Goal: Use online tool/utility: Utilize a website feature to perform a specific function

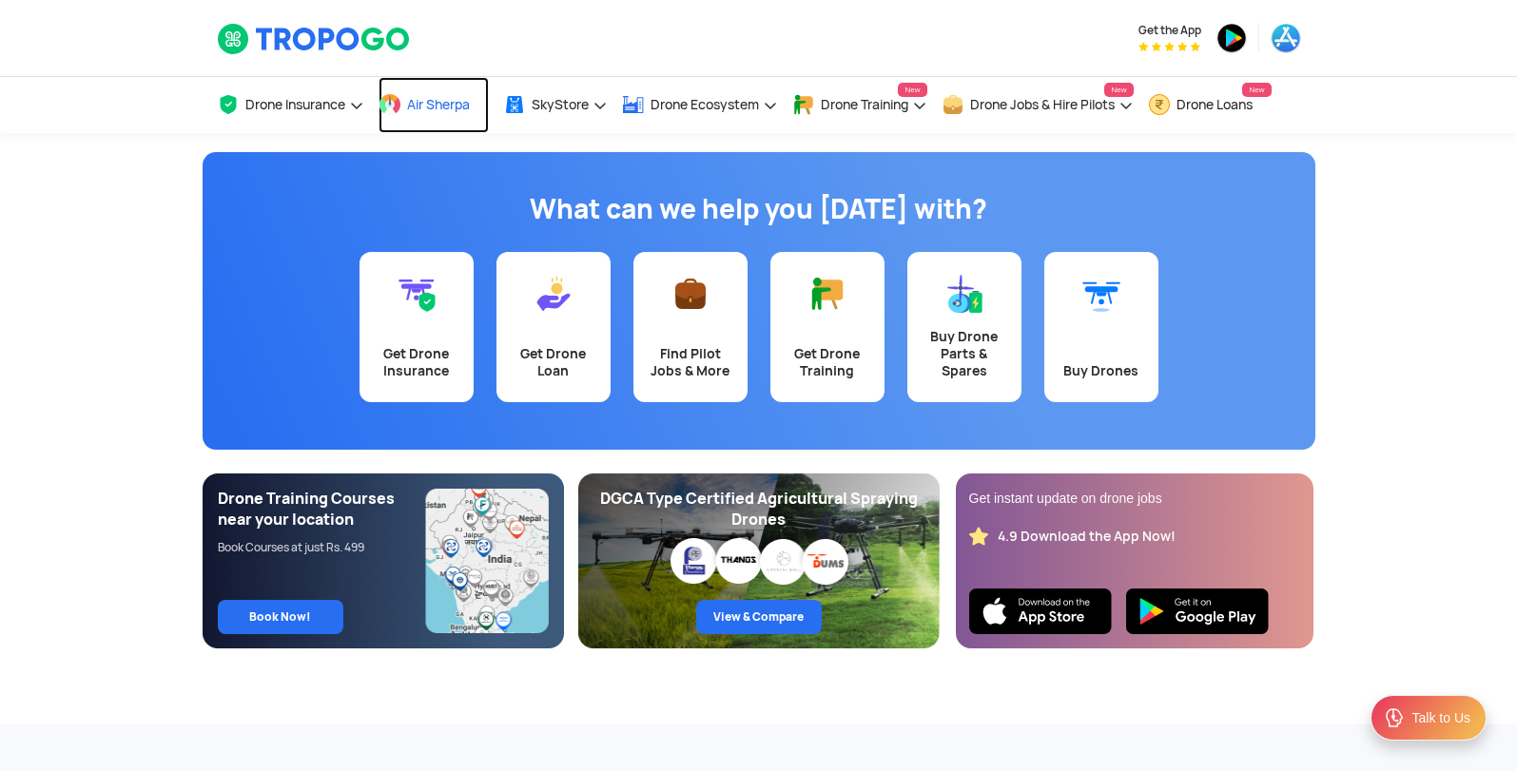
click at [414, 105] on span "Air Sherpa" at bounding box center [438, 104] width 63 height 15
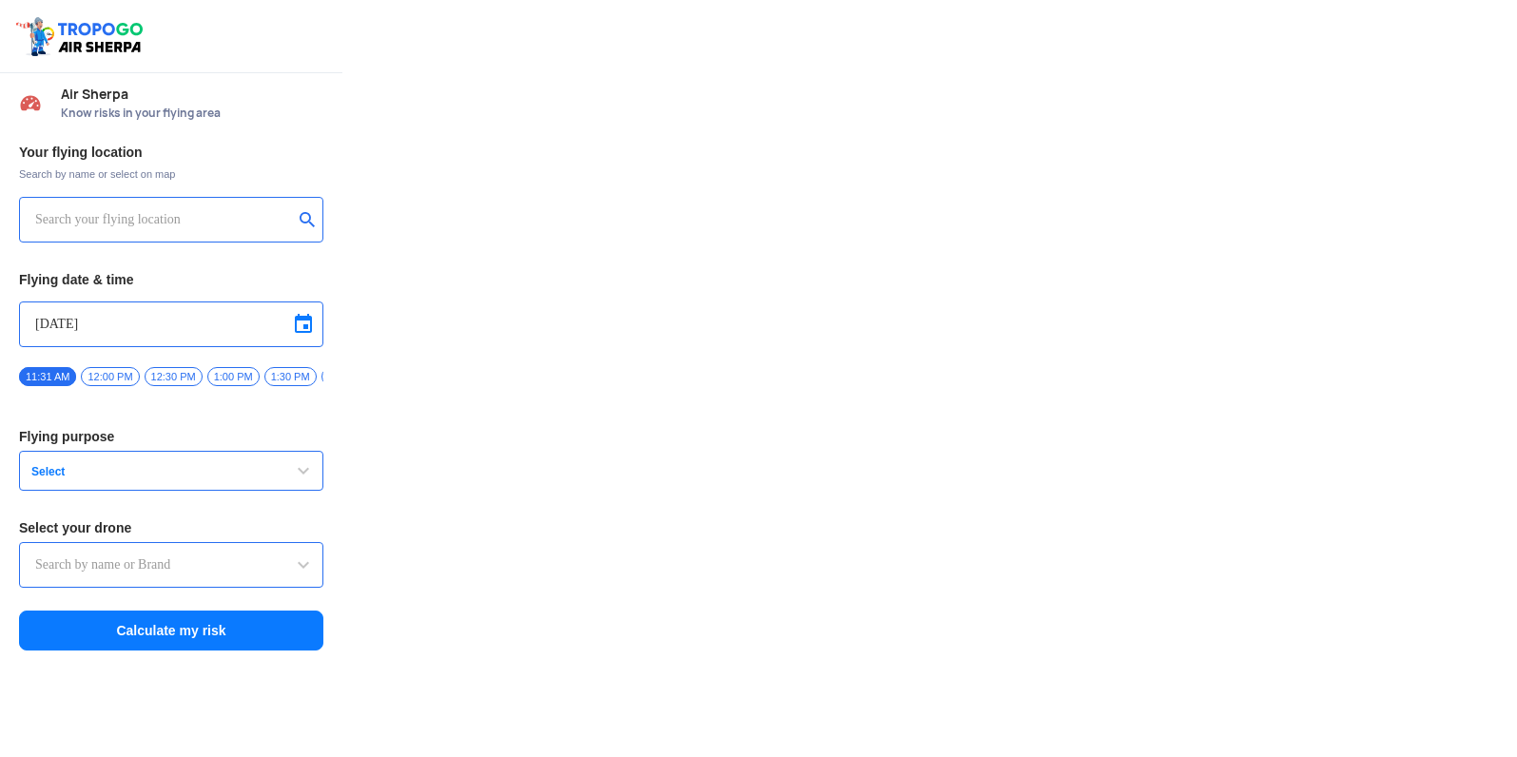
type input "Lookout VTOL_Tactical"
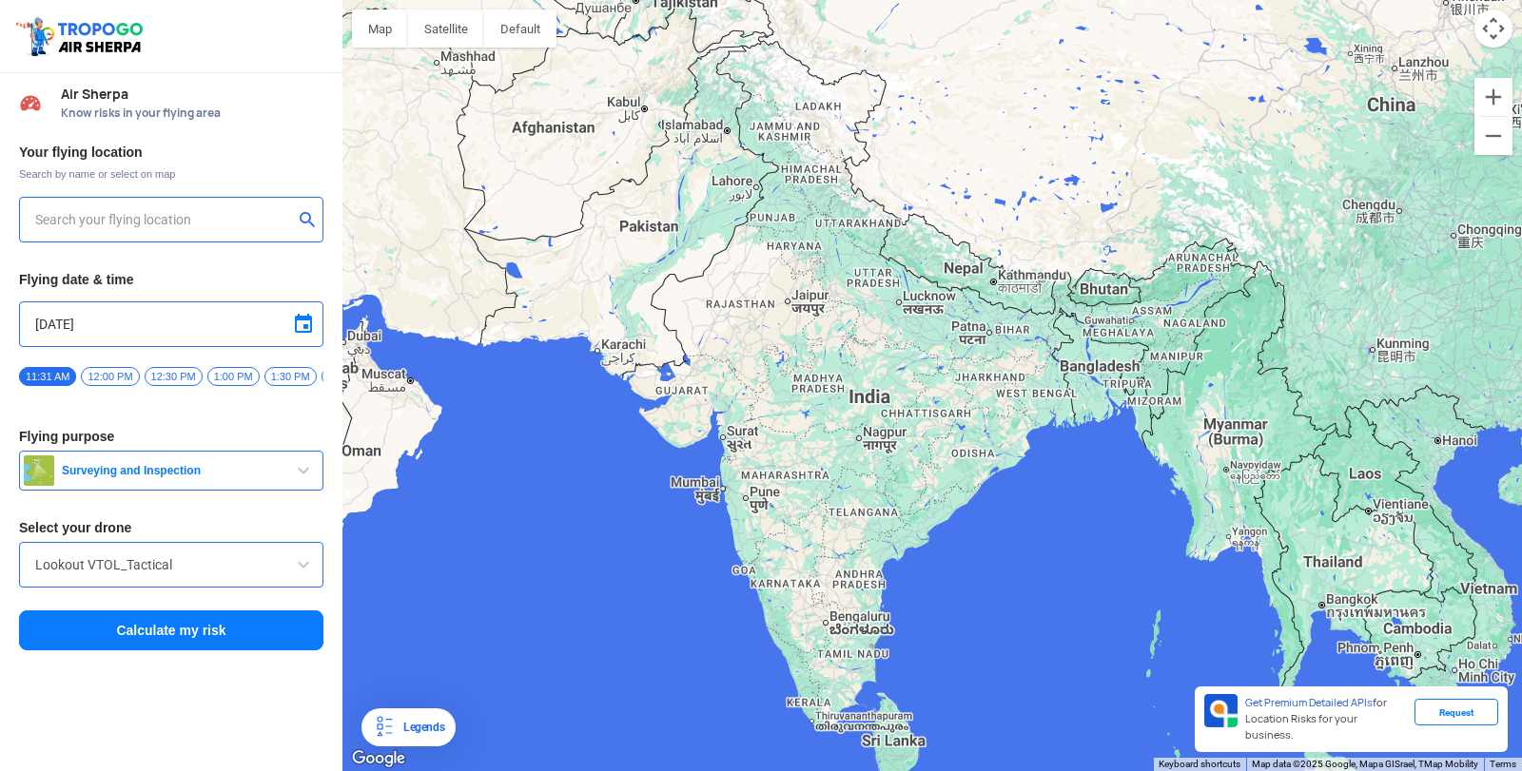
click at [150, 213] on input "text" at bounding box center [164, 219] width 258 height 23
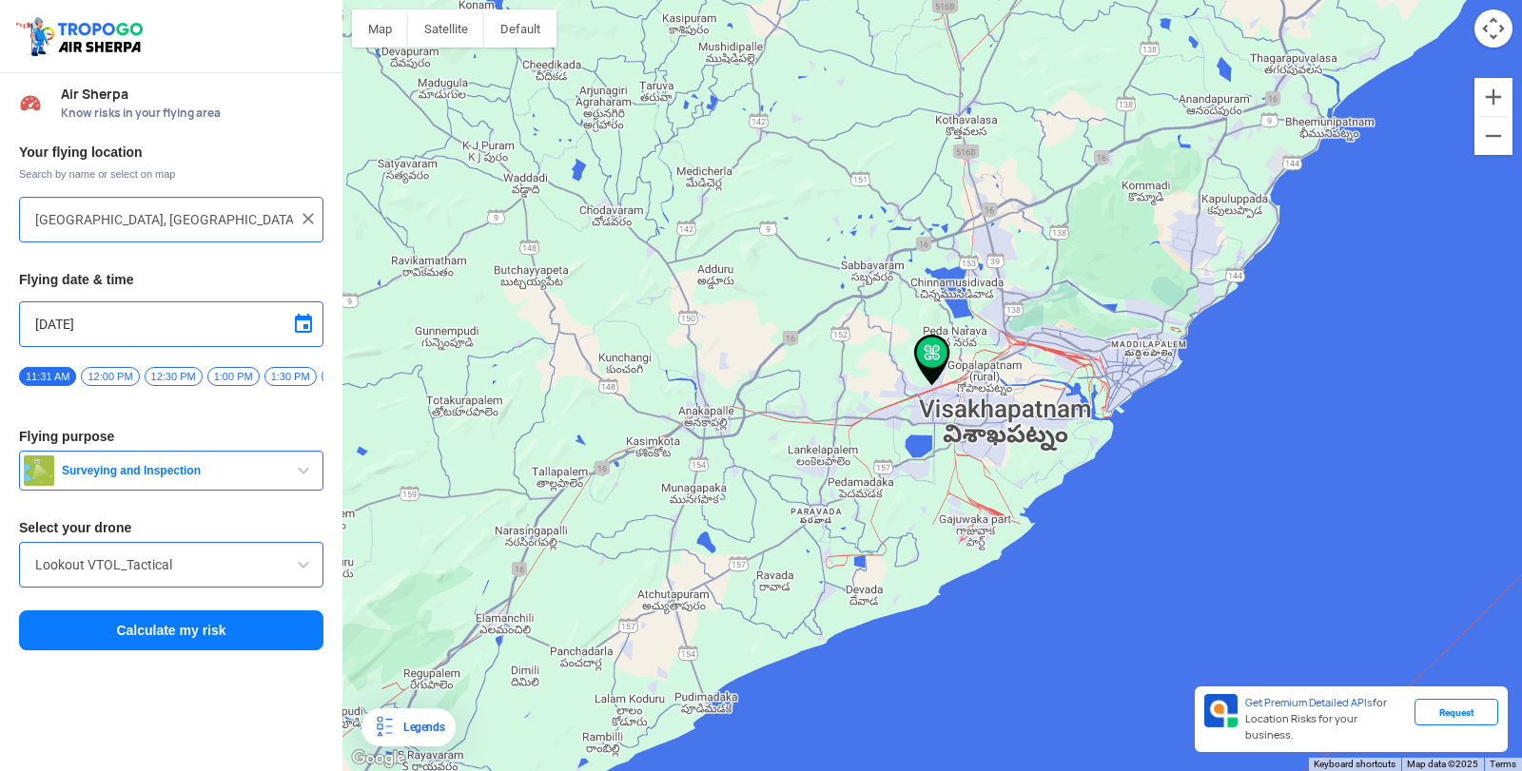
click at [934, 399] on div at bounding box center [931, 385] width 1179 height 771
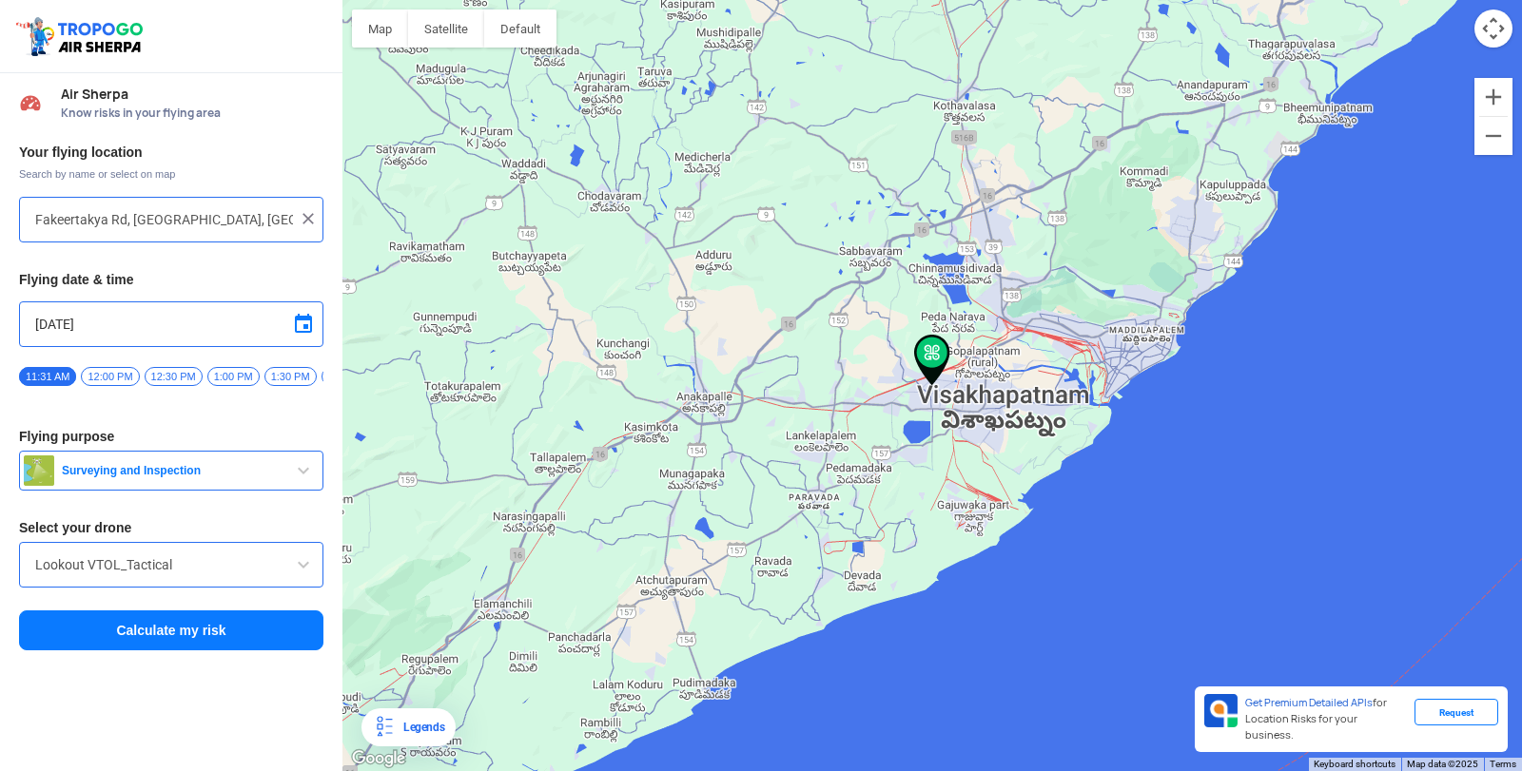
click at [934, 399] on div at bounding box center [931, 385] width 1179 height 771
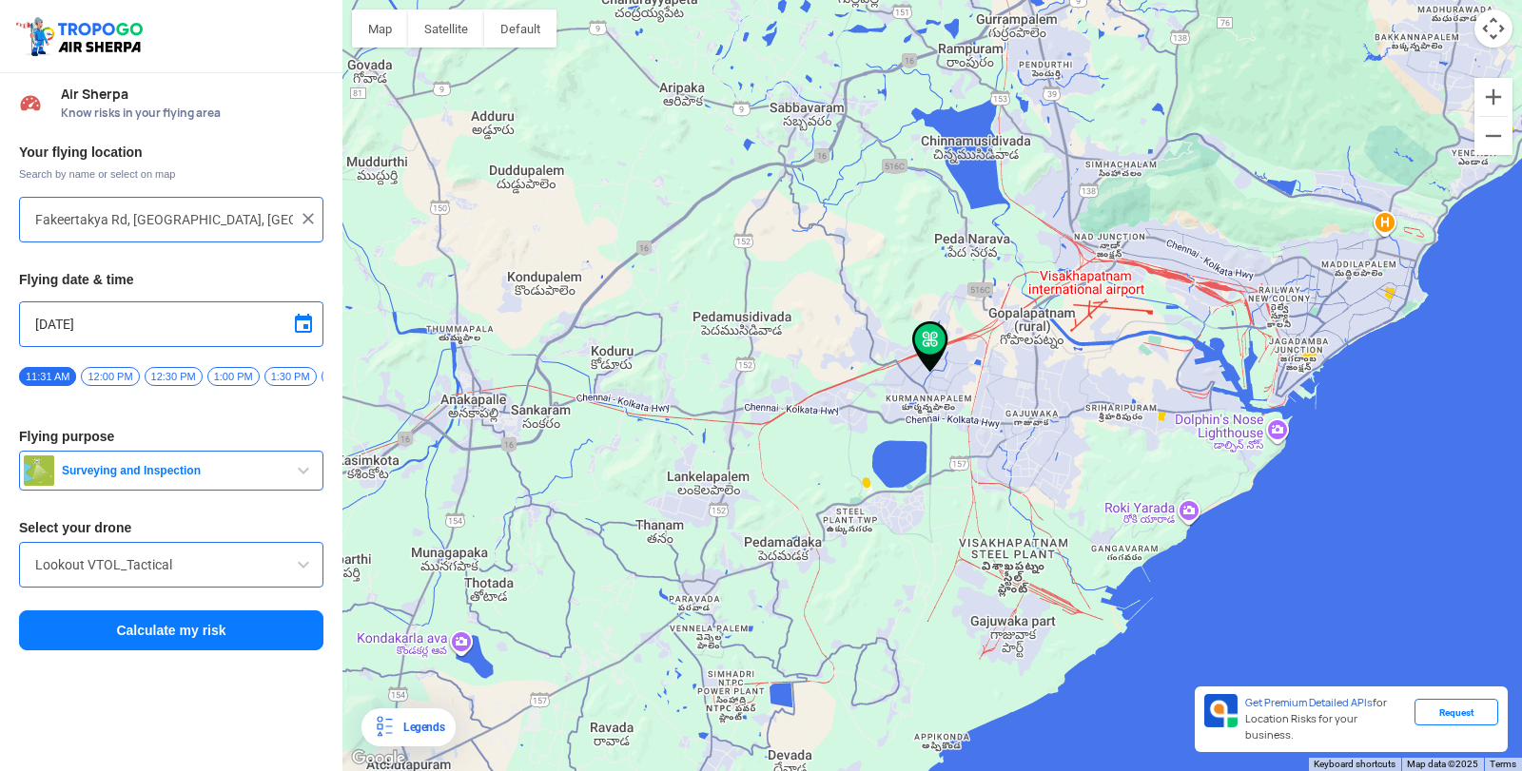
click at [924, 376] on div at bounding box center [931, 385] width 1179 height 771
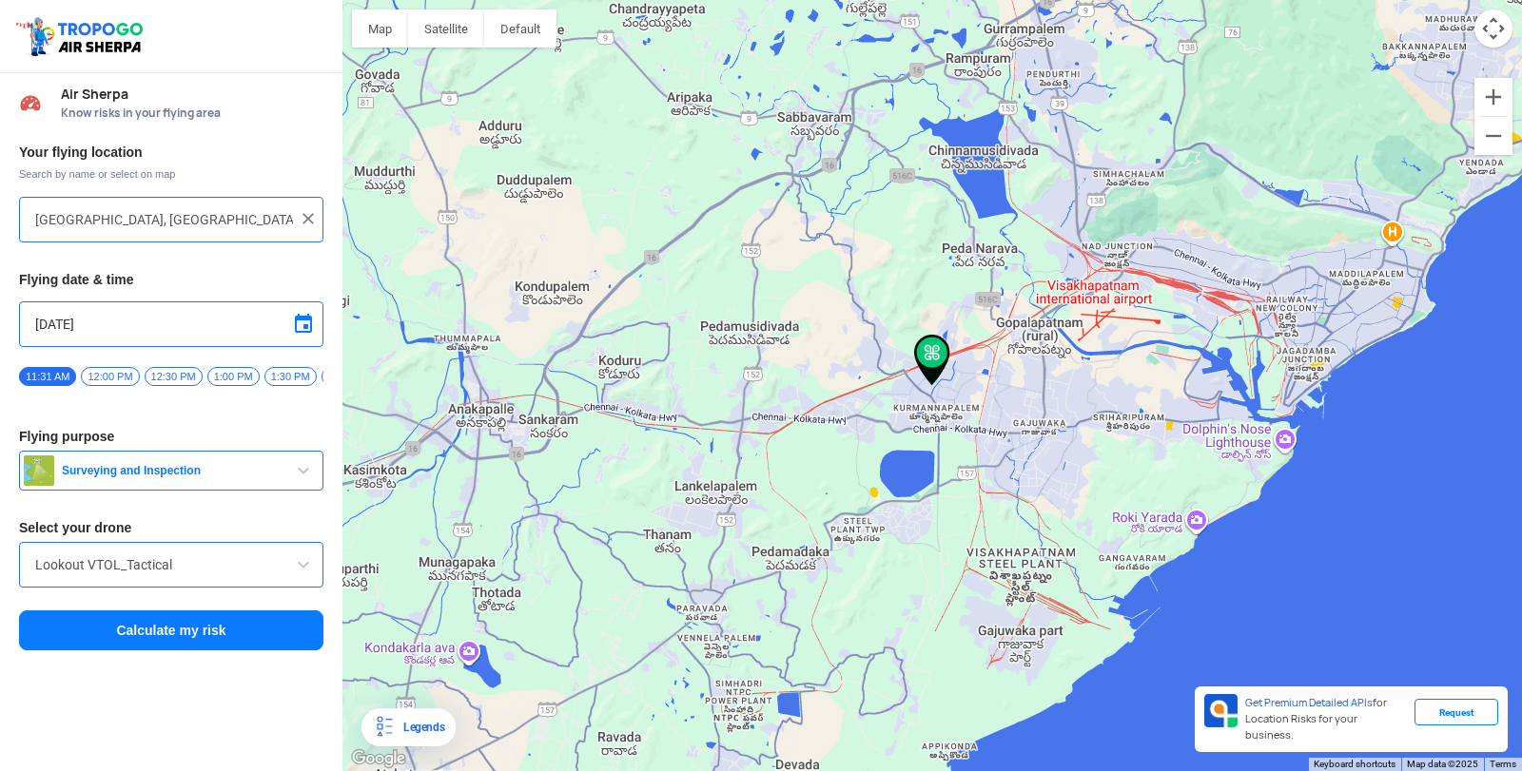
click at [924, 376] on img at bounding box center [932, 360] width 36 height 51
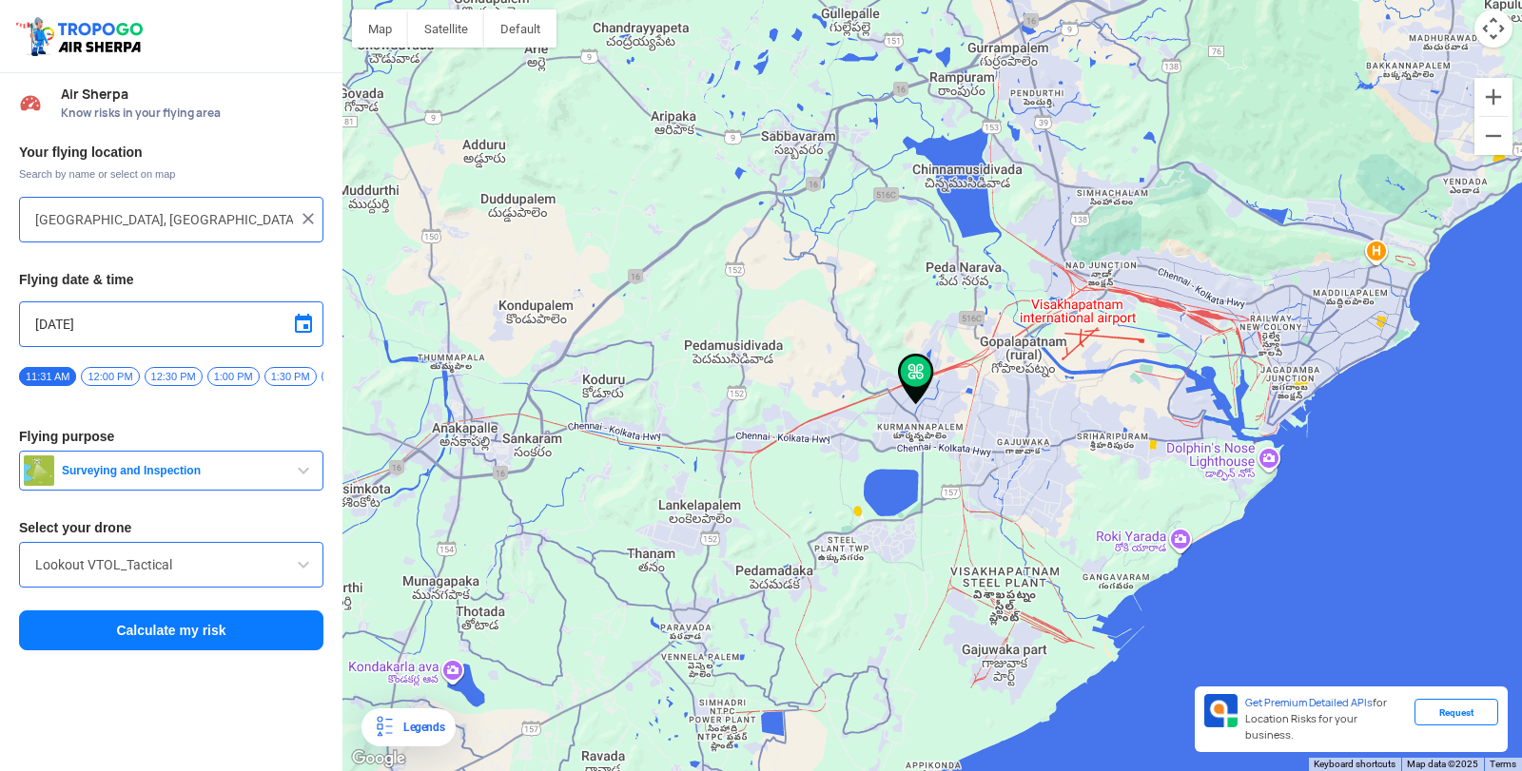
drag, startPoint x: 925, startPoint y: 374, endPoint x: 911, endPoint y: 393, distance: 23.8
click at [911, 393] on img at bounding box center [916, 379] width 36 height 51
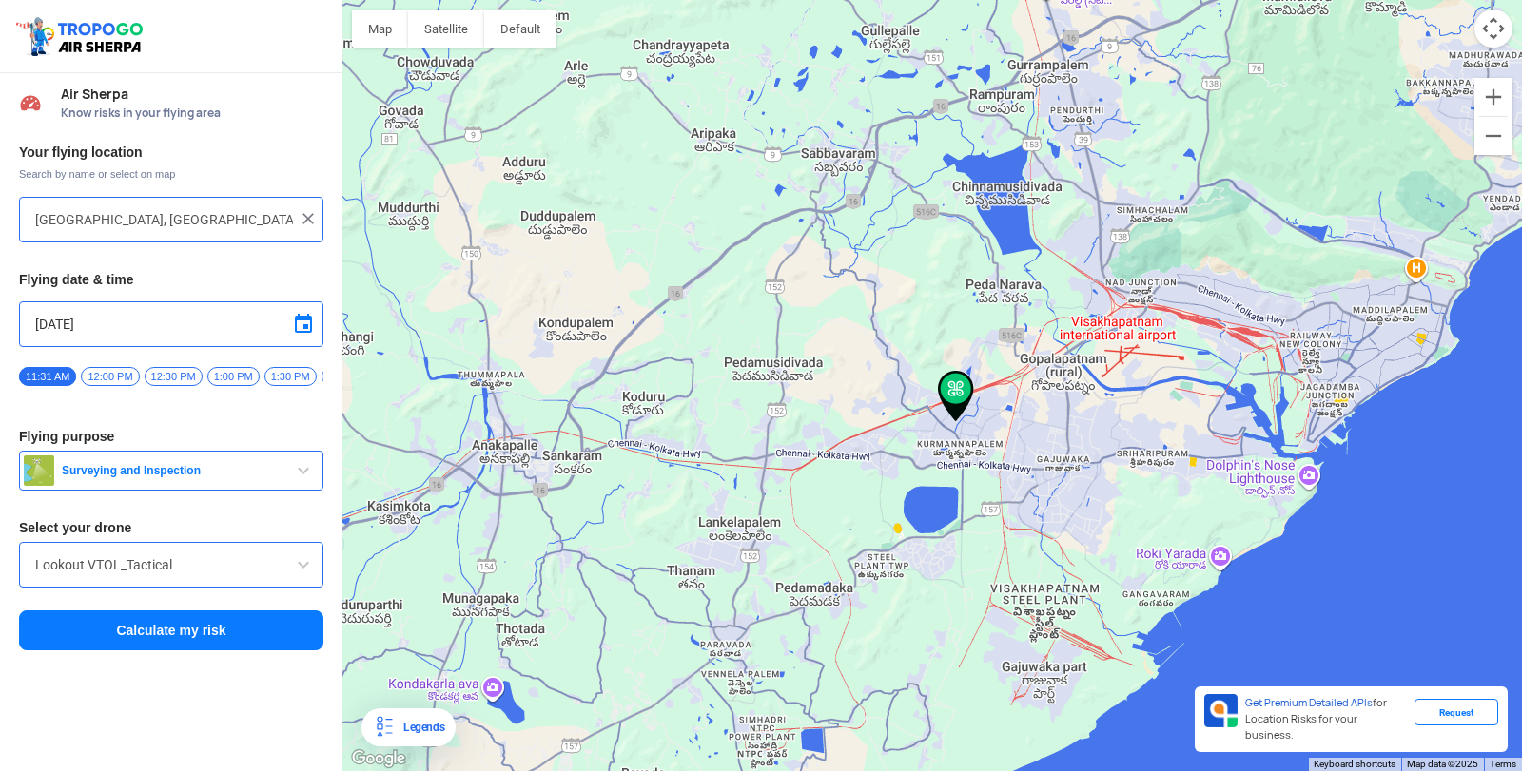
drag, startPoint x: 926, startPoint y: 389, endPoint x: 968, endPoint y: 406, distance: 45.2
click at [968, 406] on img at bounding box center [956, 396] width 36 height 51
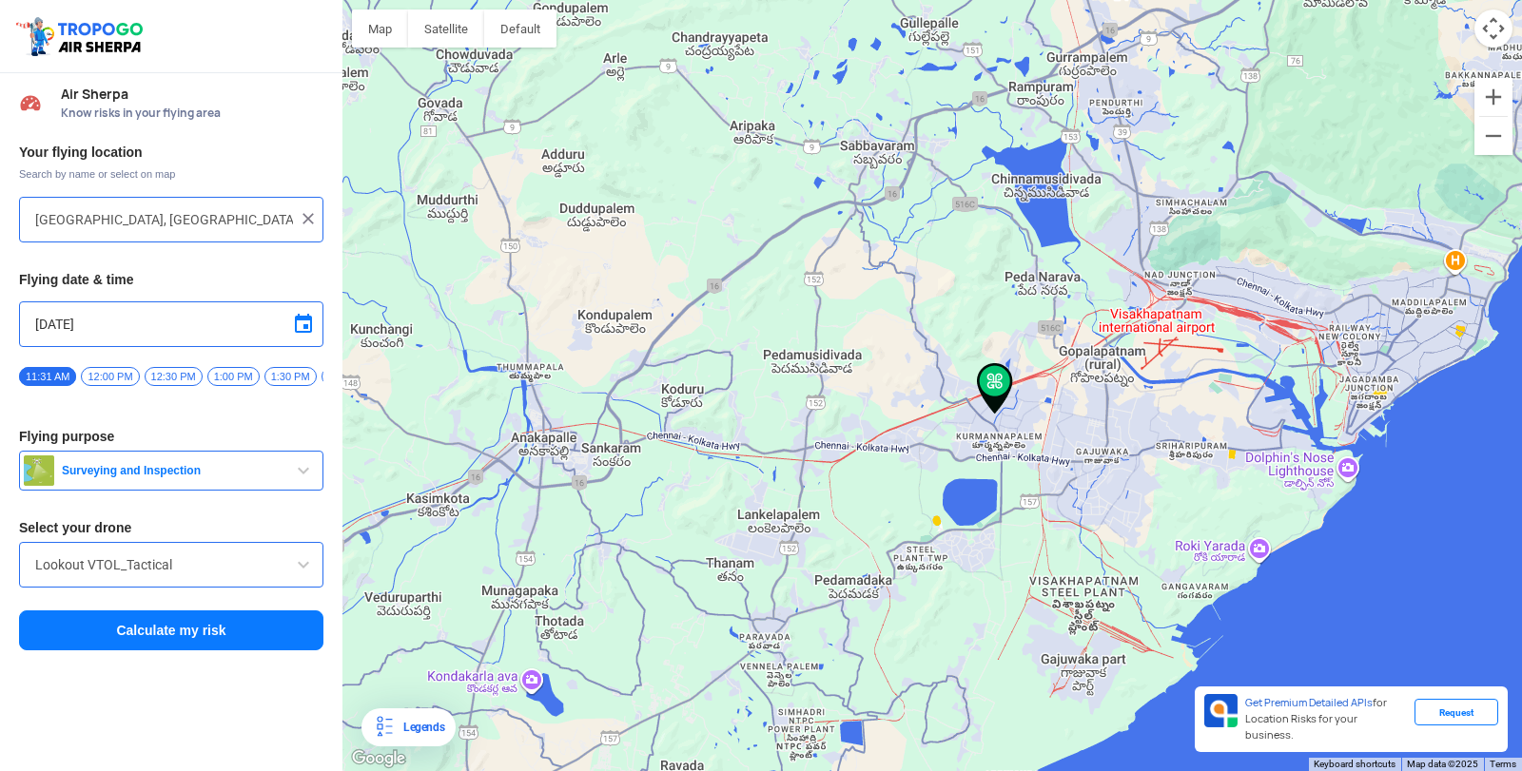
drag, startPoint x: 903, startPoint y: 436, endPoint x: 942, endPoint y: 430, distance: 39.4
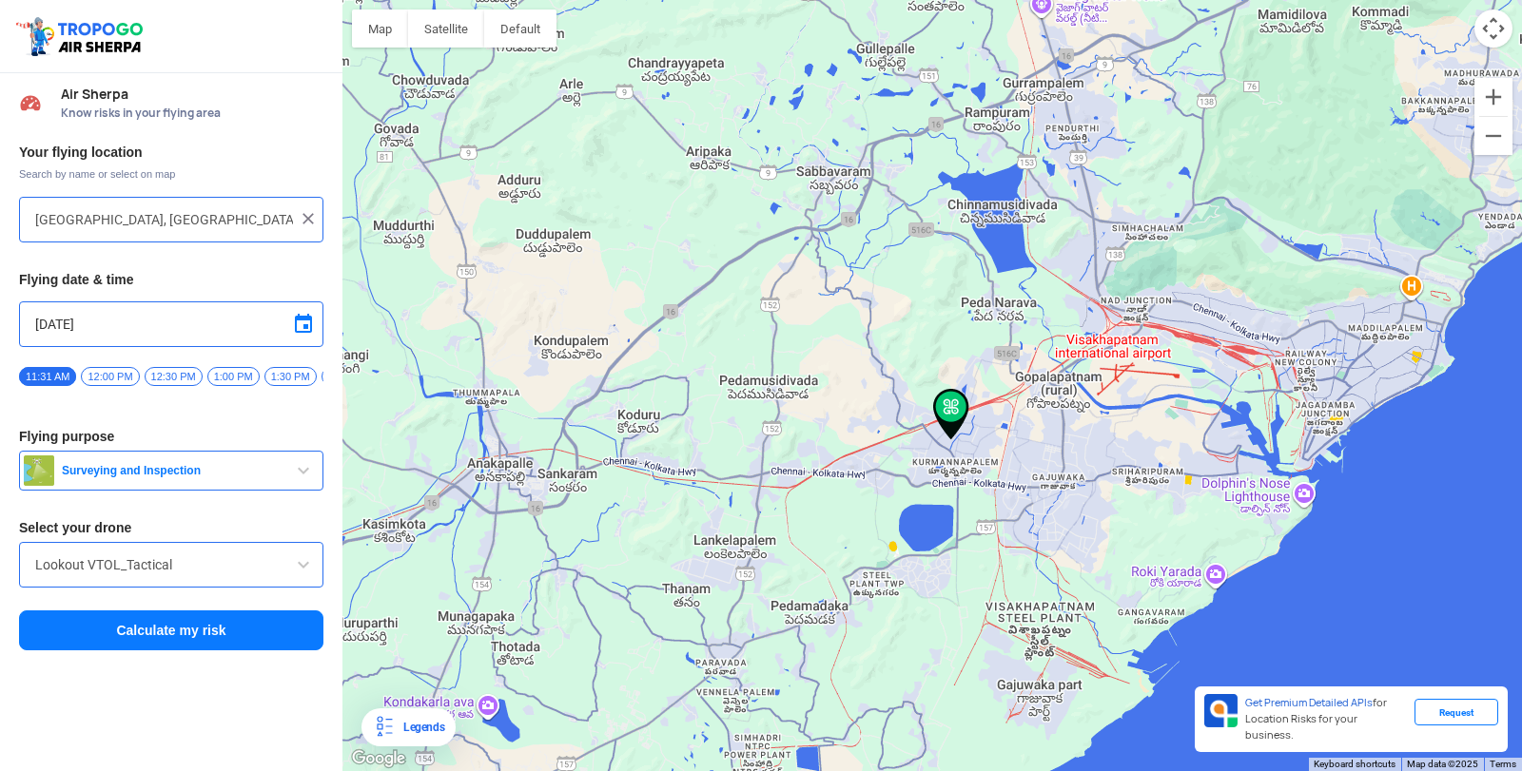
drag, startPoint x: 984, startPoint y: 415, endPoint x: 942, endPoint y: 442, distance: 50.9
click at [942, 442] on div at bounding box center [931, 385] width 1179 height 771
click at [939, 423] on img at bounding box center [951, 414] width 36 height 51
click at [945, 408] on img at bounding box center [951, 414] width 36 height 51
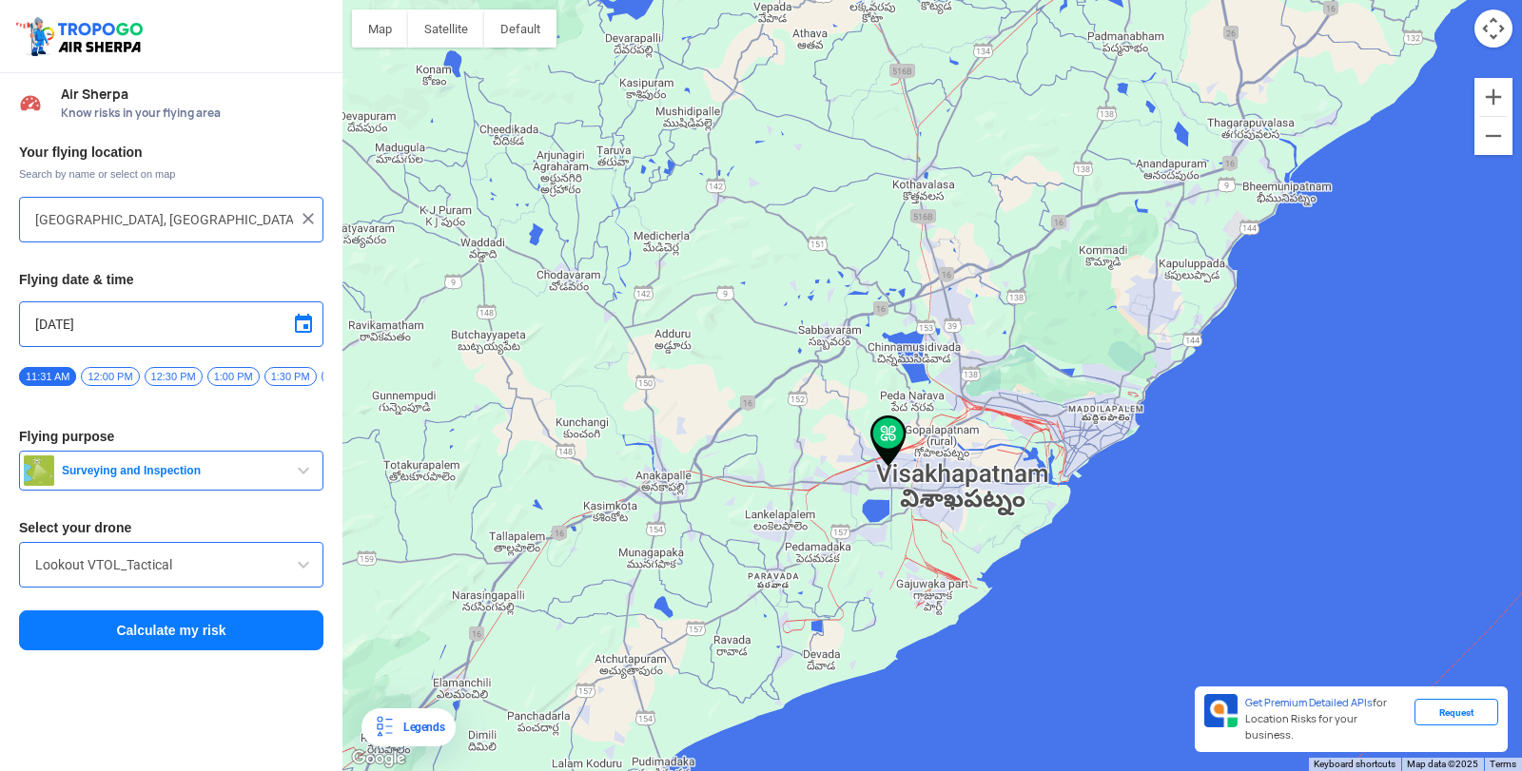
click at [876, 461] on img at bounding box center [888, 441] width 36 height 51
click at [885, 435] on img at bounding box center [888, 441] width 36 height 51
drag, startPoint x: 884, startPoint y: 454, endPoint x: 847, endPoint y: 436, distance: 40.4
click at [883, 455] on img at bounding box center [888, 441] width 36 height 51
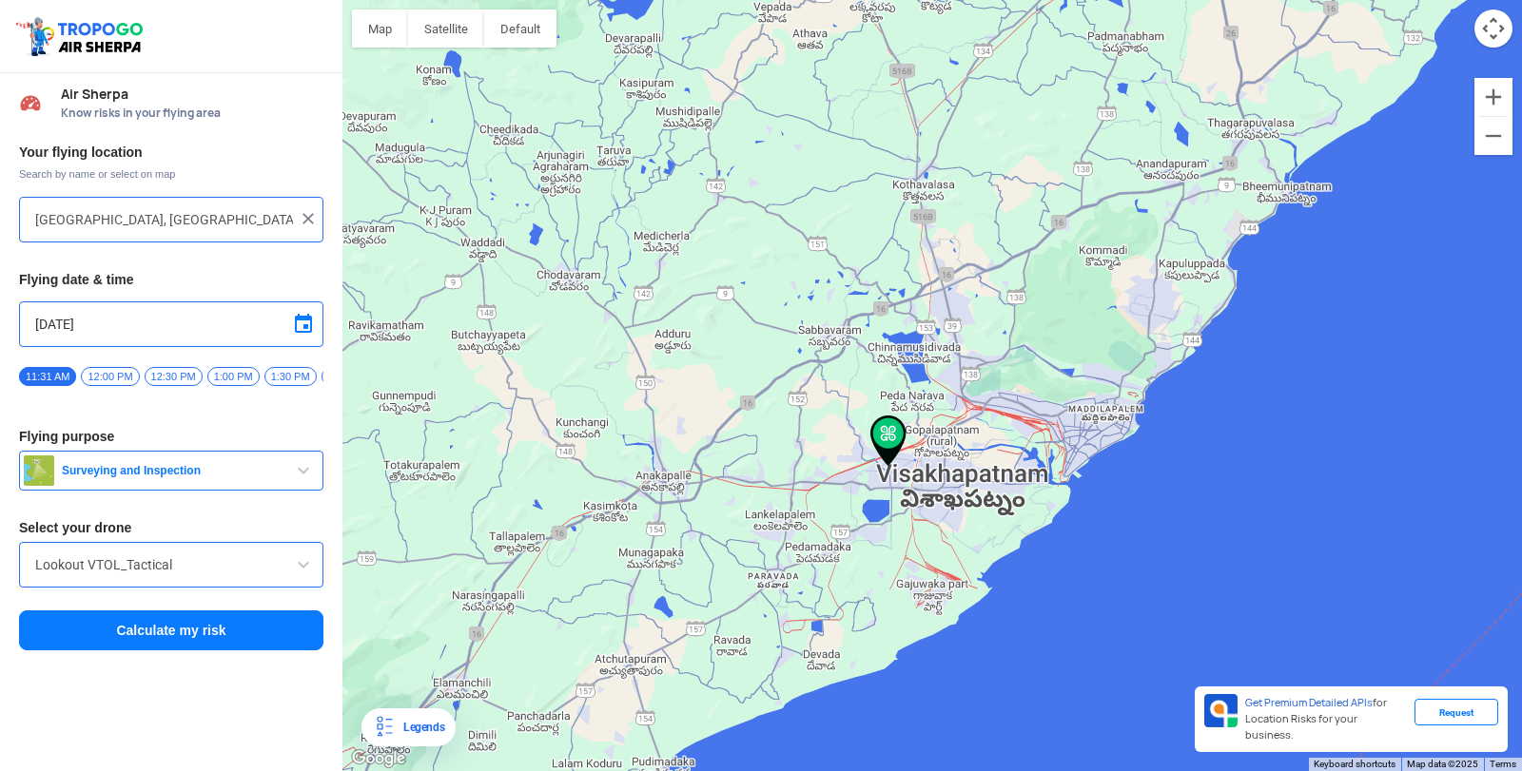
click at [846, 432] on div at bounding box center [931, 385] width 1179 height 771
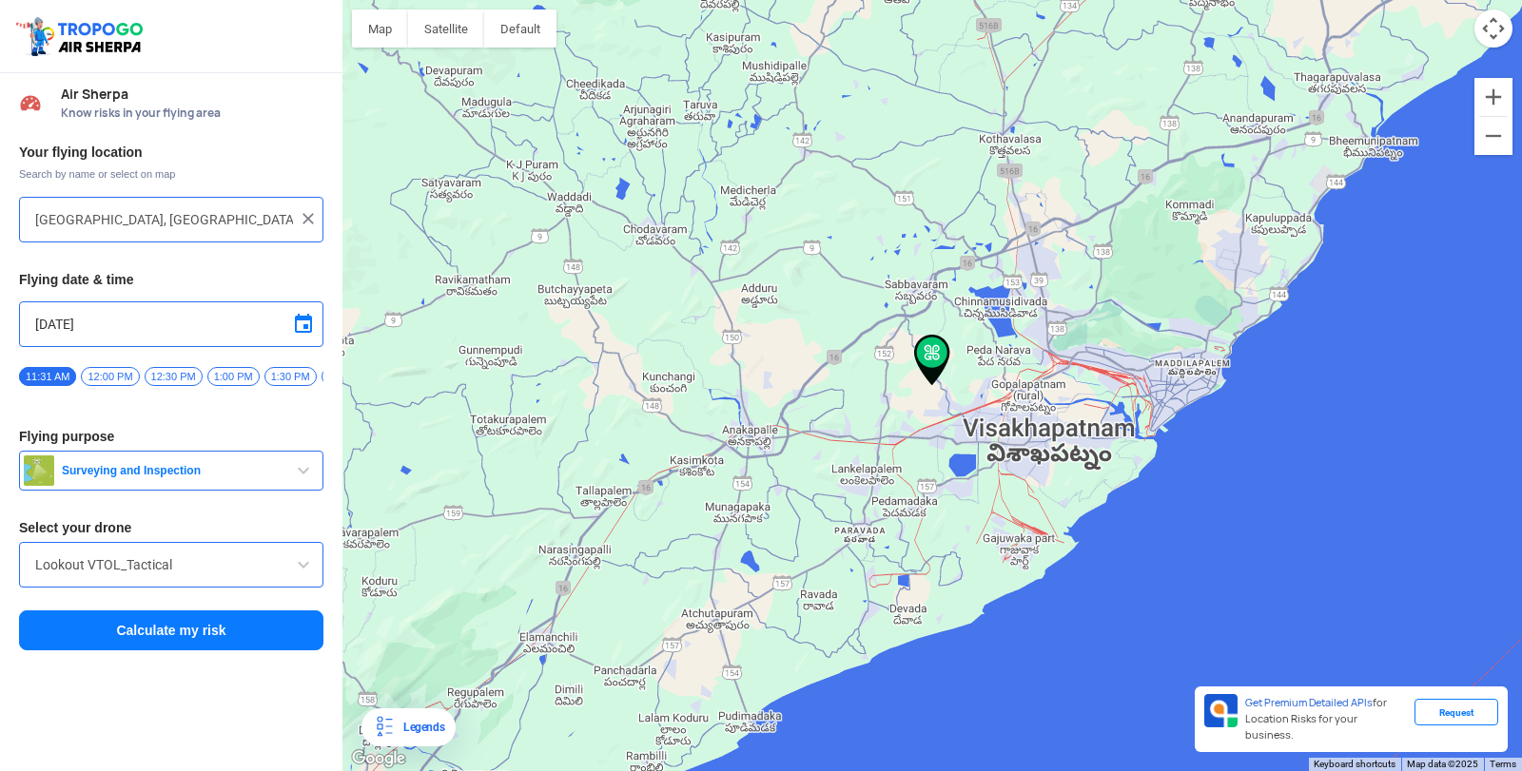
click at [935, 350] on img at bounding box center [932, 360] width 36 height 51
click at [952, 348] on div at bounding box center [931, 385] width 1179 height 771
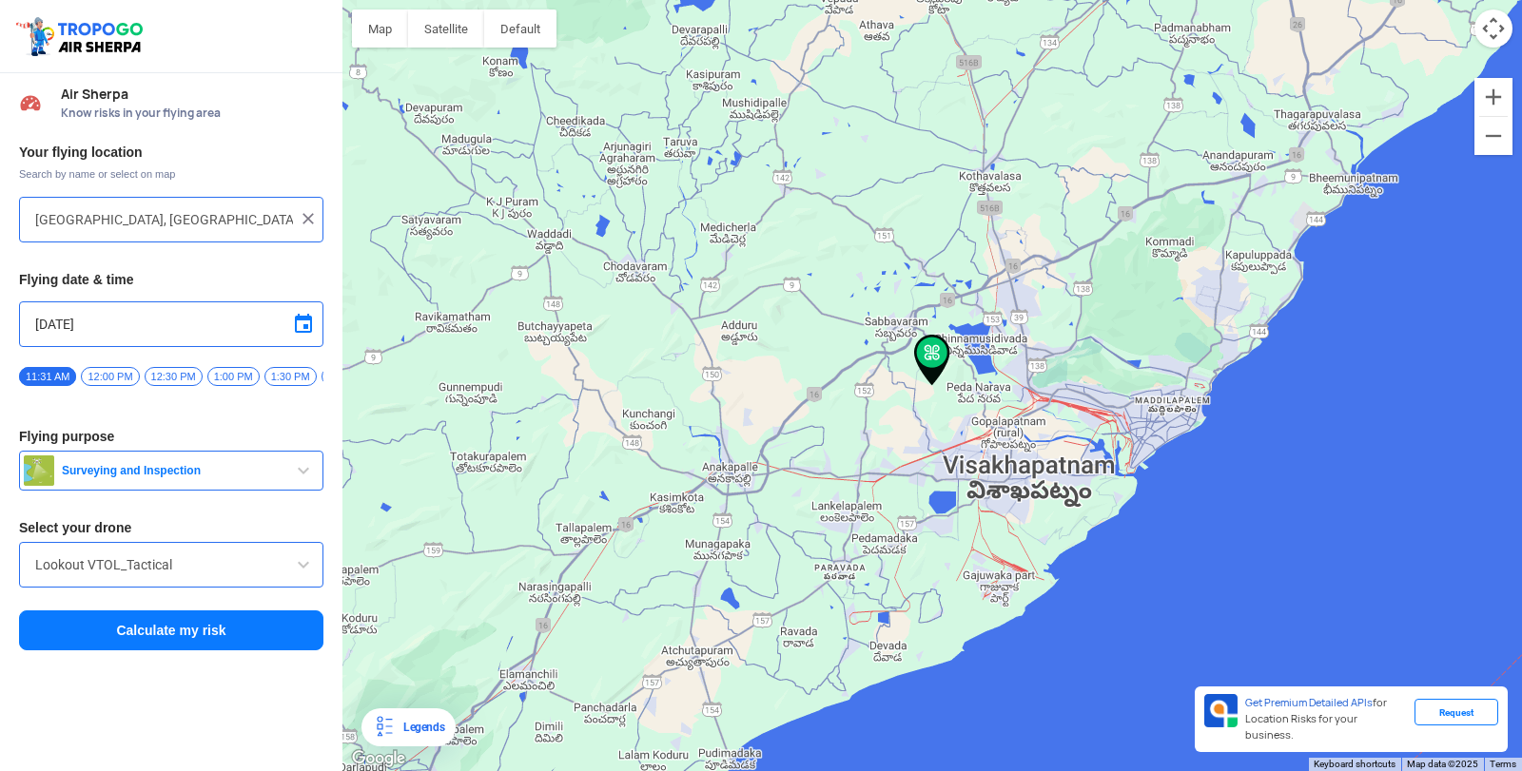
type input "Chintagatla, Andhra Pradesh, India"
click at [935, 359] on img at bounding box center [932, 360] width 36 height 51
click at [940, 352] on img at bounding box center [932, 360] width 36 height 51
click at [925, 345] on img at bounding box center [932, 360] width 36 height 51
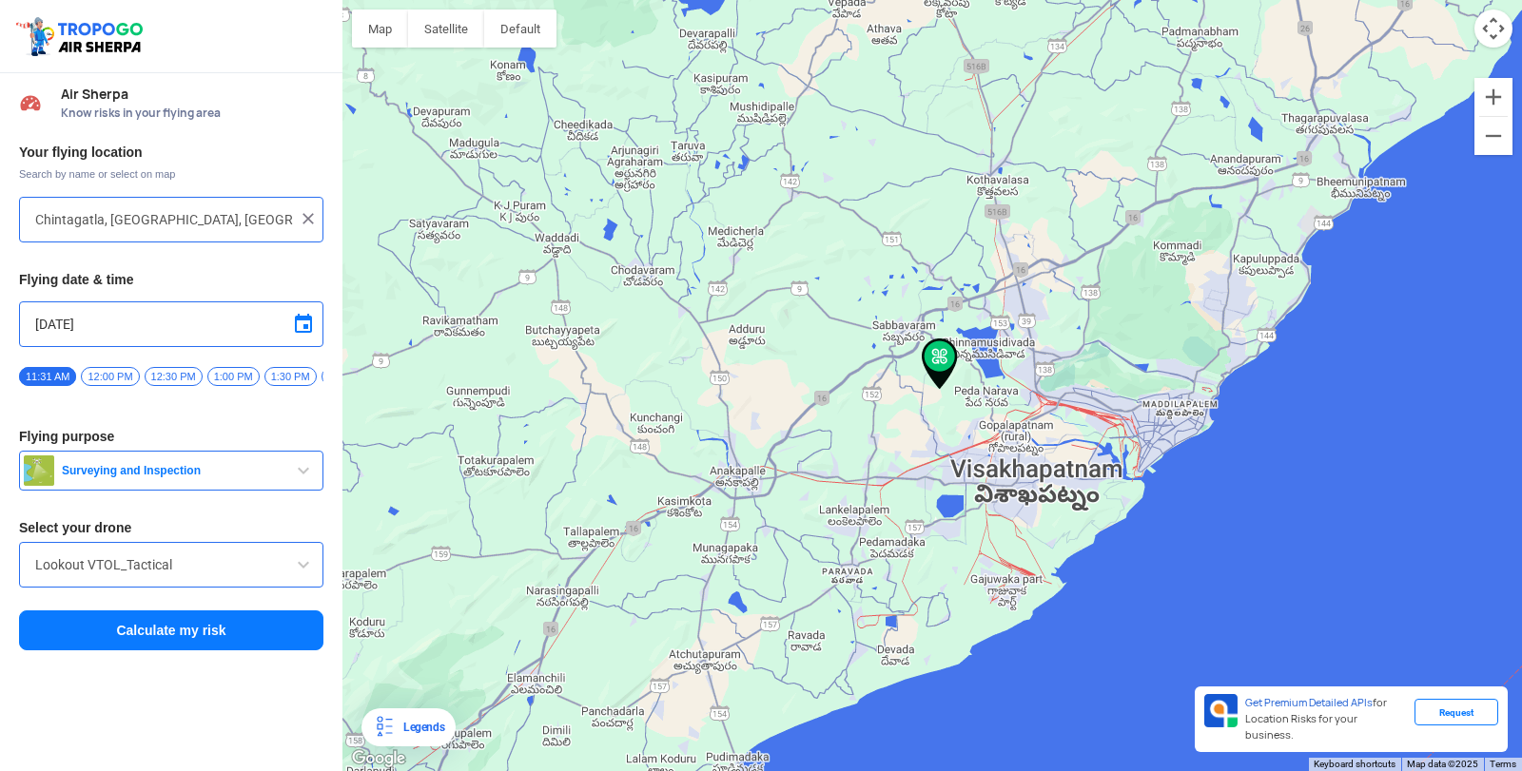
drag, startPoint x: 925, startPoint y: 345, endPoint x: 935, endPoint y: 351, distance: 11.1
click at [935, 351] on img at bounding box center [940, 364] width 36 height 51
click at [49, 313] on input "9/13/2025" at bounding box center [171, 324] width 272 height 23
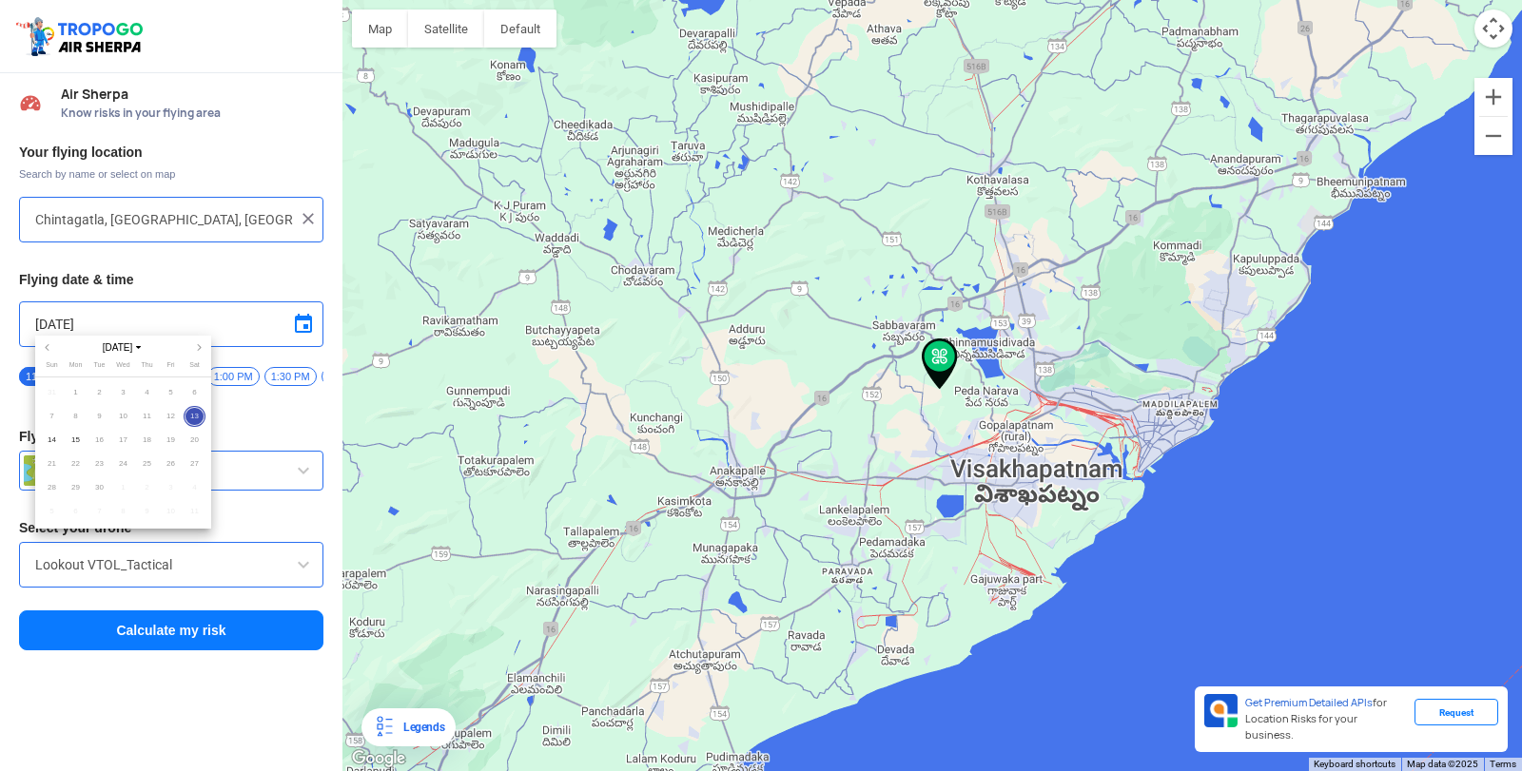
click at [201, 418] on span "13" at bounding box center [195, 417] width 22 height 22
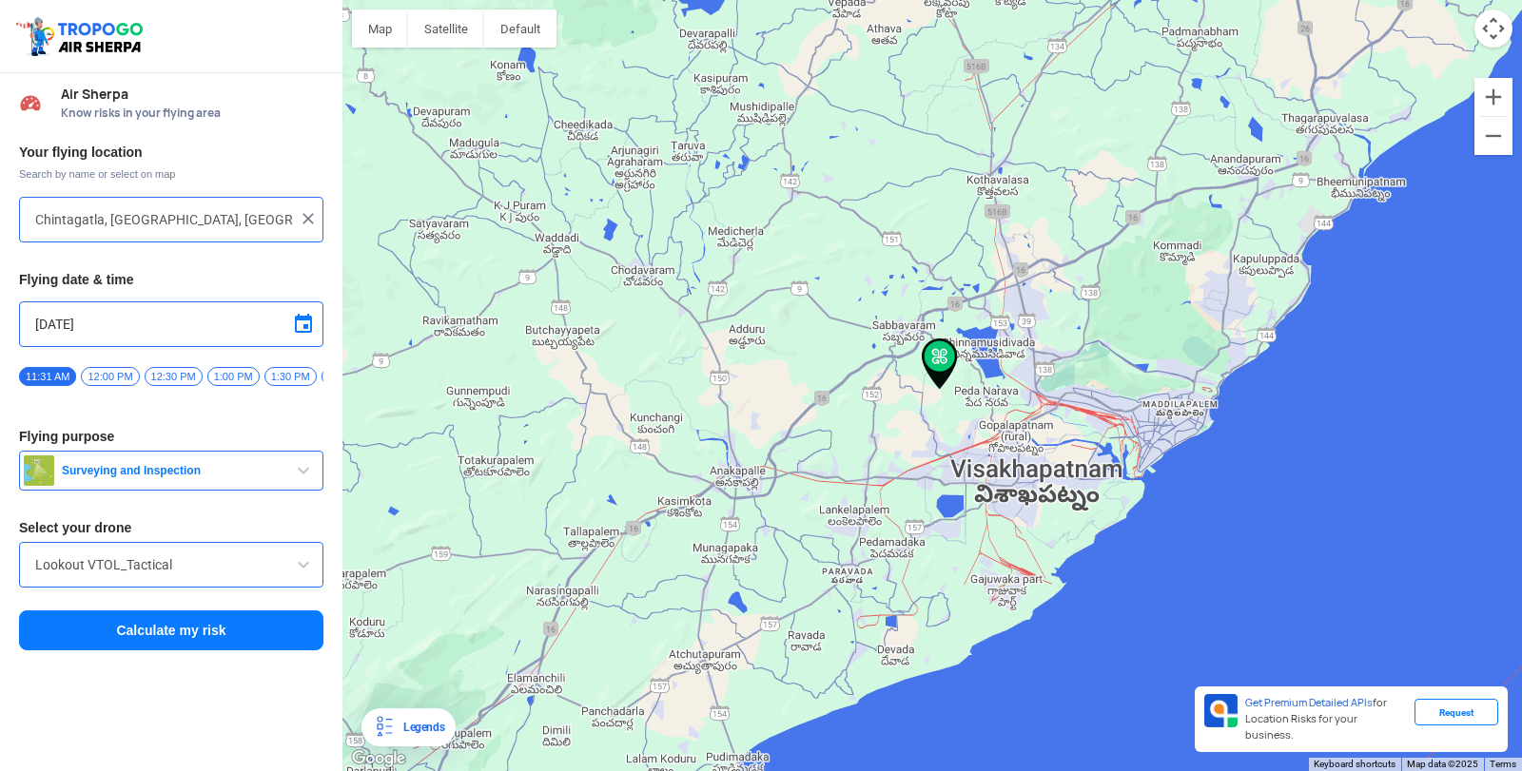
click at [202, 478] on span "Surveying and Inspection" at bounding box center [173, 470] width 238 height 15
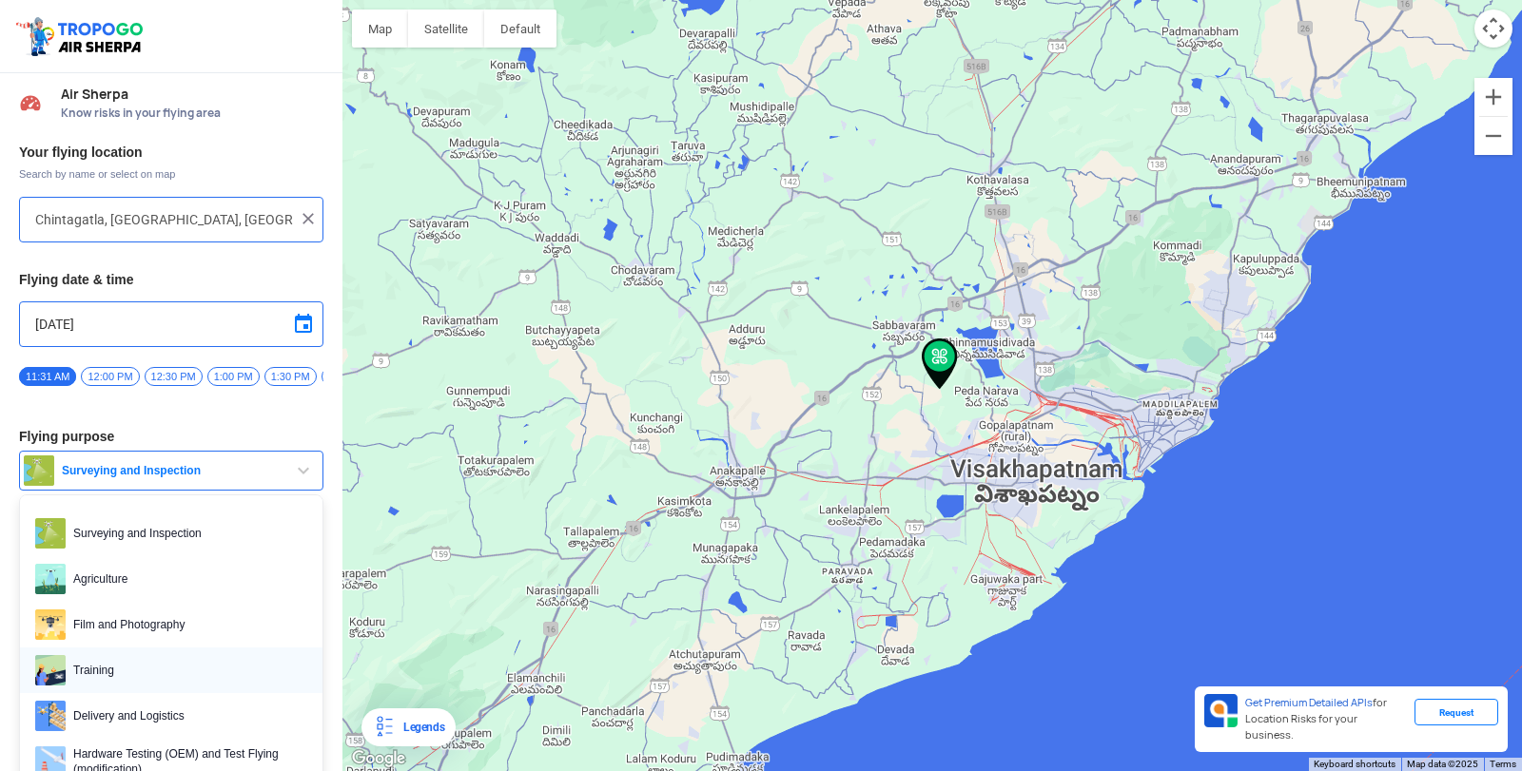
click at [135, 671] on span "Training" at bounding box center [187, 670] width 242 height 30
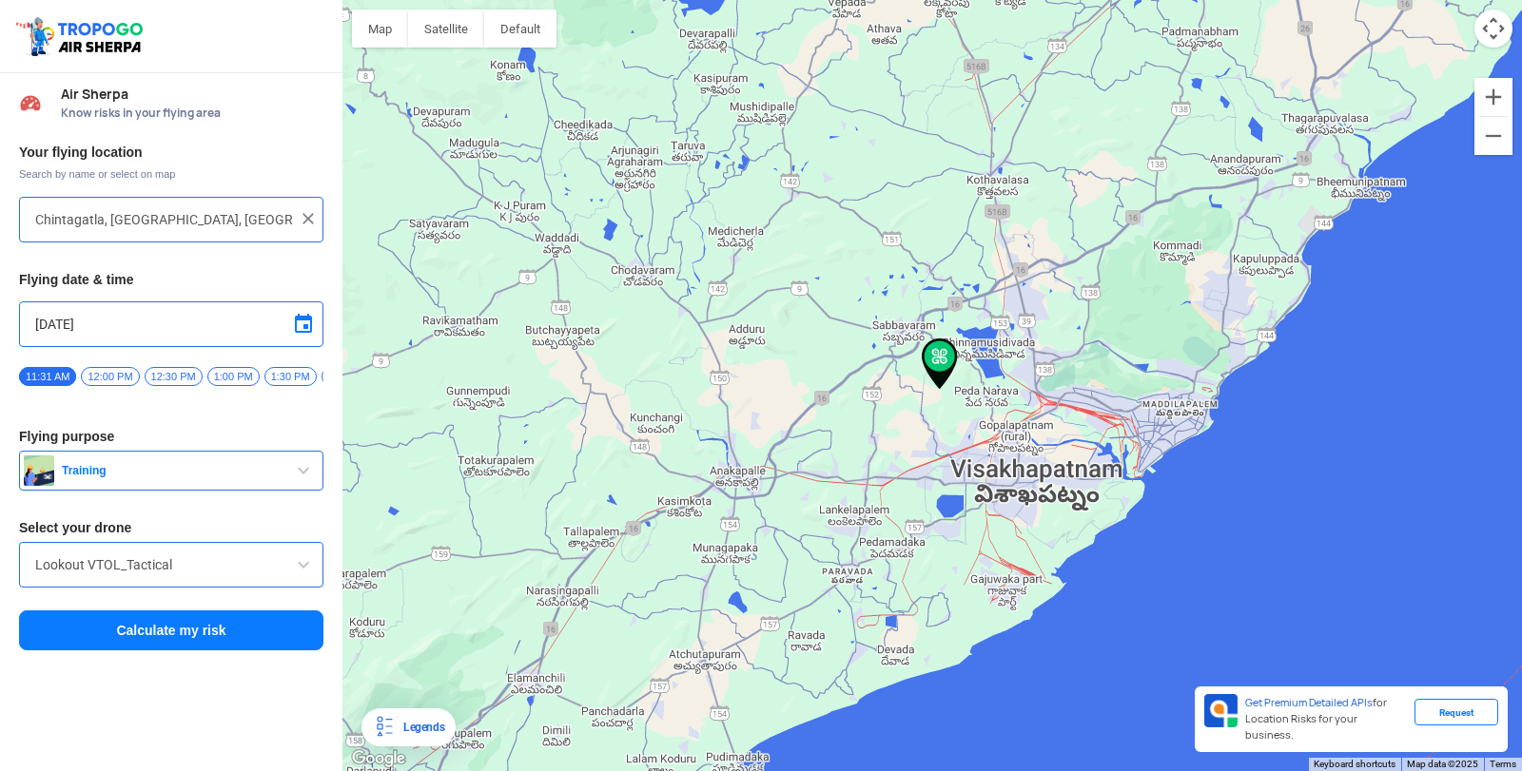
click at [131, 571] on input "Lookout VTOL_Tactical" at bounding box center [171, 565] width 272 height 23
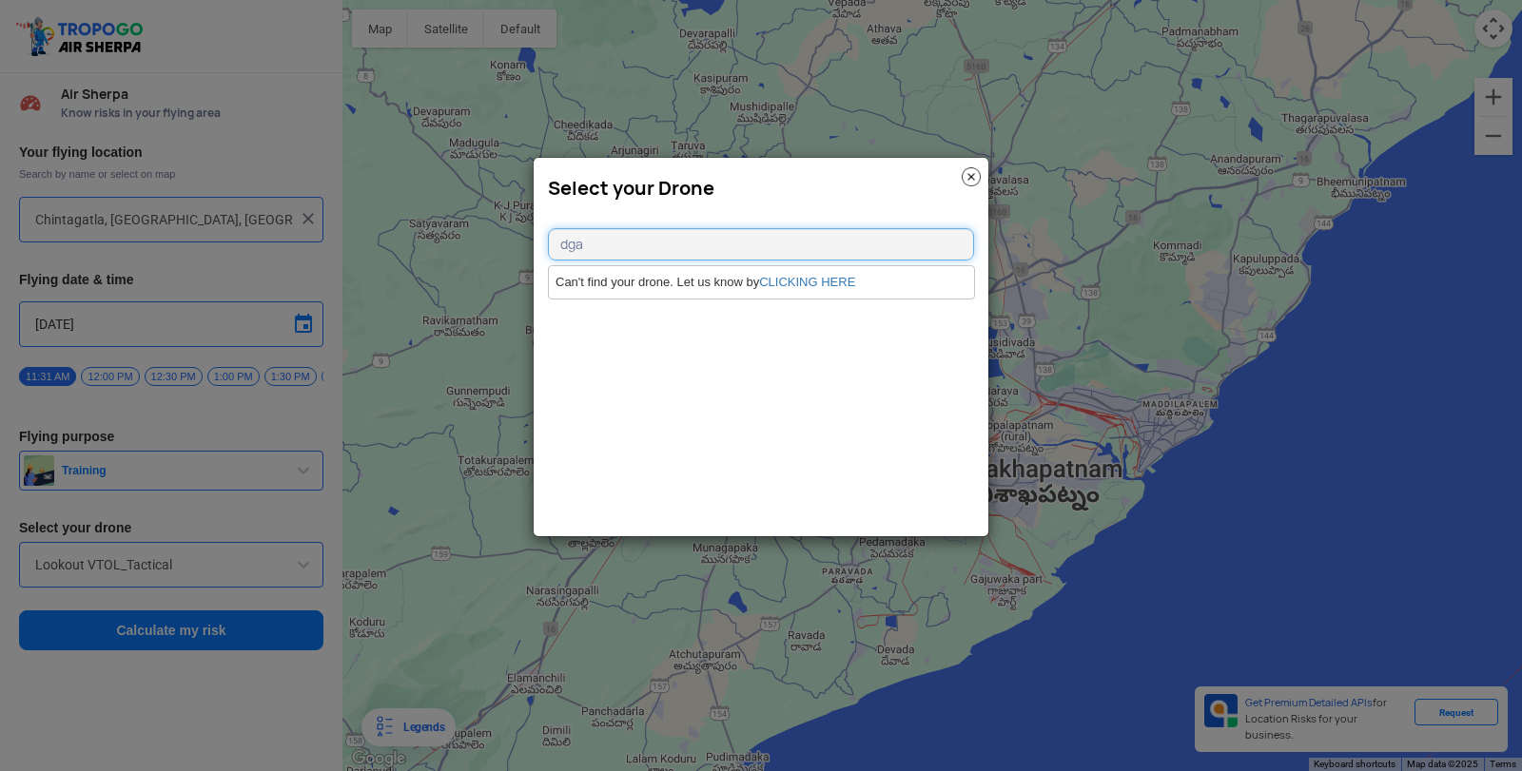
click at [759, 242] on input "dga" at bounding box center [761, 244] width 426 height 32
type input "d"
click at [696, 241] on input "text" at bounding box center [761, 244] width 426 height 32
click at [572, 243] on input "text" at bounding box center [761, 244] width 426 height 32
type input "dgca"
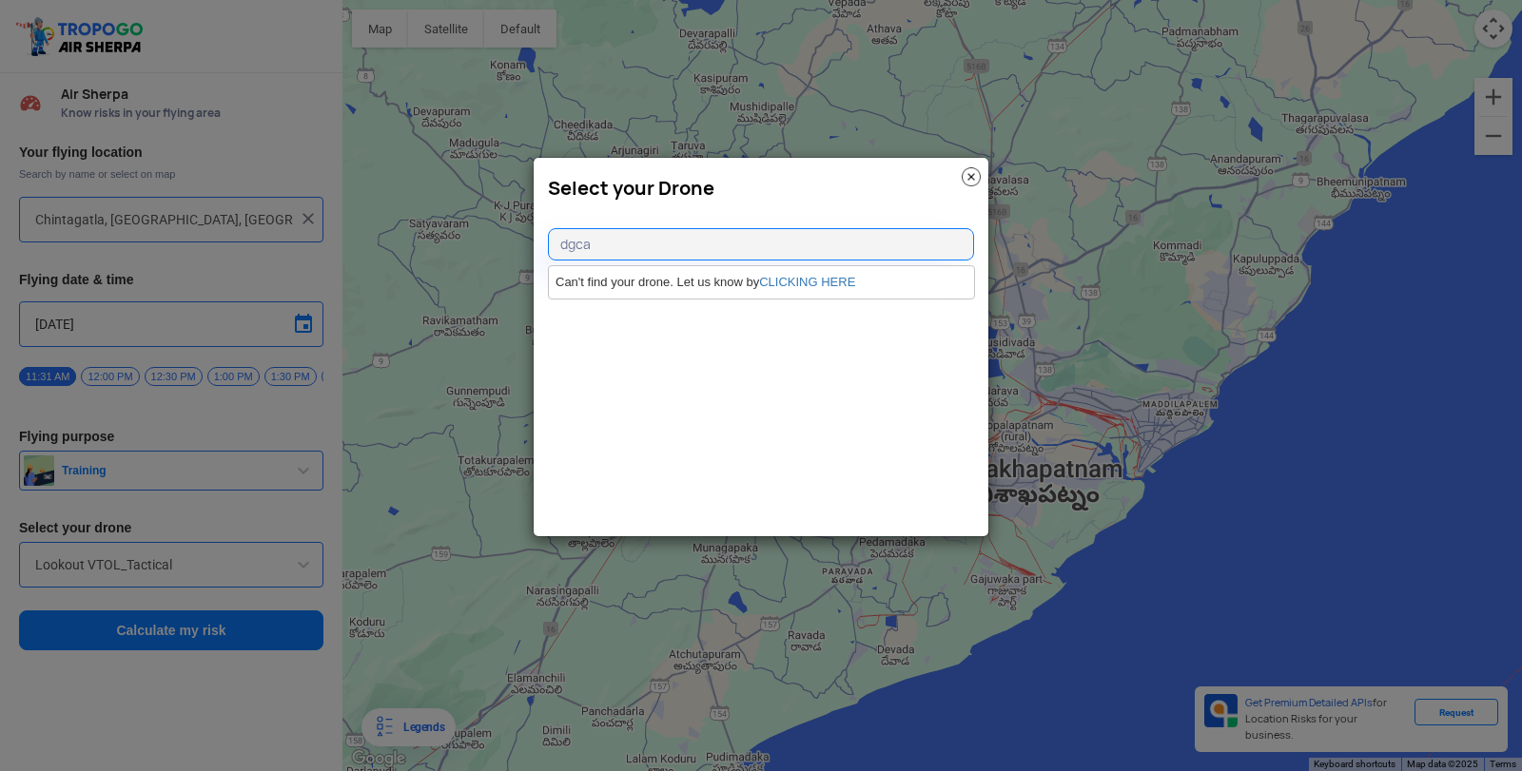
click at [757, 226] on div "dgca Can't find your drone. Let us know by CLICKING HERE" at bounding box center [761, 234] width 455 height 51
click at [728, 232] on input "dgca" at bounding box center [761, 244] width 426 height 32
click at [772, 282] on link "CLICKING HERE" at bounding box center [807, 282] width 96 height 14
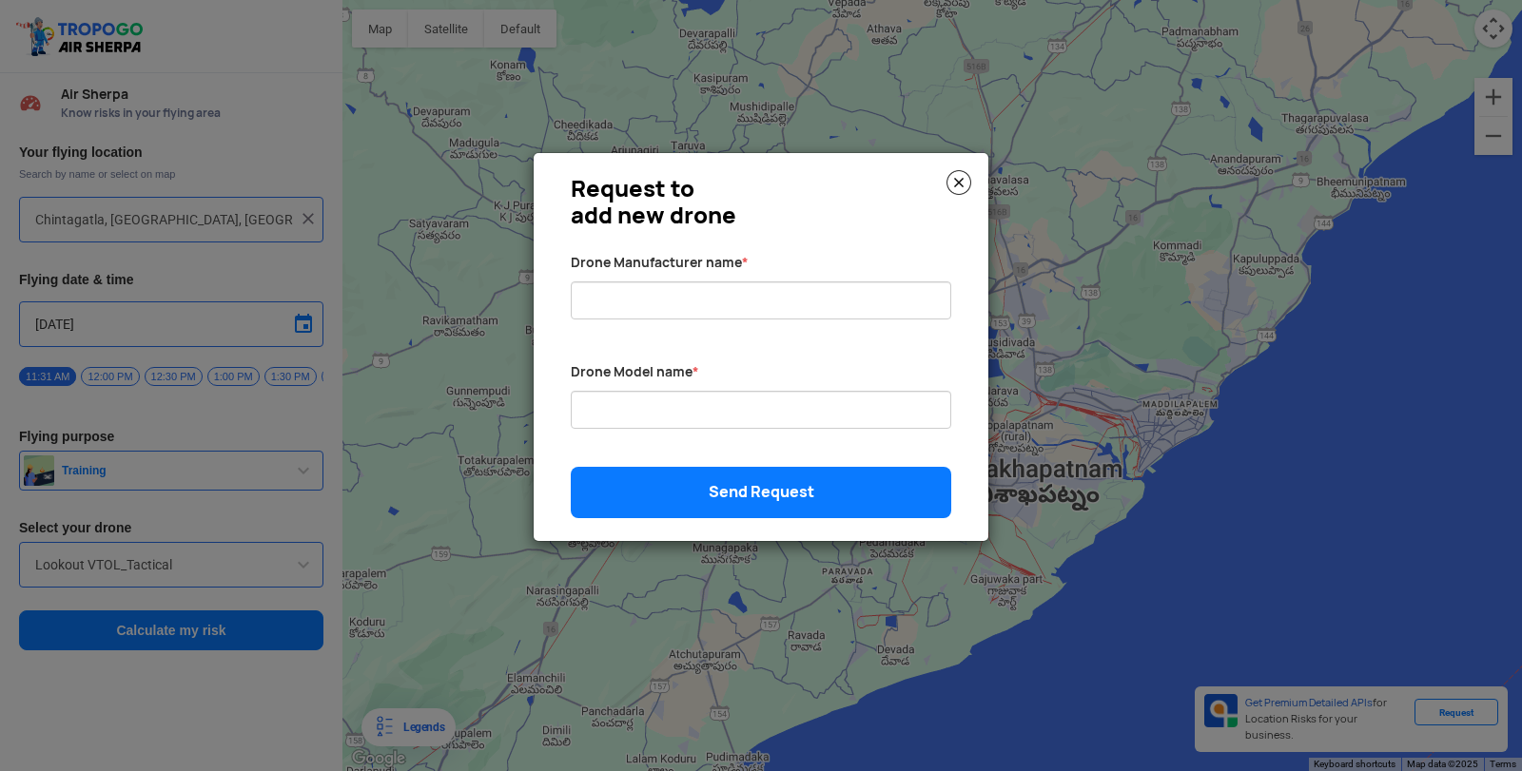
click at [954, 181] on img at bounding box center [958, 182] width 25 height 25
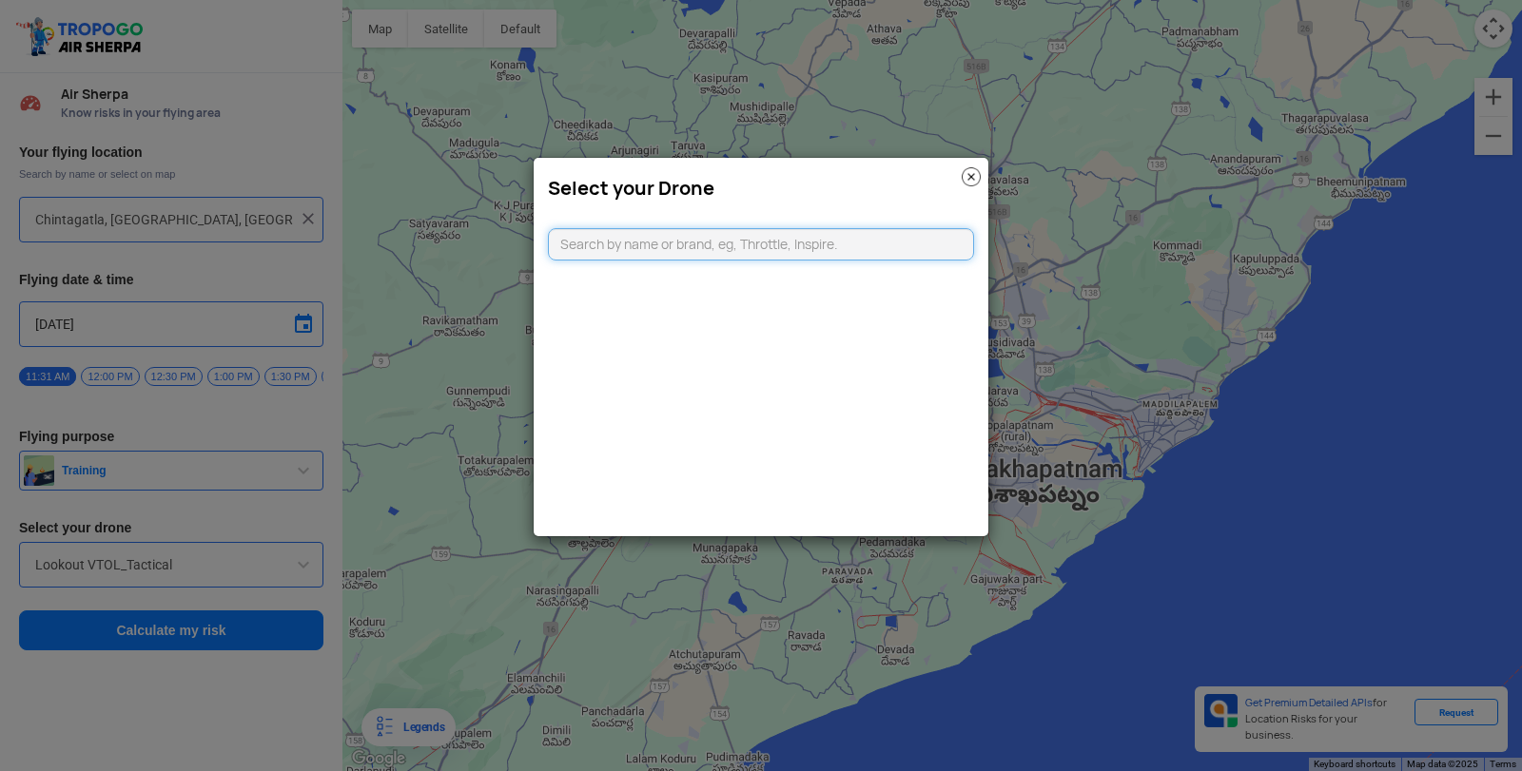
click at [847, 244] on input "text" at bounding box center [761, 244] width 426 height 32
click at [764, 242] on input "dgca" at bounding box center [761, 244] width 426 height 32
type input "d"
click at [875, 237] on input "dj drone" at bounding box center [761, 244] width 426 height 32
click at [850, 219] on div "dj drone Can't find your drone. Let us know by CLICKING HERE" at bounding box center [761, 234] width 455 height 51
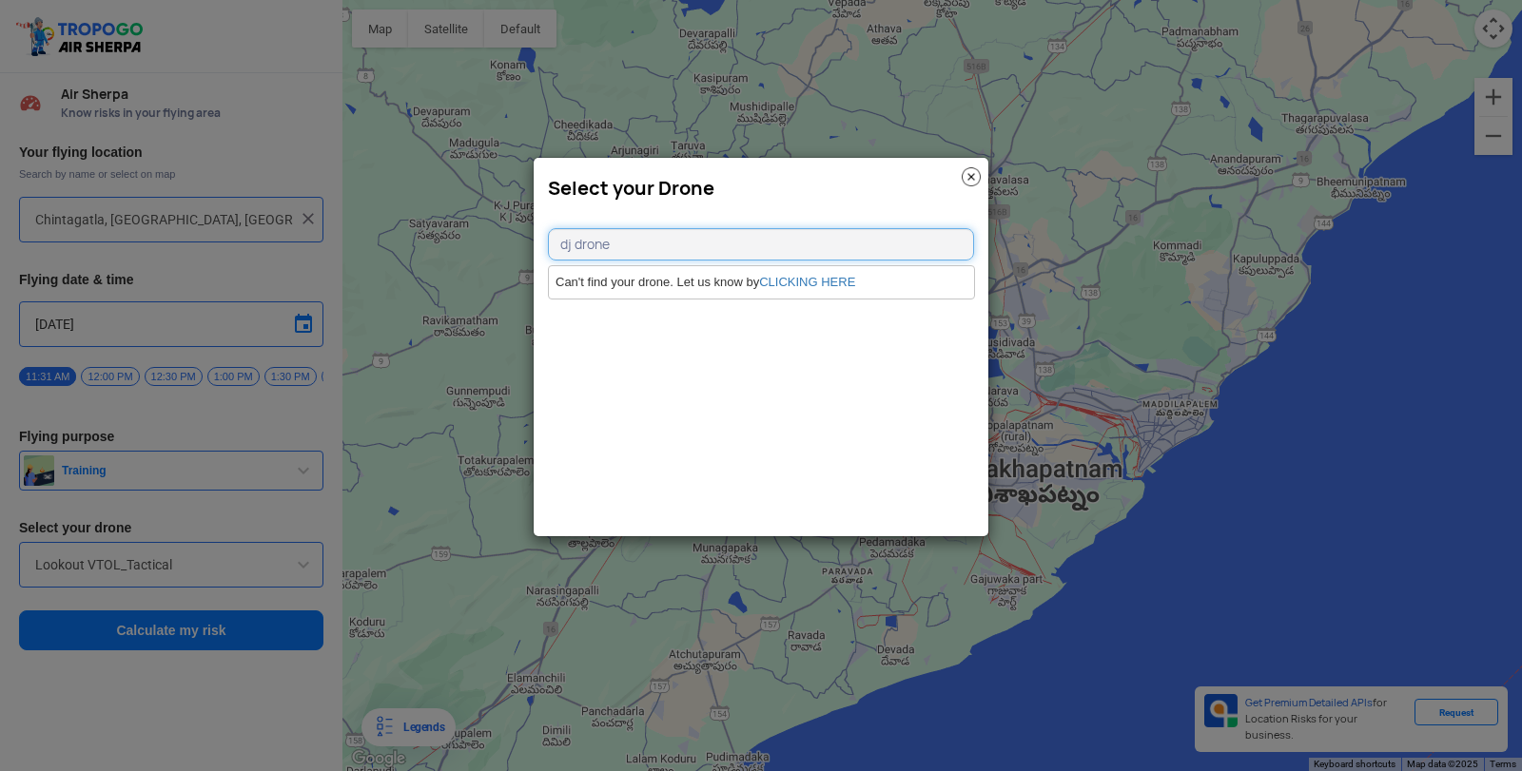
click at [750, 229] on input "dj drone" at bounding box center [761, 244] width 426 height 32
type input "d"
click at [722, 243] on input "text" at bounding box center [761, 244] width 426 height 32
type input "dji"
click at [965, 179] on img at bounding box center [971, 176] width 19 height 19
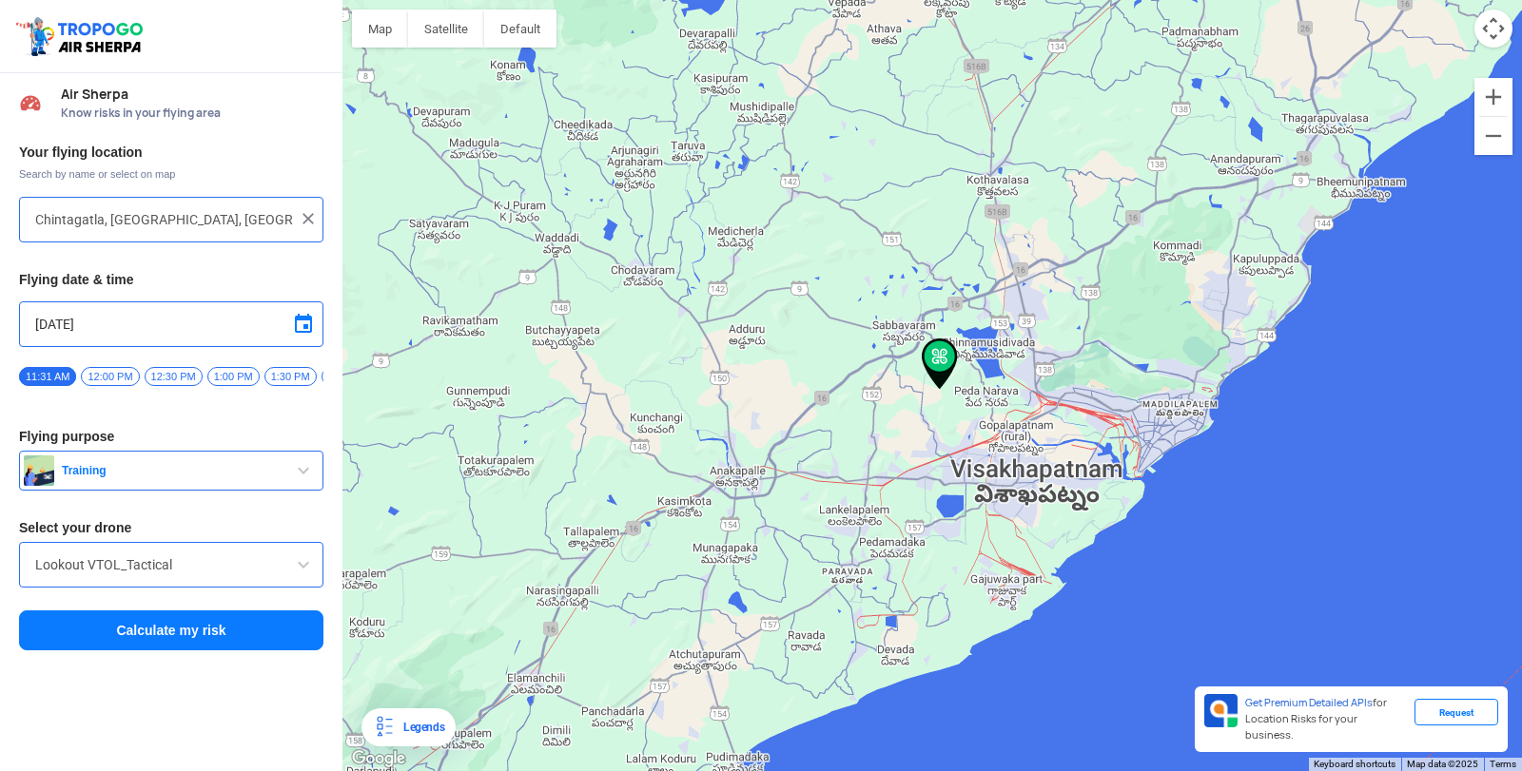
click at [281, 568] on input "Lookout VTOL_Tactical" at bounding box center [171, 565] width 272 height 23
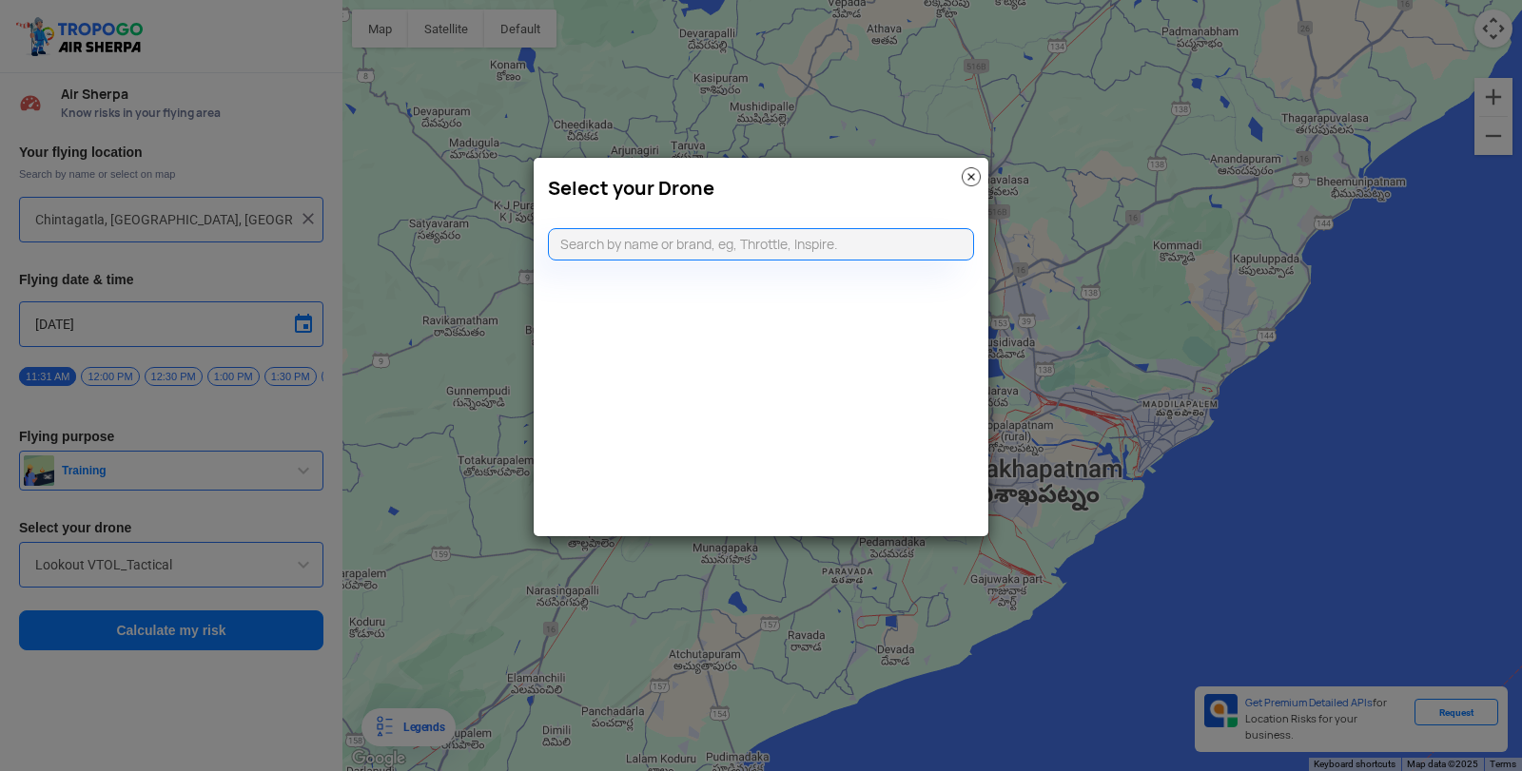
click at [973, 171] on img at bounding box center [971, 176] width 19 height 19
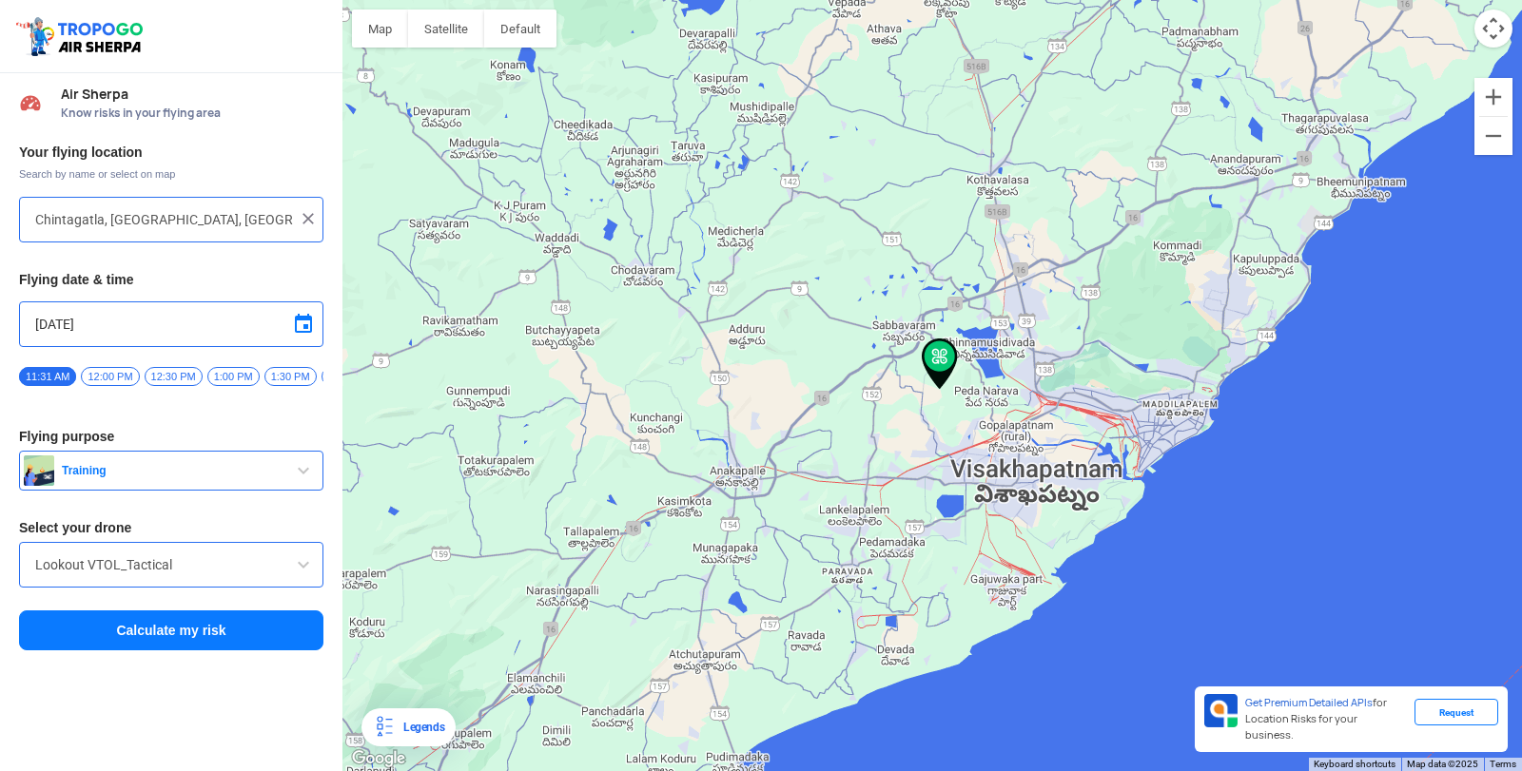
click at [131, 576] on input "Lookout VTOL_Tactical" at bounding box center [171, 565] width 272 height 23
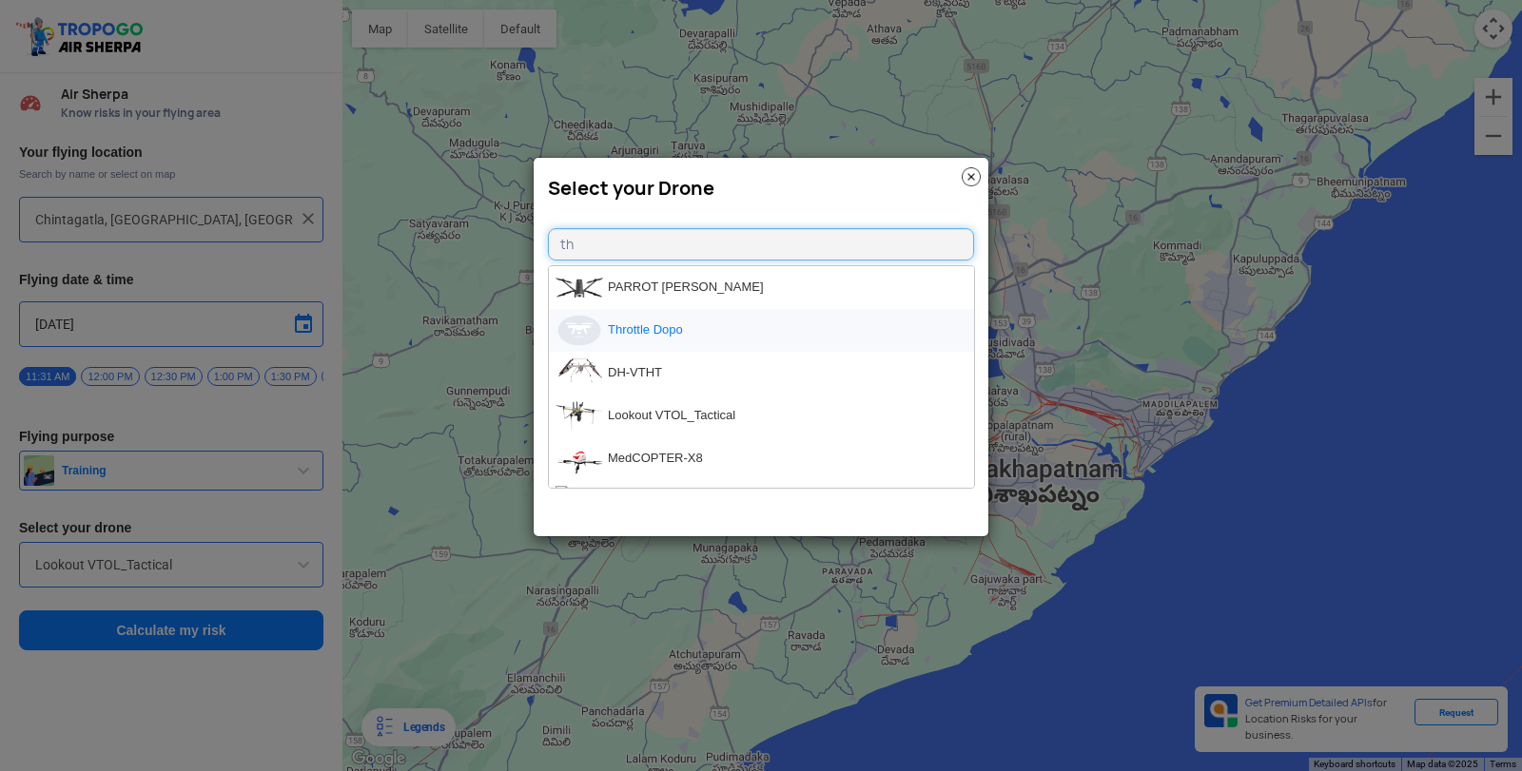
type input "th"
click at [634, 332] on li "Throttle Dopo" at bounding box center [761, 330] width 425 height 43
type input "Throttle Dopo"
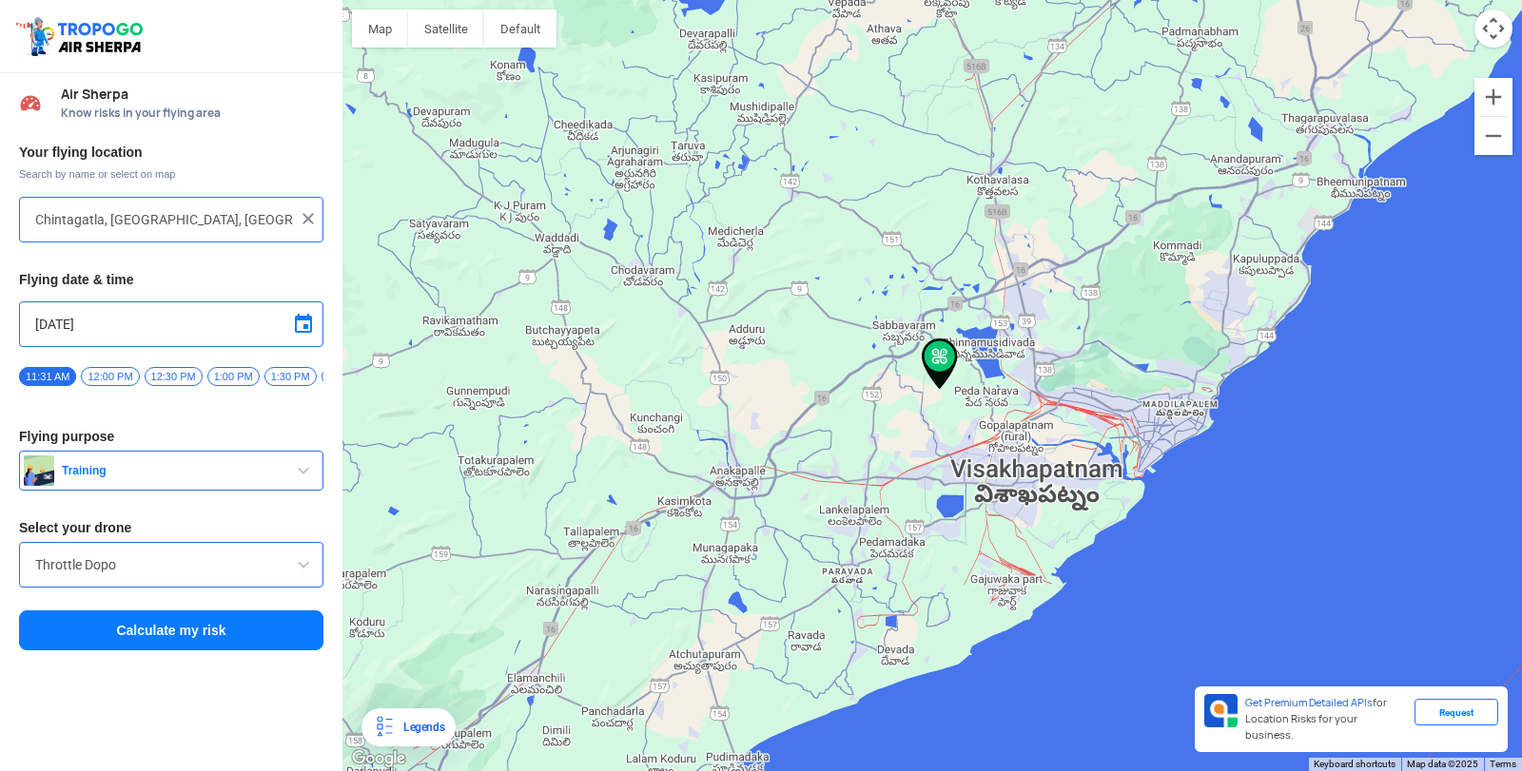
click at [273, 641] on button "Calculate my risk" at bounding box center [171, 631] width 304 height 40
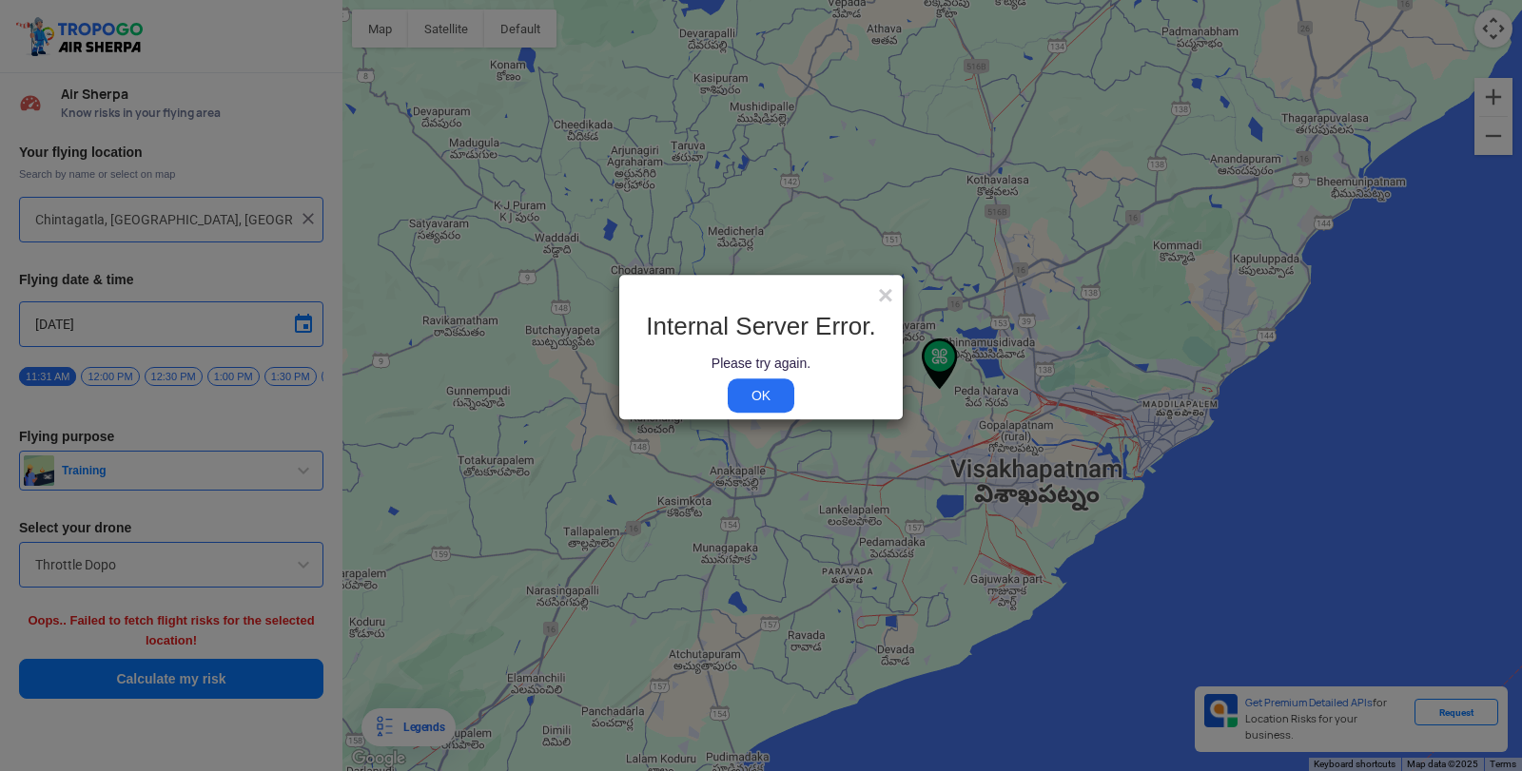
click at [792, 380] on div "Internal Server Error. Please try again. OK" at bounding box center [760, 359] width 255 height 92
click at [770, 385] on link "OK" at bounding box center [761, 396] width 67 height 34
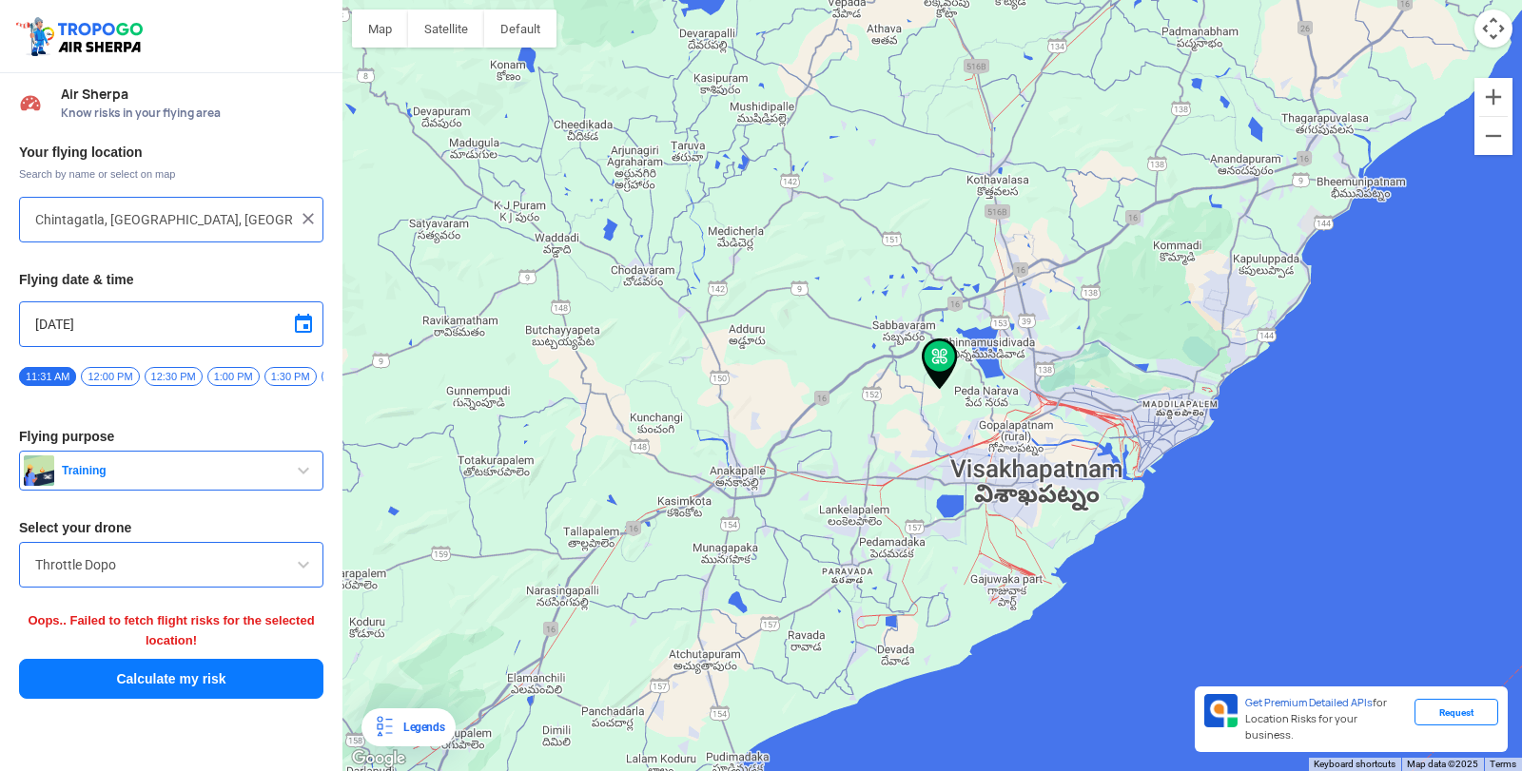
click at [256, 551] on div "Your flying location Search by name or select on map Chintagatla, Andhra Prades…" at bounding box center [171, 422] width 342 height 576
click at [133, 575] on input "Throttle Dopo" at bounding box center [171, 565] width 272 height 23
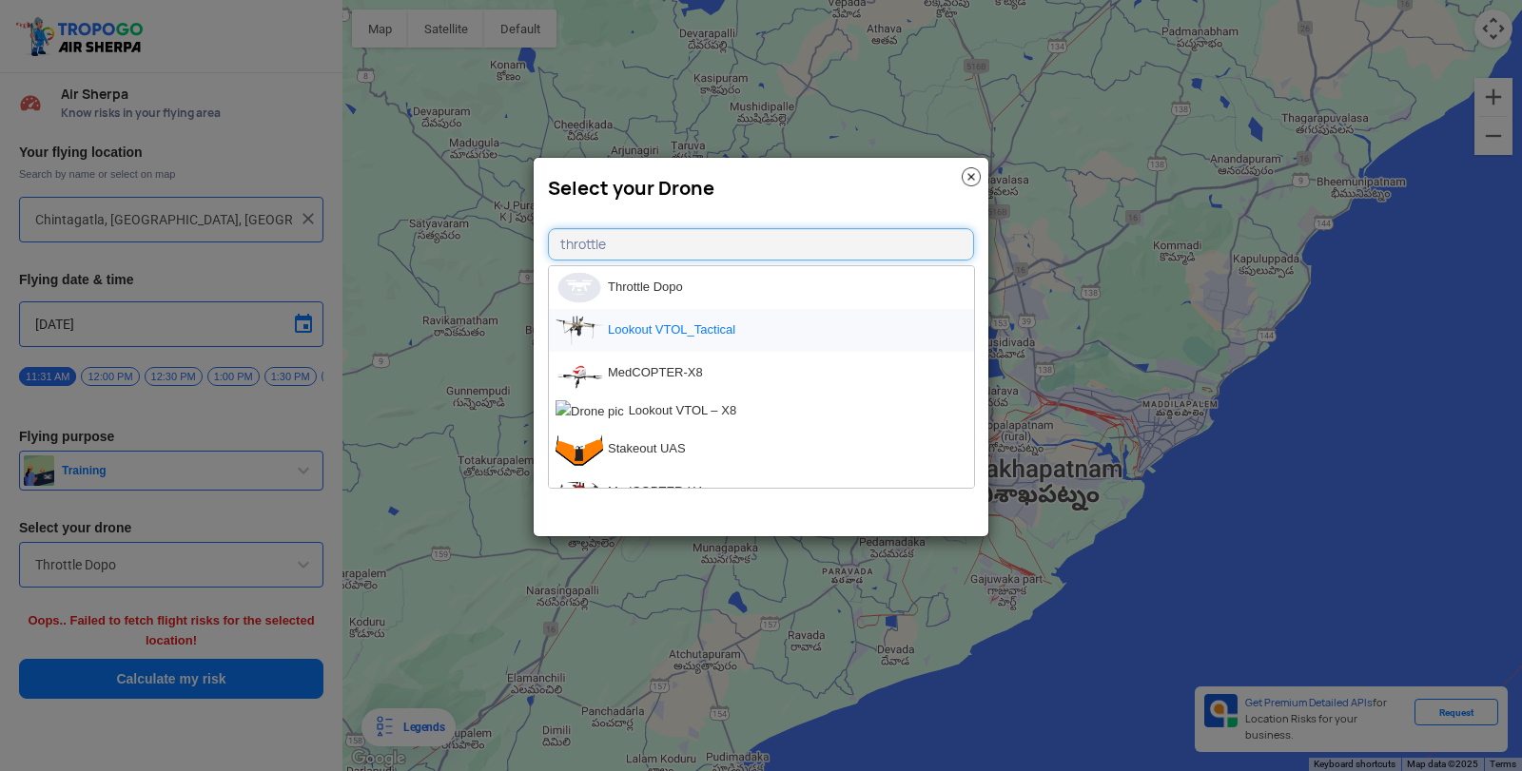
type input "throttle"
click at [639, 334] on li "Lookout VTOL_Tactical" at bounding box center [761, 330] width 425 height 43
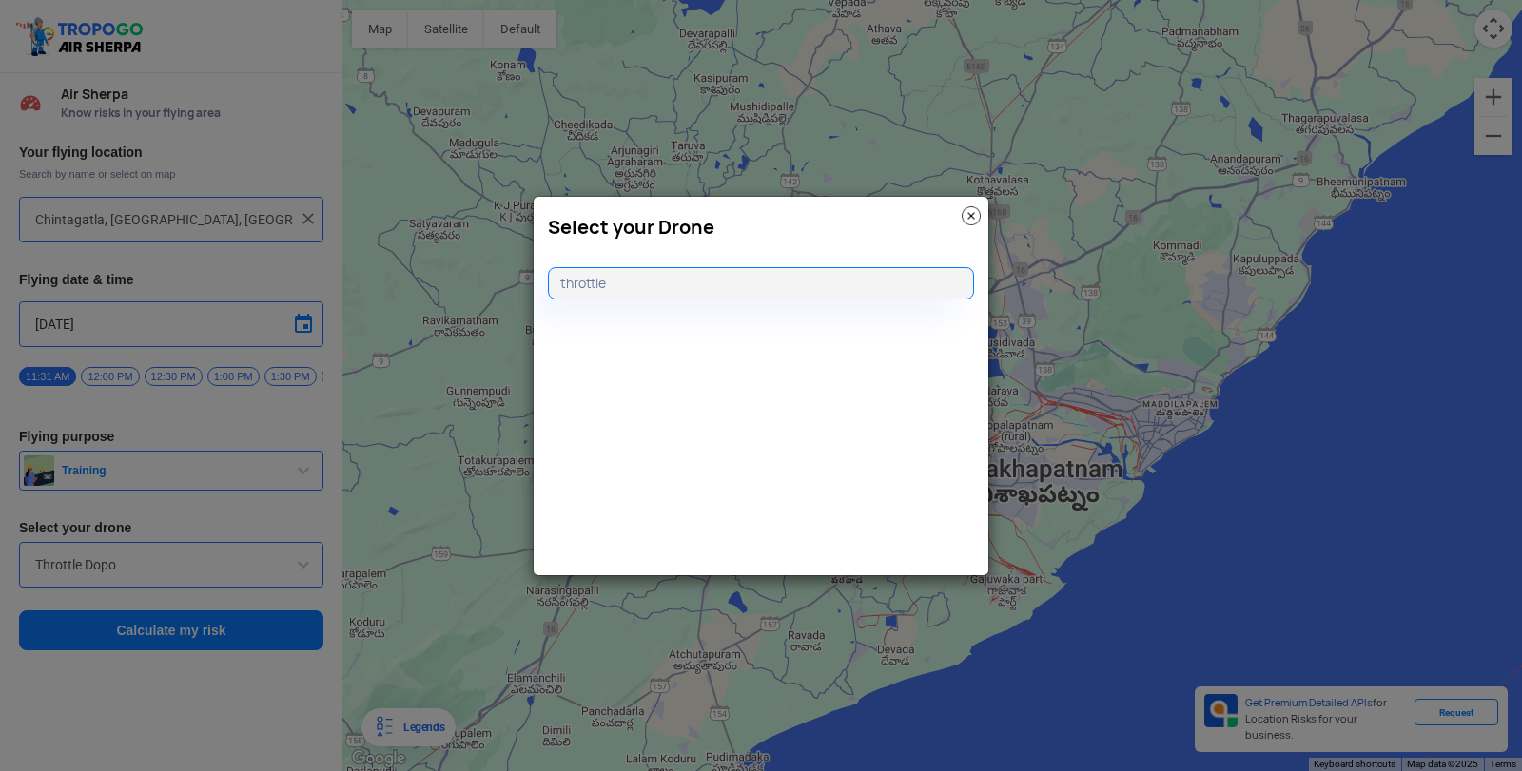
type input "Lookout VTOL_Tactical"
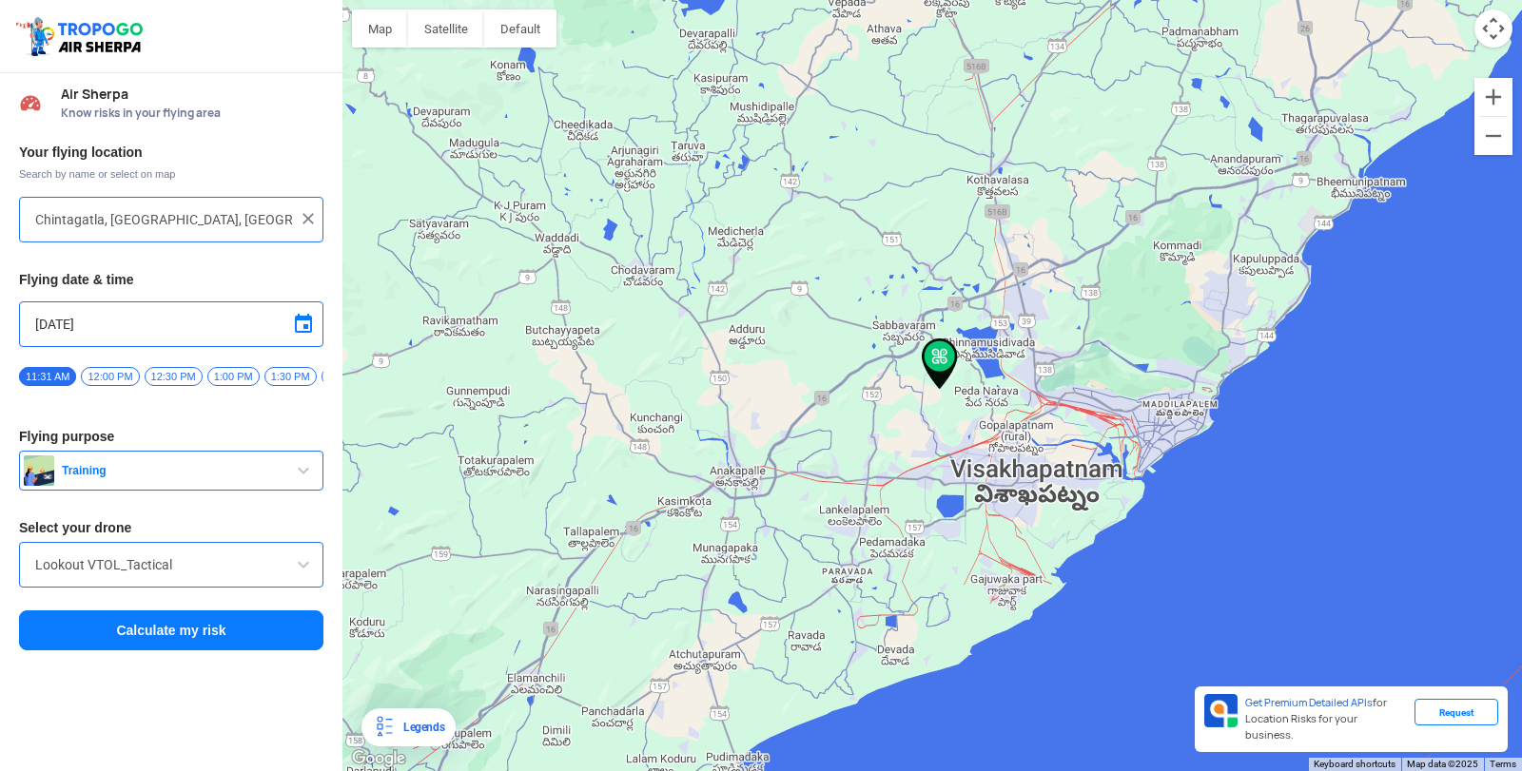
click at [270, 627] on button "Calculate my risk" at bounding box center [171, 631] width 304 height 40
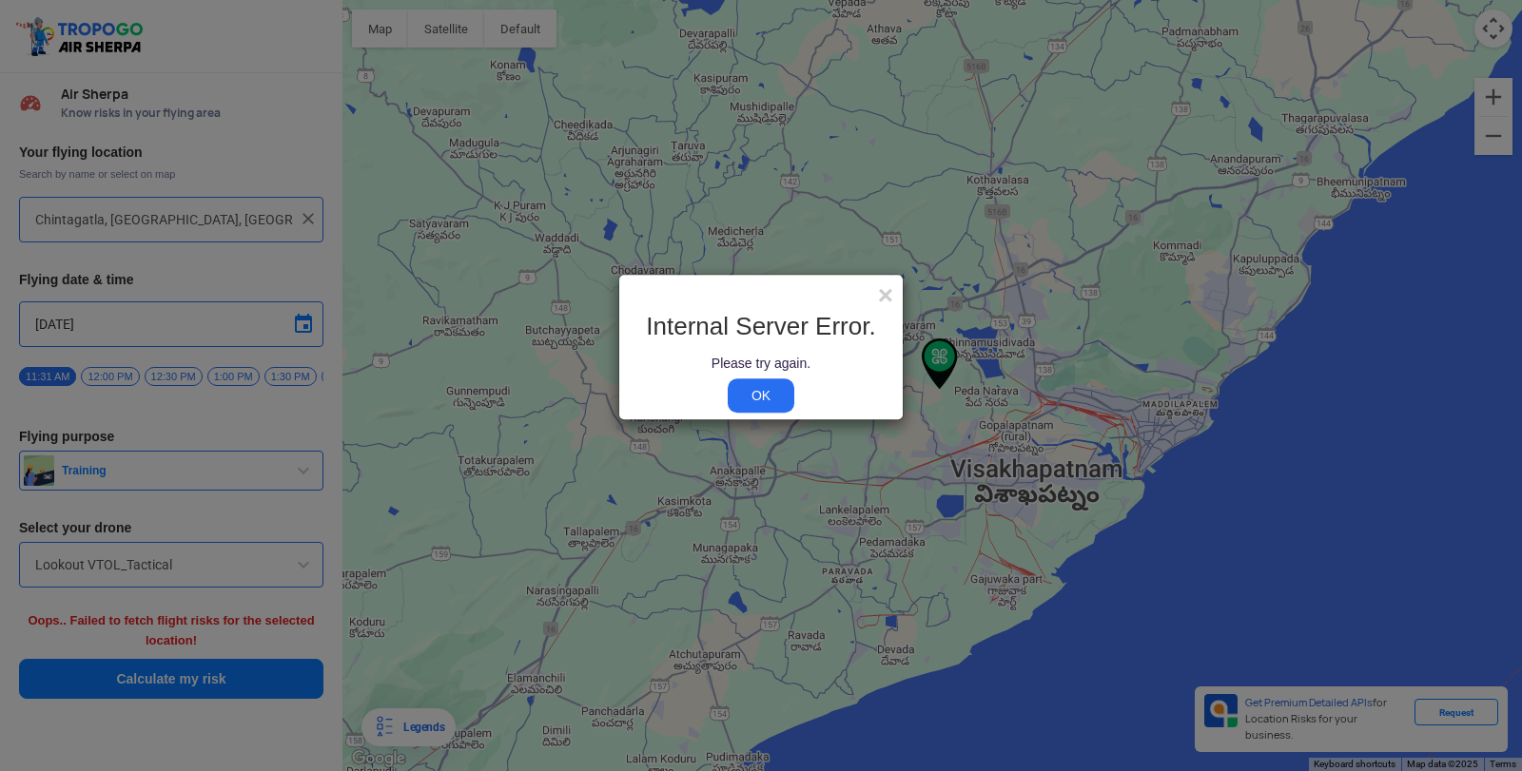
click at [767, 391] on link "OK" at bounding box center [761, 396] width 67 height 34
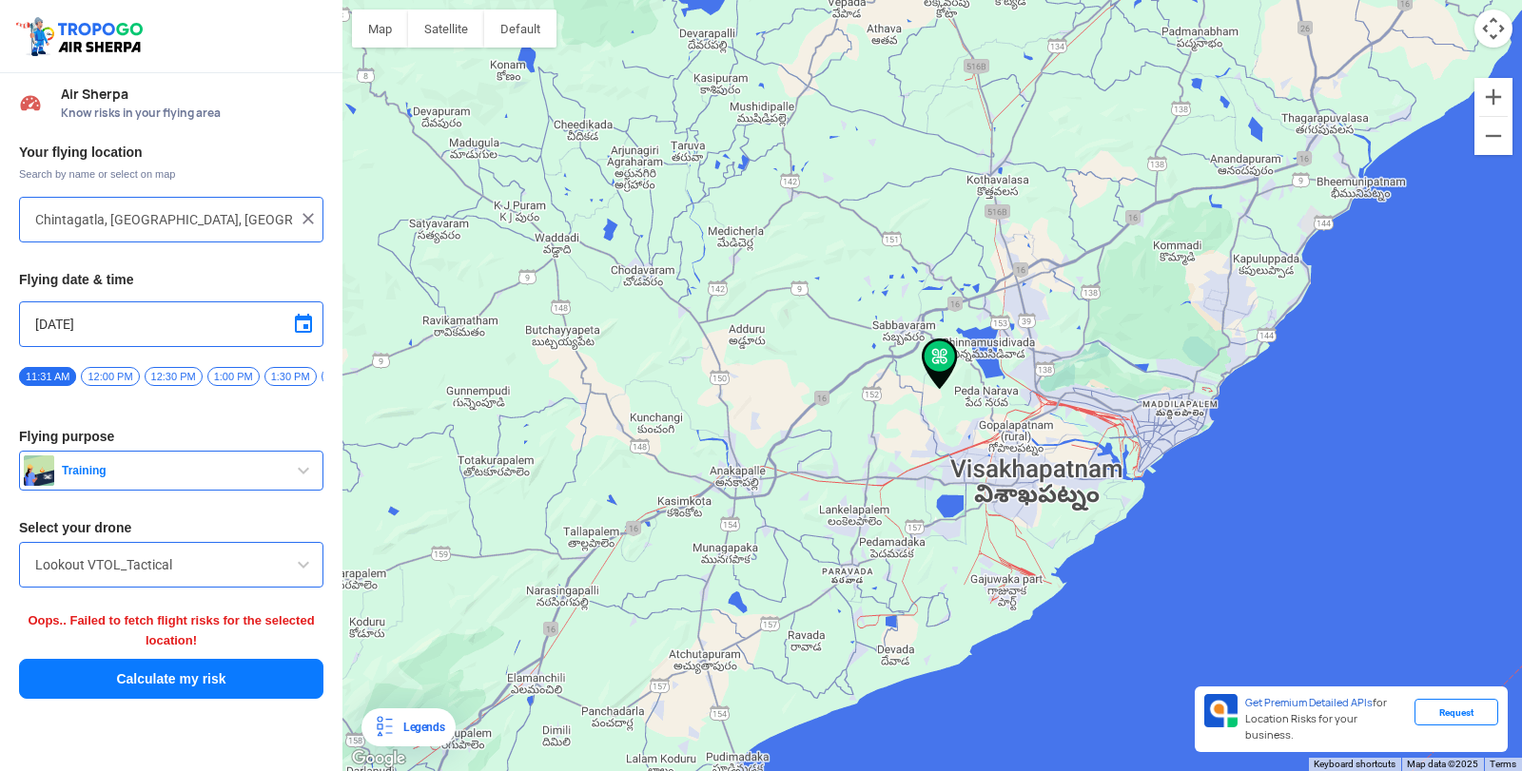
click at [301, 574] on span at bounding box center [303, 565] width 23 height 23
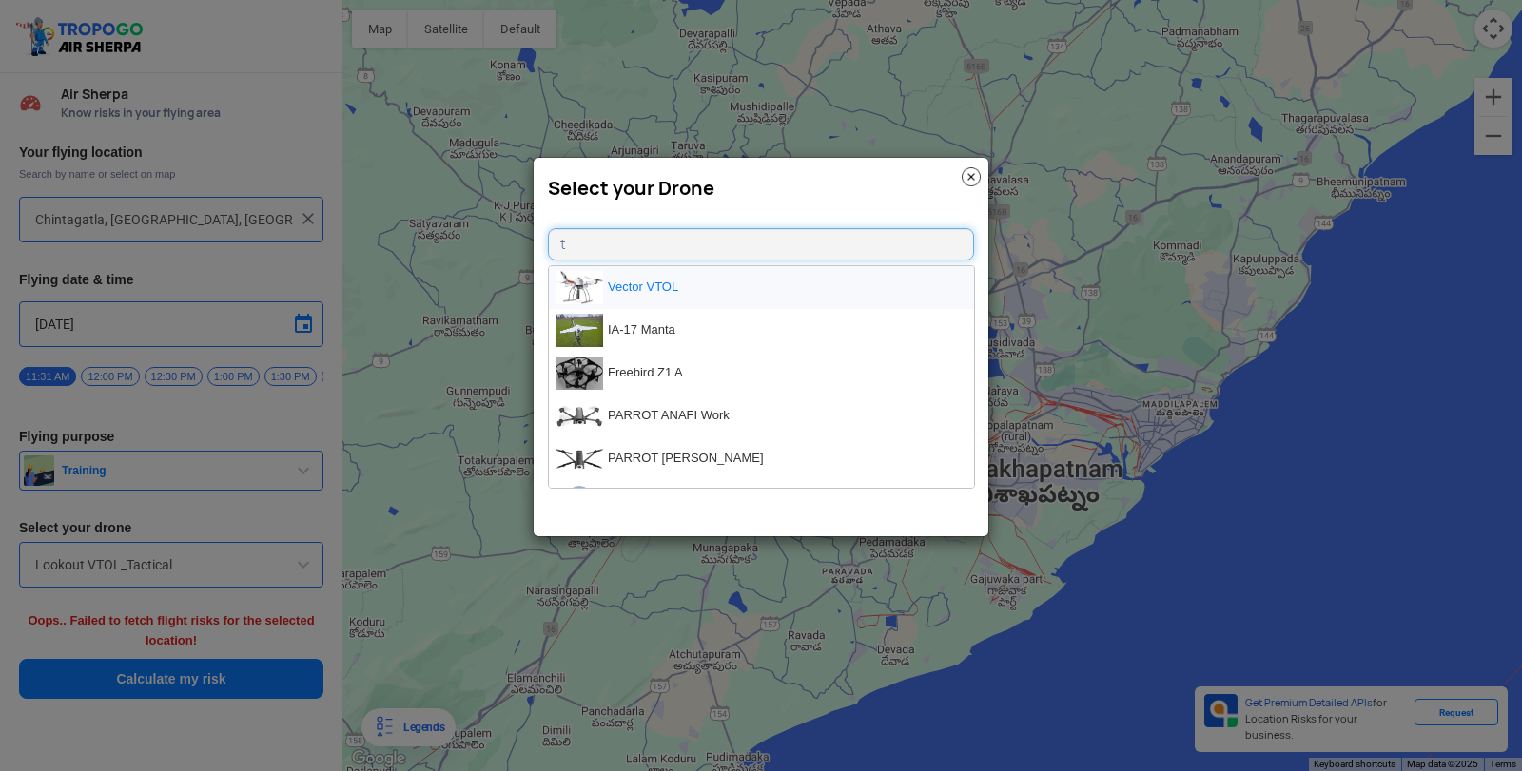
type input "t"
click at [607, 277] on li "Vector VTOL" at bounding box center [761, 287] width 425 height 43
type input "Vector VTOL"
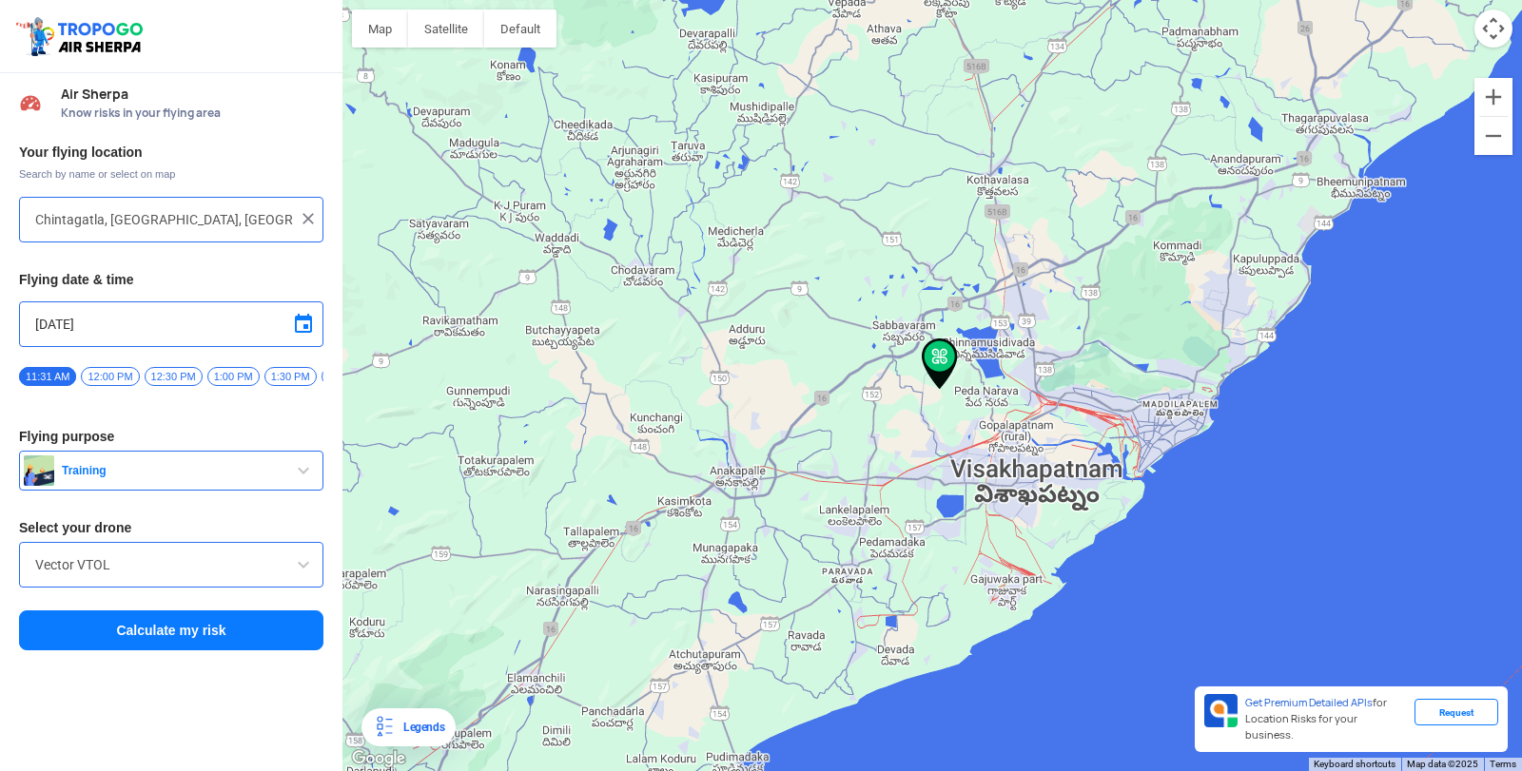
click at [297, 649] on button "Calculate my risk" at bounding box center [171, 631] width 304 height 40
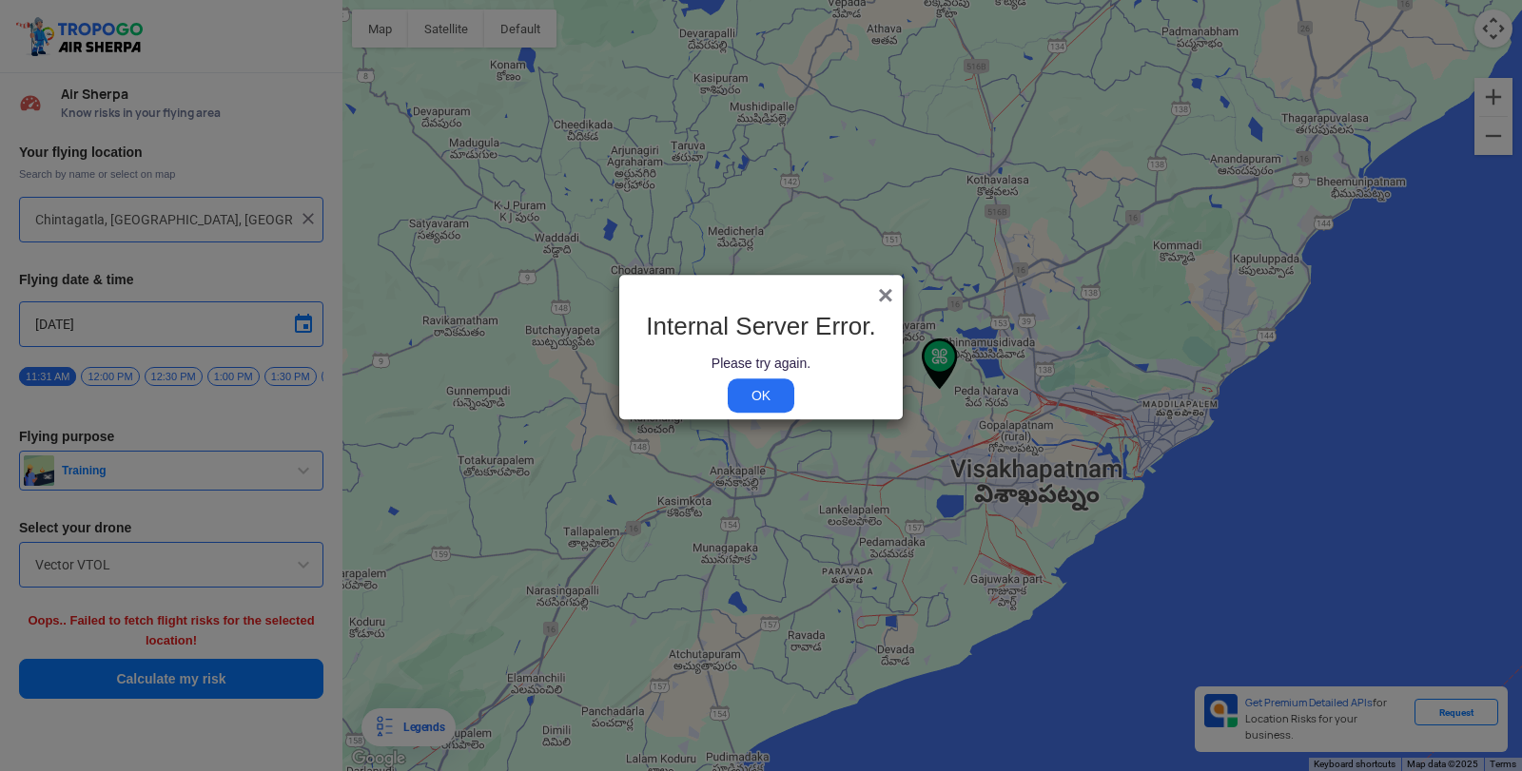
click at [879, 292] on span "×" at bounding box center [885, 295] width 15 height 29
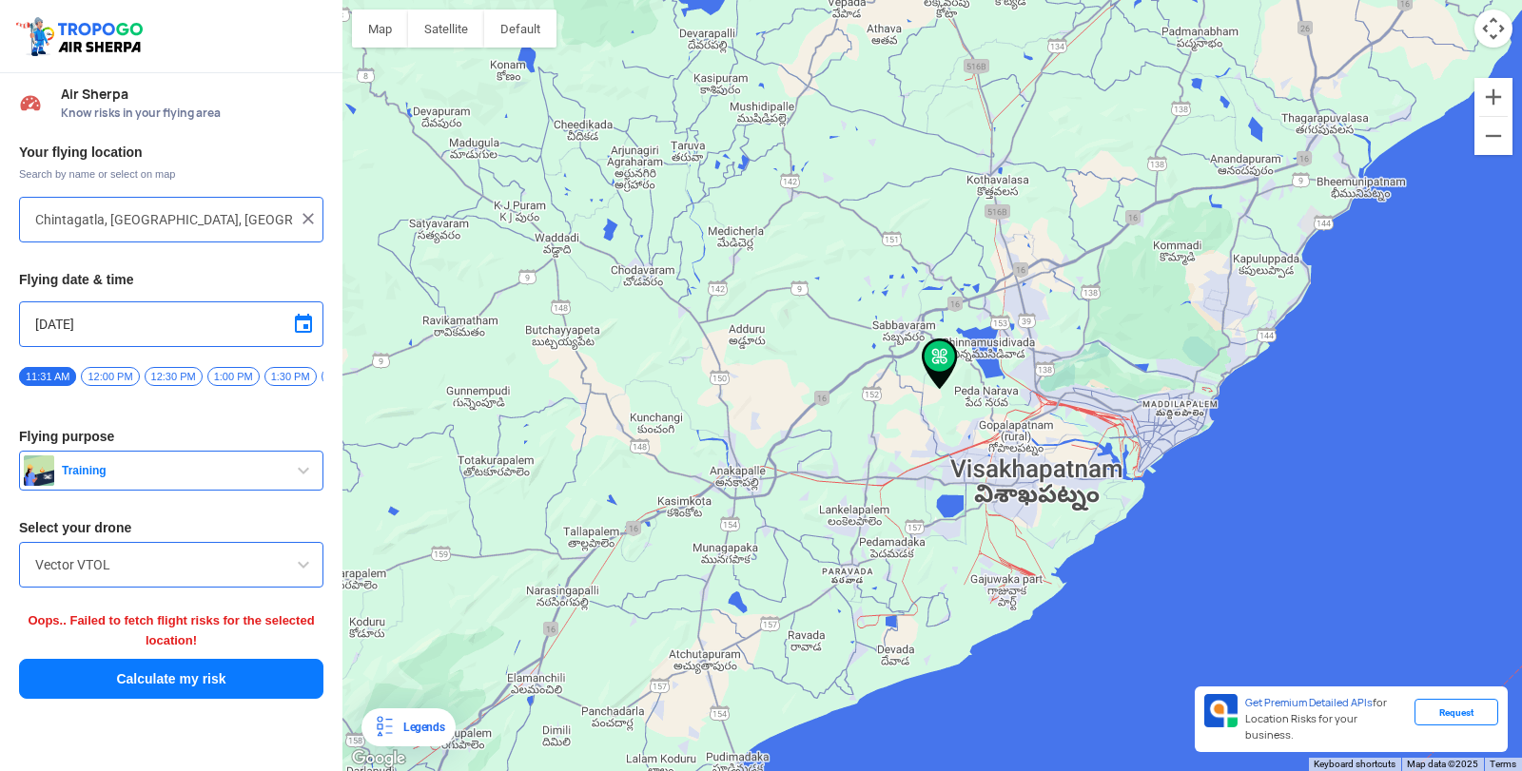
click at [195, 533] on h3 "Select your drone" at bounding box center [171, 527] width 304 height 13
click at [190, 569] on input "Vector VTOL" at bounding box center [171, 565] width 272 height 23
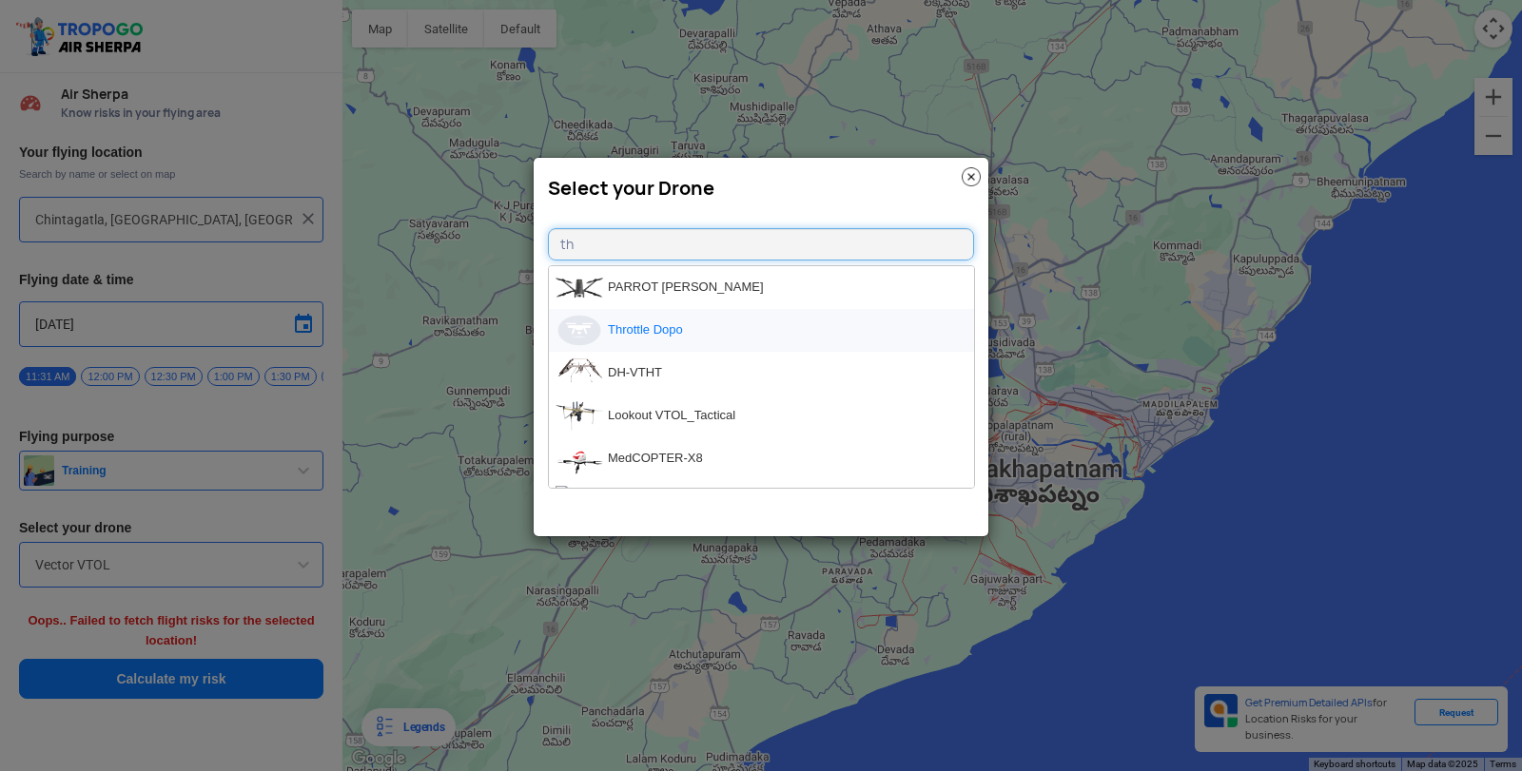
type input "th"
click at [645, 337] on li "Throttle Dopo" at bounding box center [761, 330] width 425 height 43
type input "Throttle Dopo"
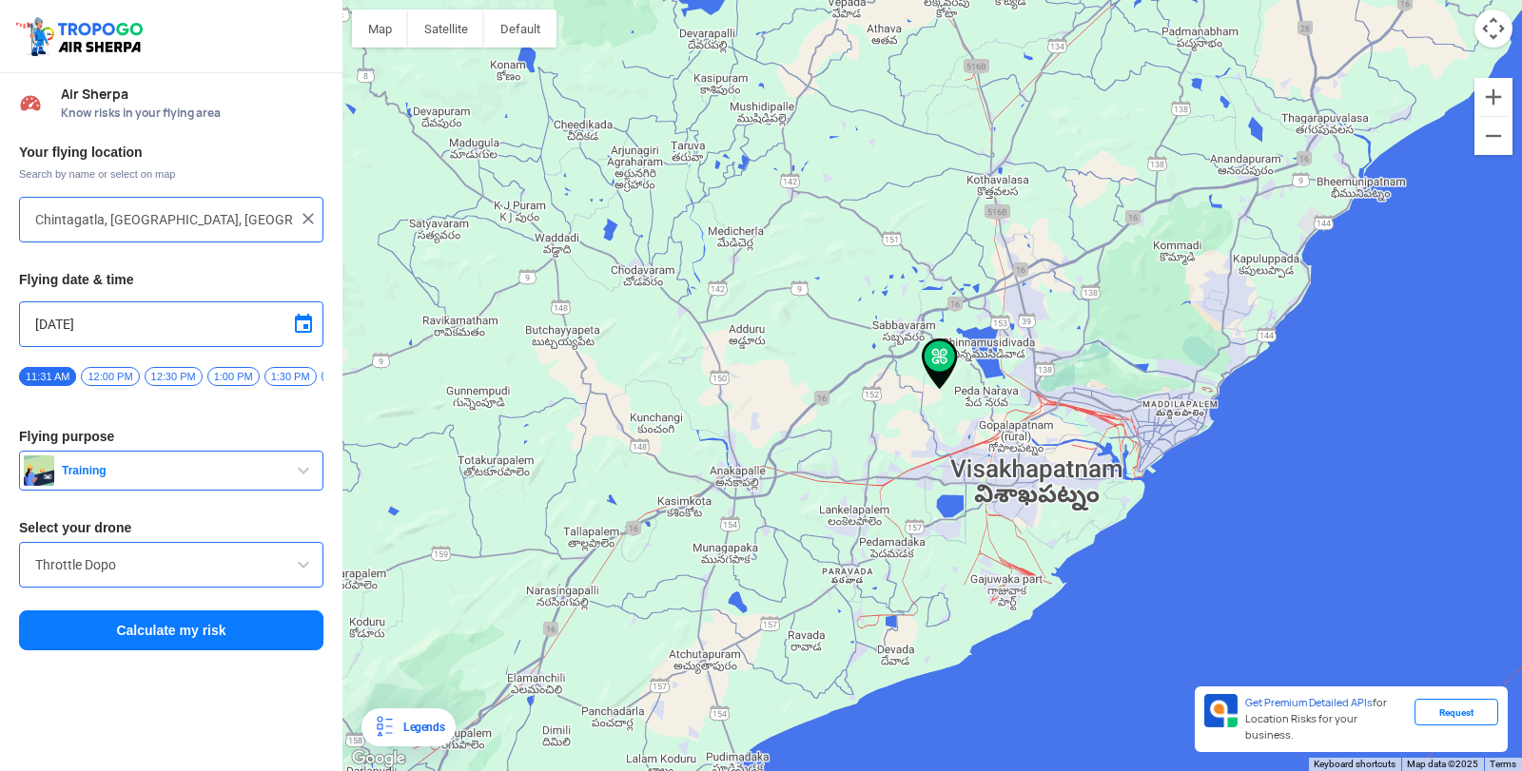
click at [277, 635] on button "Calculate my risk" at bounding box center [171, 631] width 304 height 40
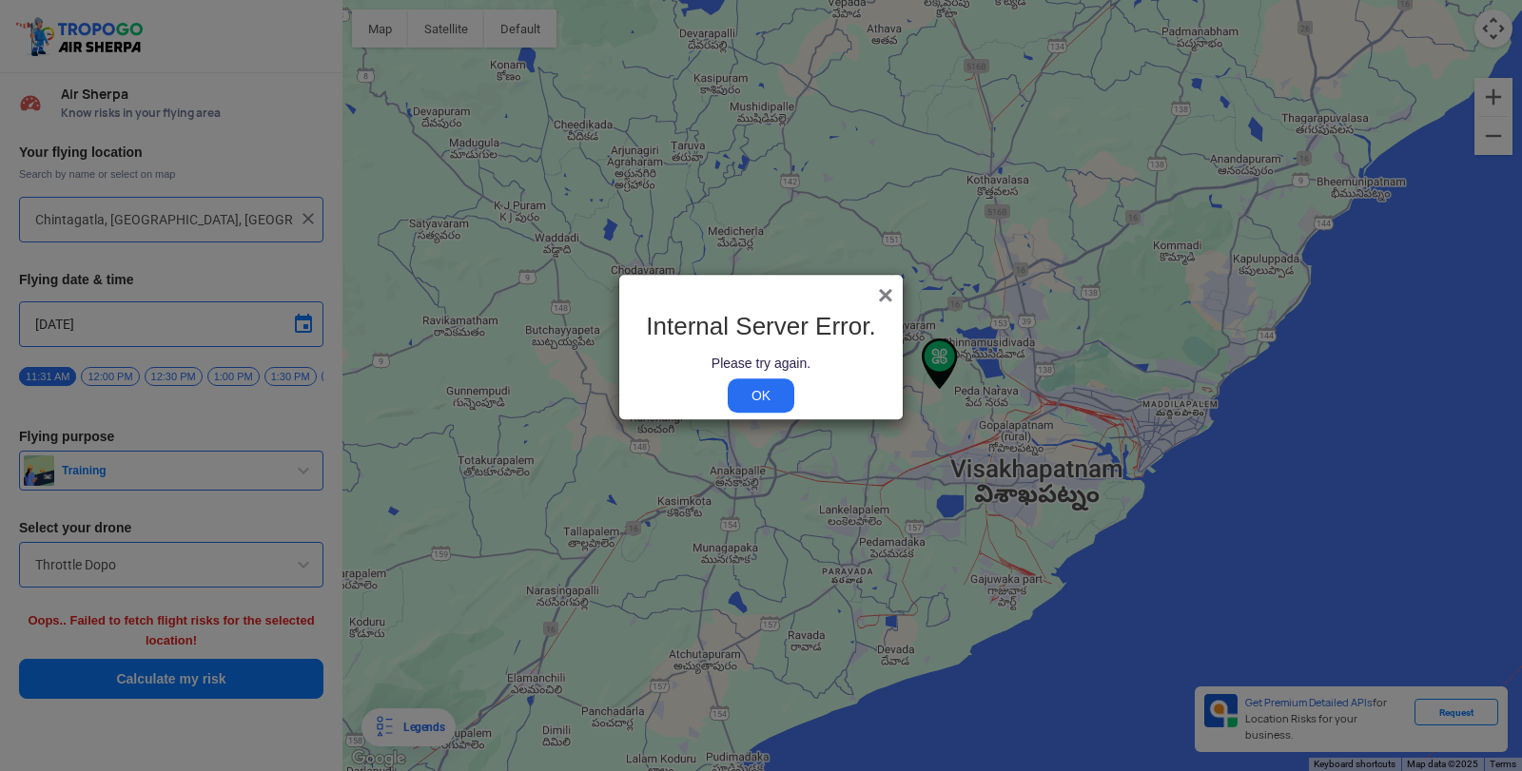
click at [892, 296] on span "×" at bounding box center [885, 295] width 15 height 29
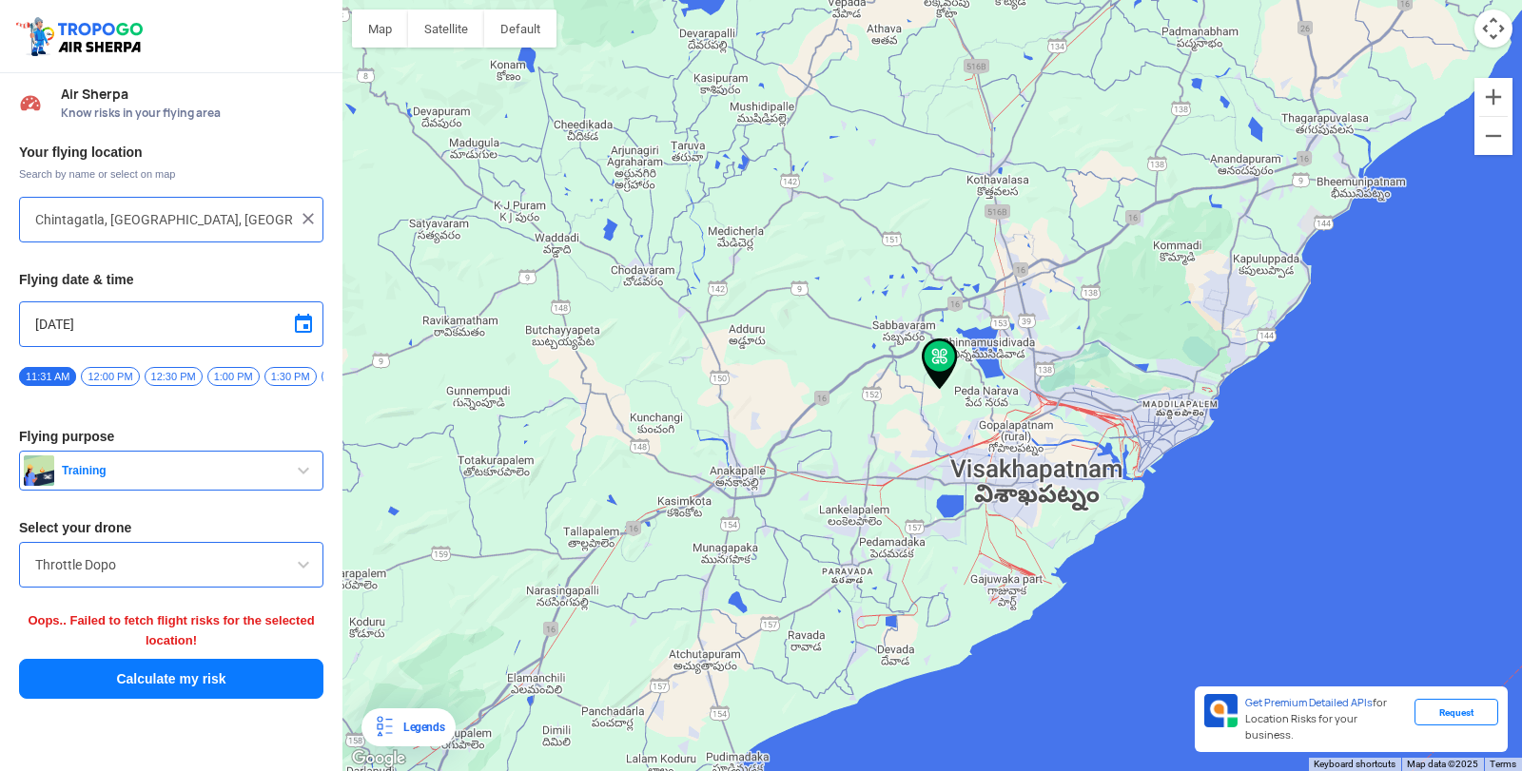
click at [215, 686] on button "Calculate my risk" at bounding box center [171, 679] width 304 height 40
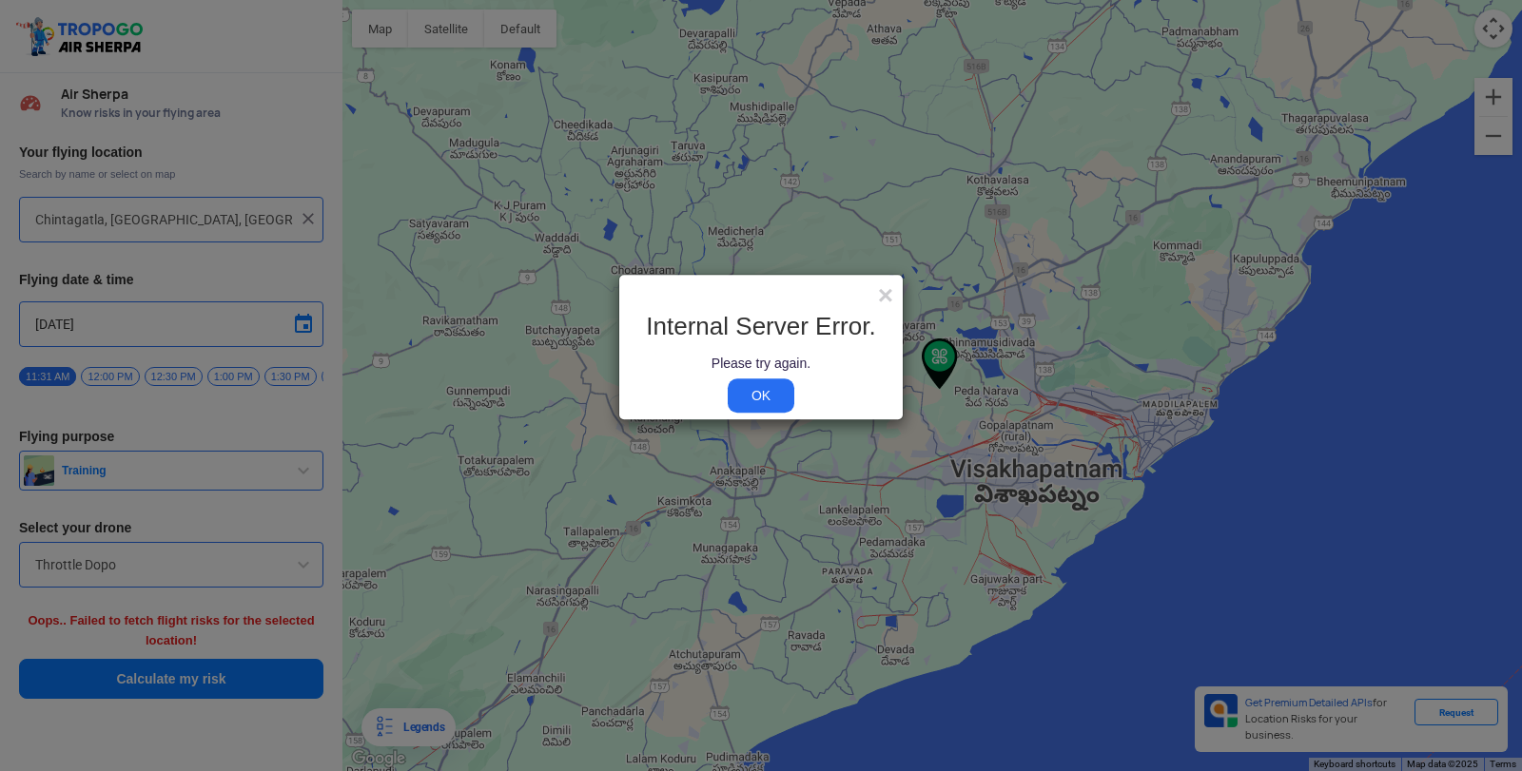
click at [875, 294] on div at bounding box center [758, 296] width 250 height 5
click at [886, 291] on span "×" at bounding box center [885, 295] width 15 height 29
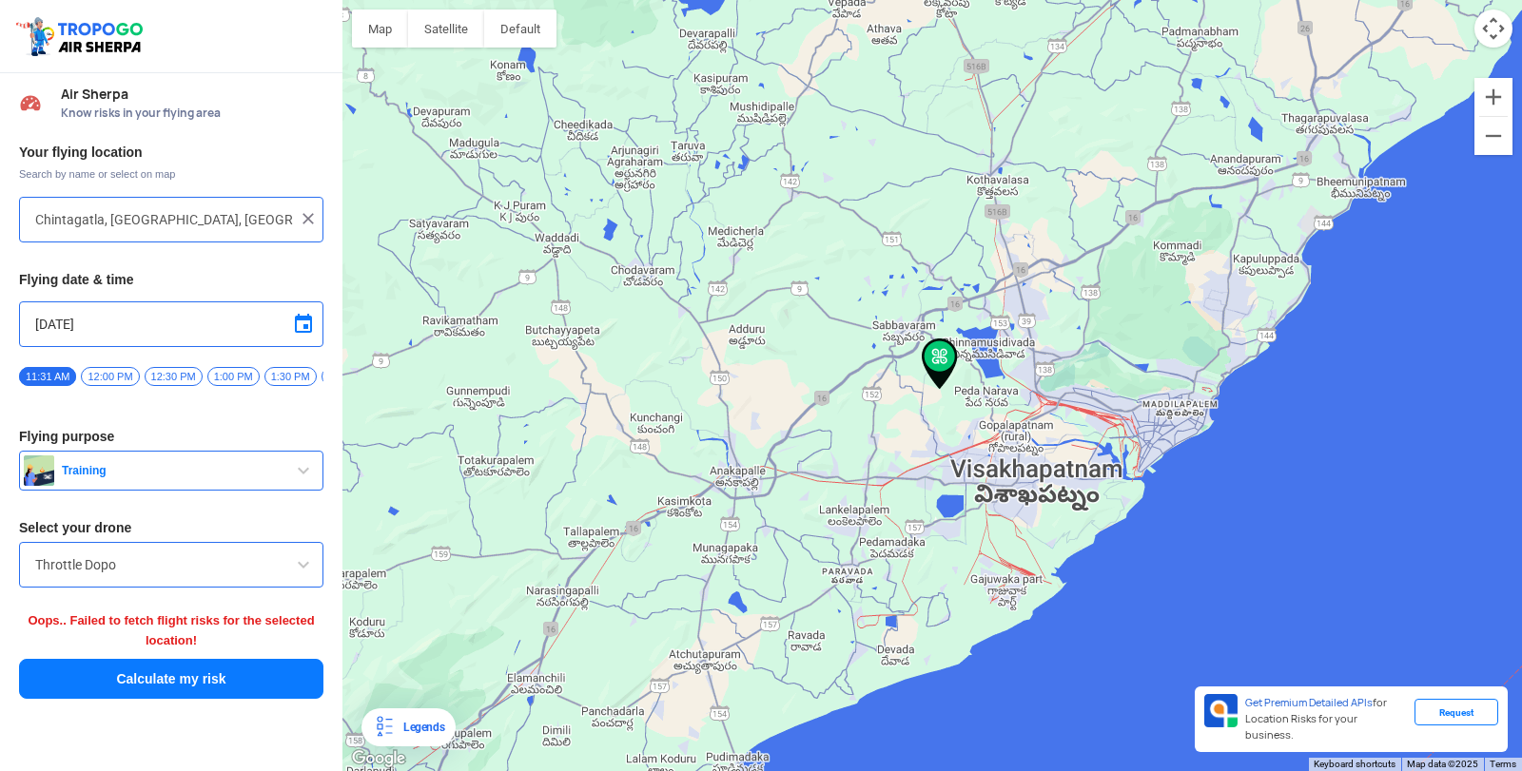
click at [930, 387] on img at bounding box center [940, 364] width 36 height 51
click at [901, 350] on div at bounding box center [931, 385] width 1179 height 771
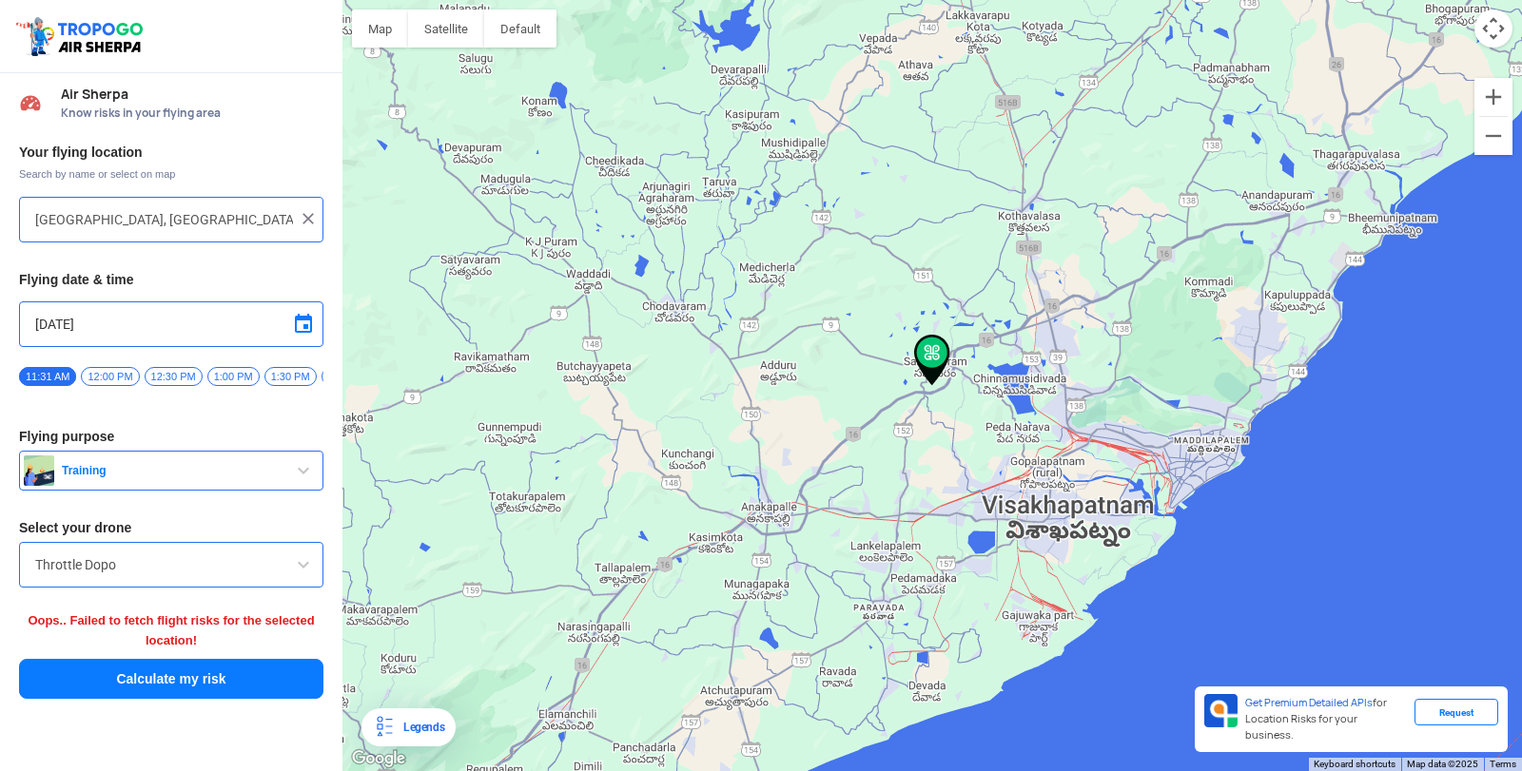
click at [256, 213] on input "Mogalipuram, Andhra Pradesh, India" at bounding box center [164, 219] width 258 height 23
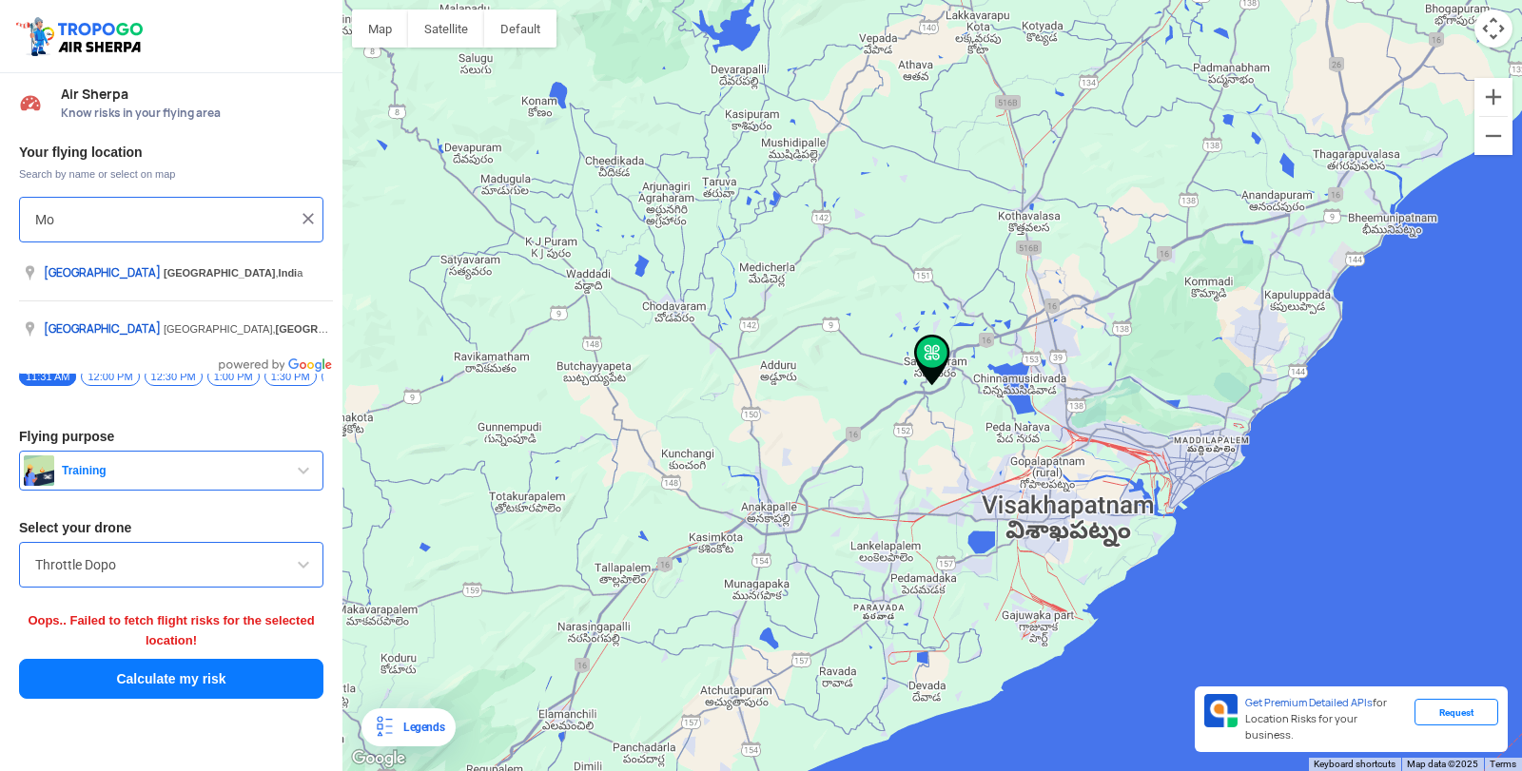
type input "M"
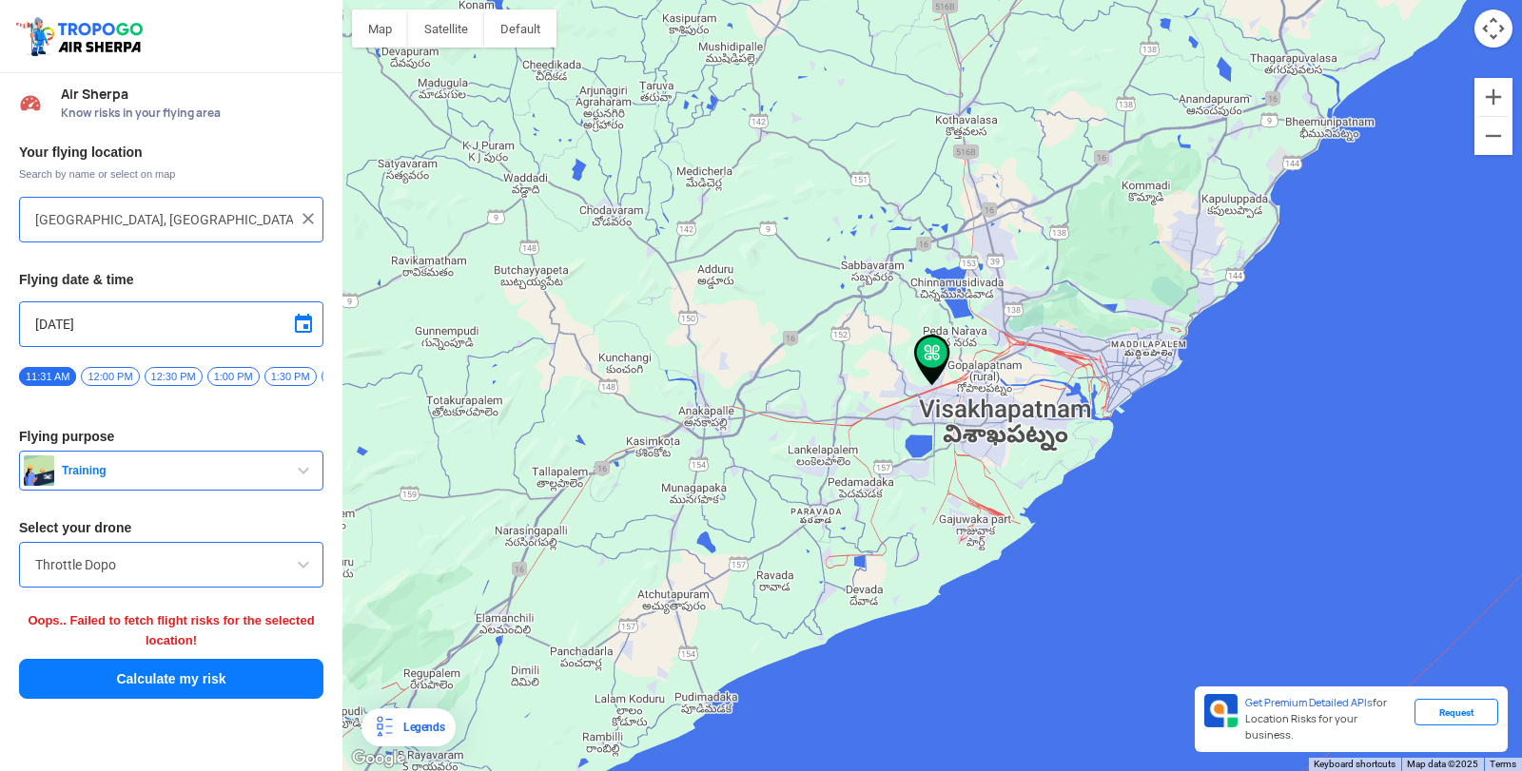
click at [261, 679] on button "Calculate my risk" at bounding box center [171, 679] width 304 height 40
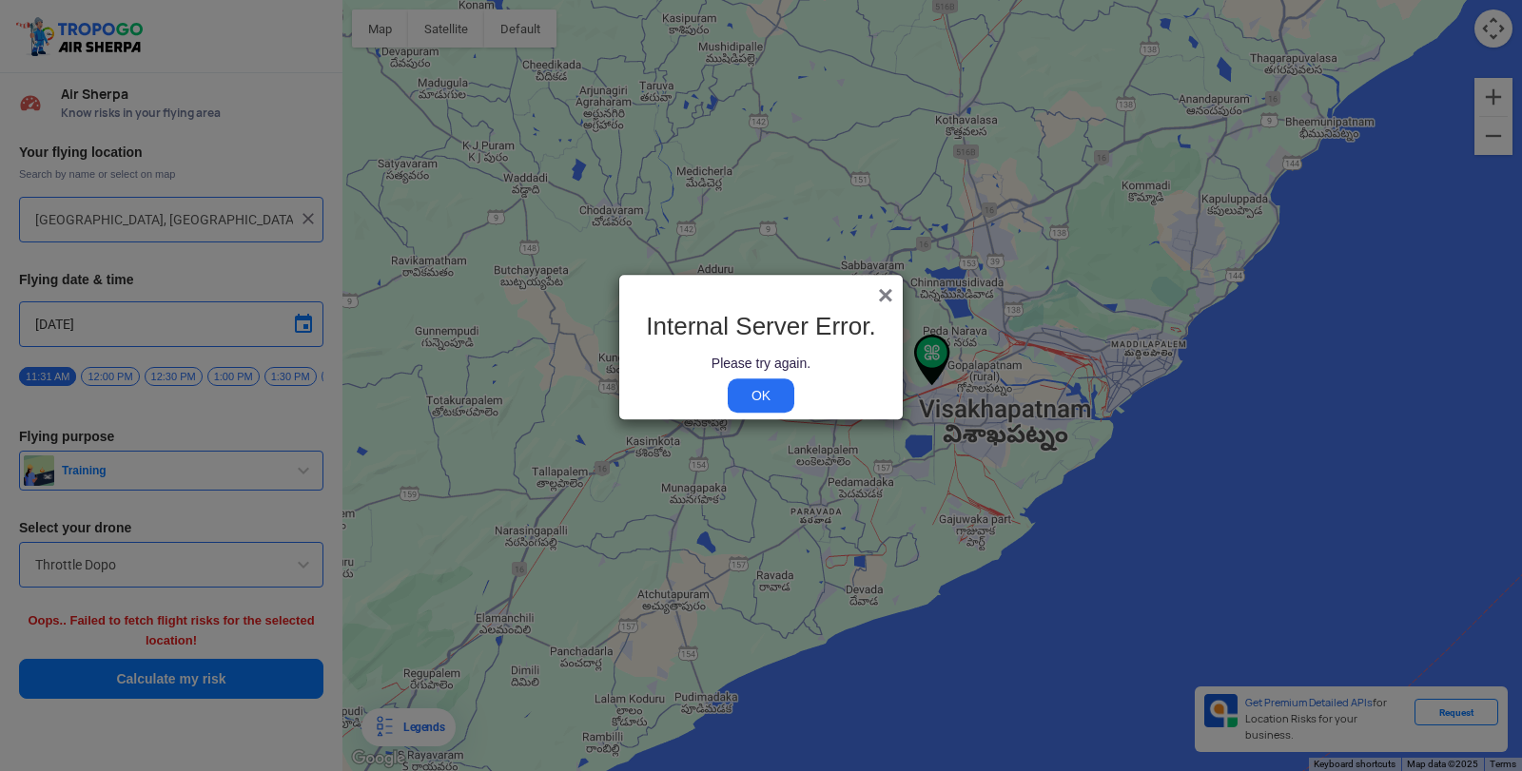
click at [890, 290] on span "×" at bounding box center [885, 295] width 15 height 29
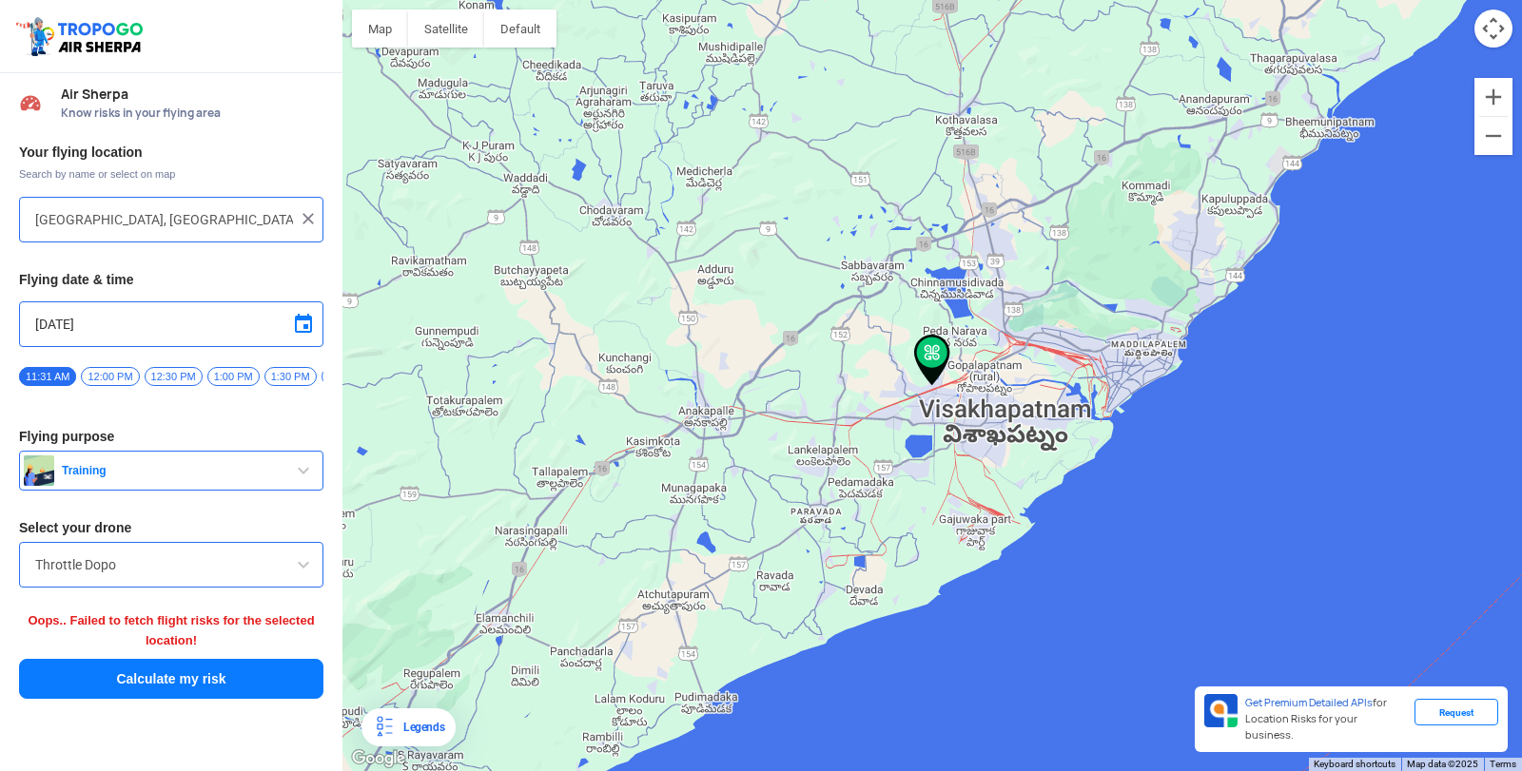
click at [910, 361] on div at bounding box center [931, 385] width 1179 height 771
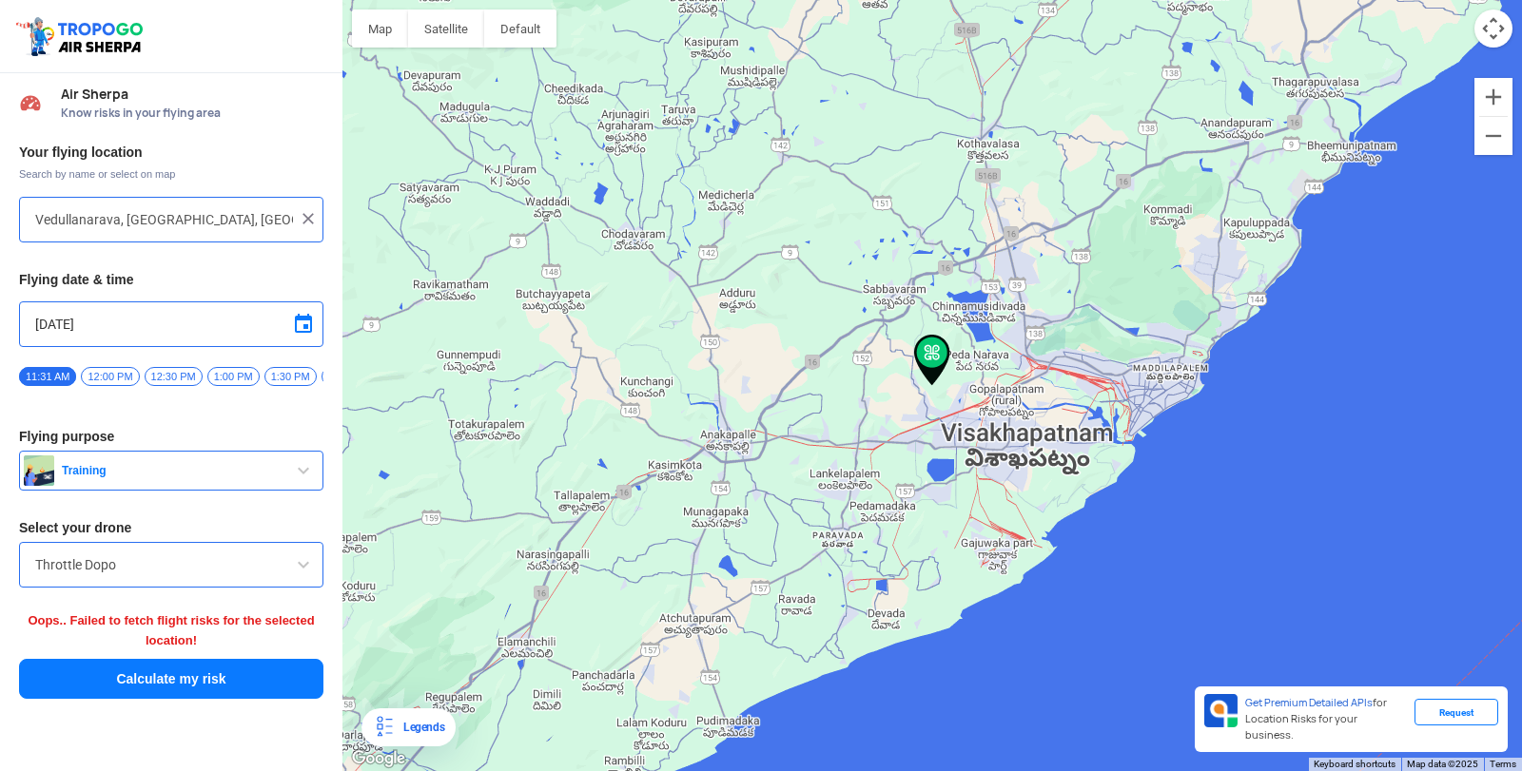
click at [911, 362] on div at bounding box center [931, 385] width 1179 height 771
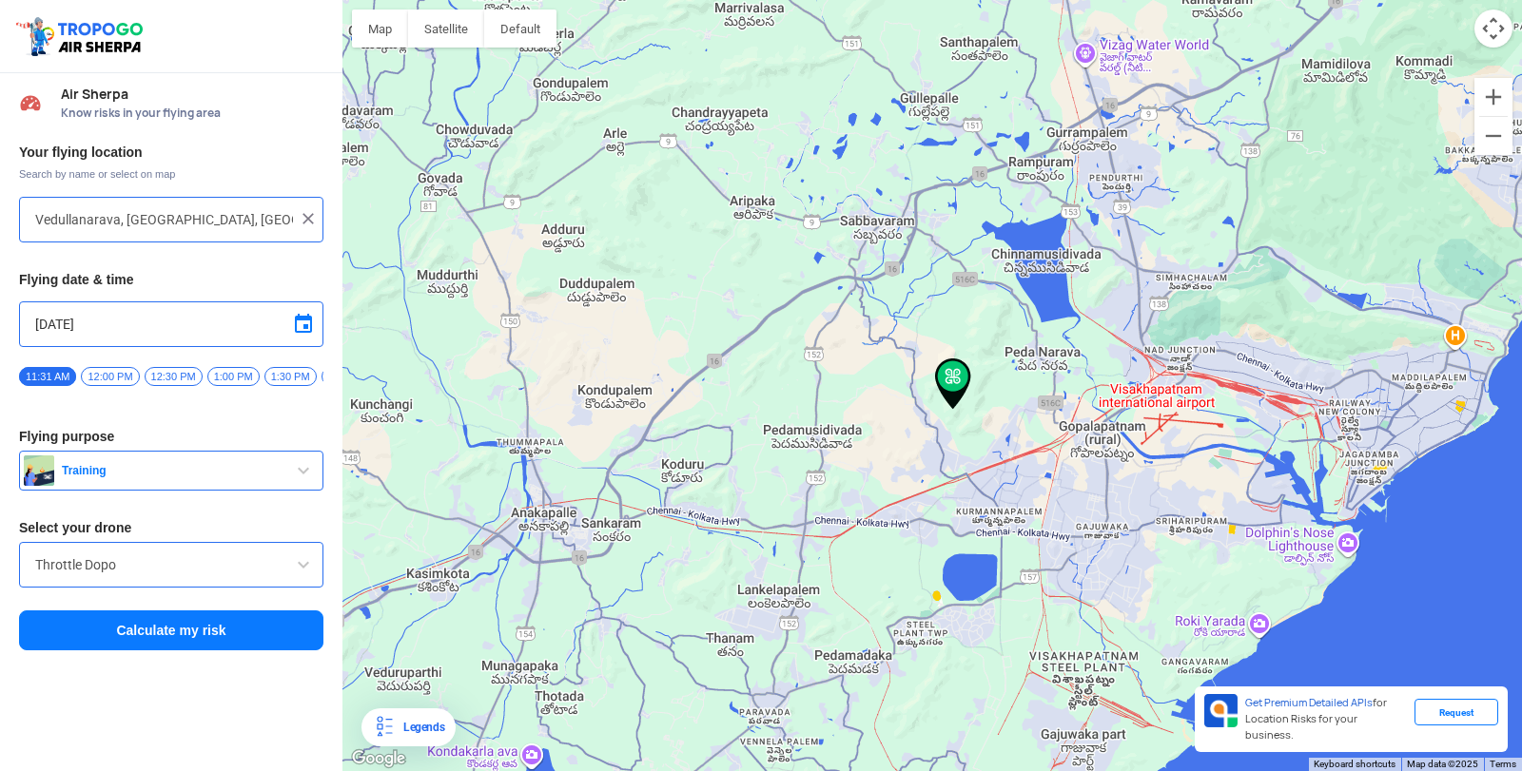
click at [973, 427] on div at bounding box center [931, 385] width 1179 height 771
click at [974, 429] on div at bounding box center [931, 385] width 1179 height 771
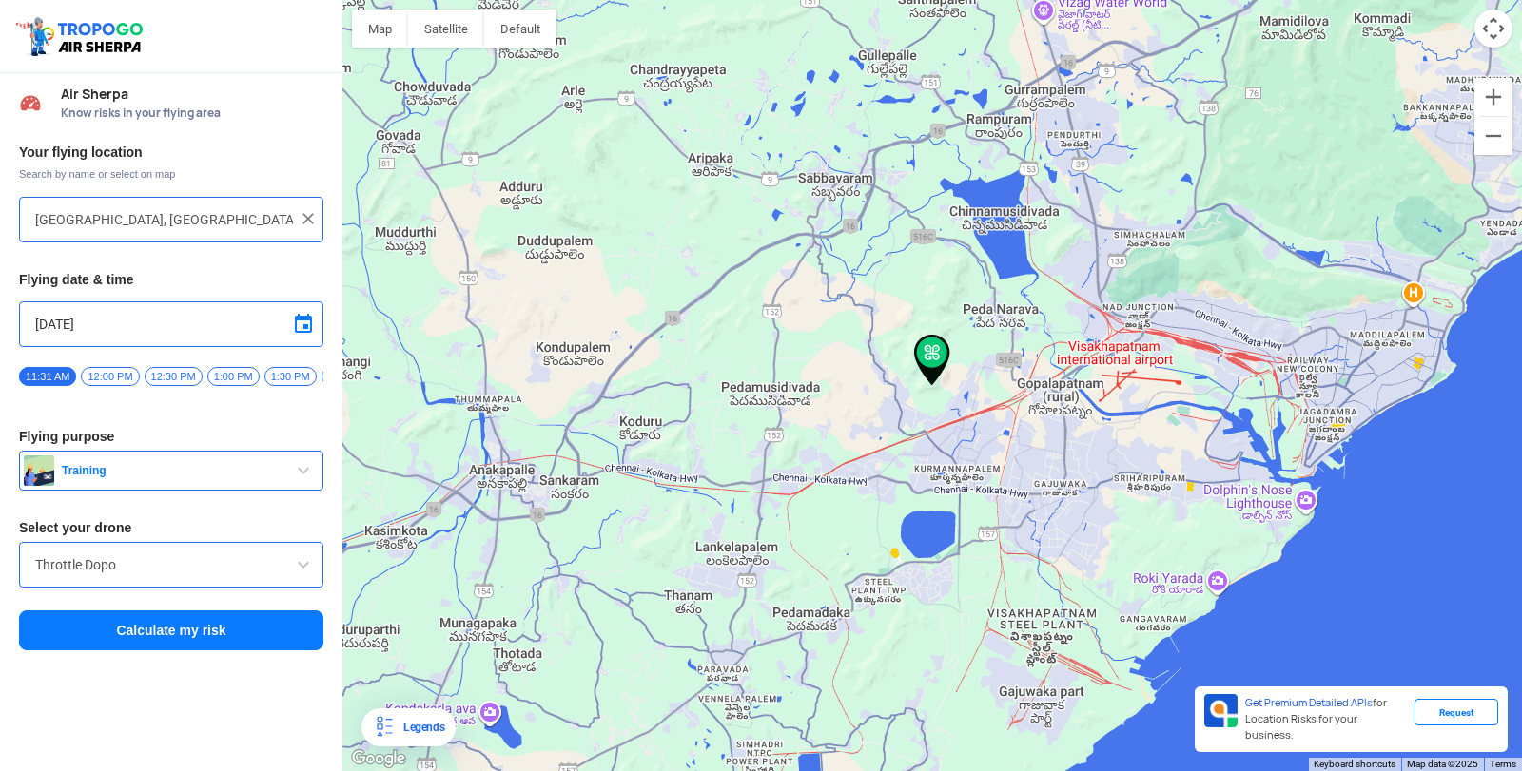
click at [974, 429] on div at bounding box center [931, 385] width 1179 height 771
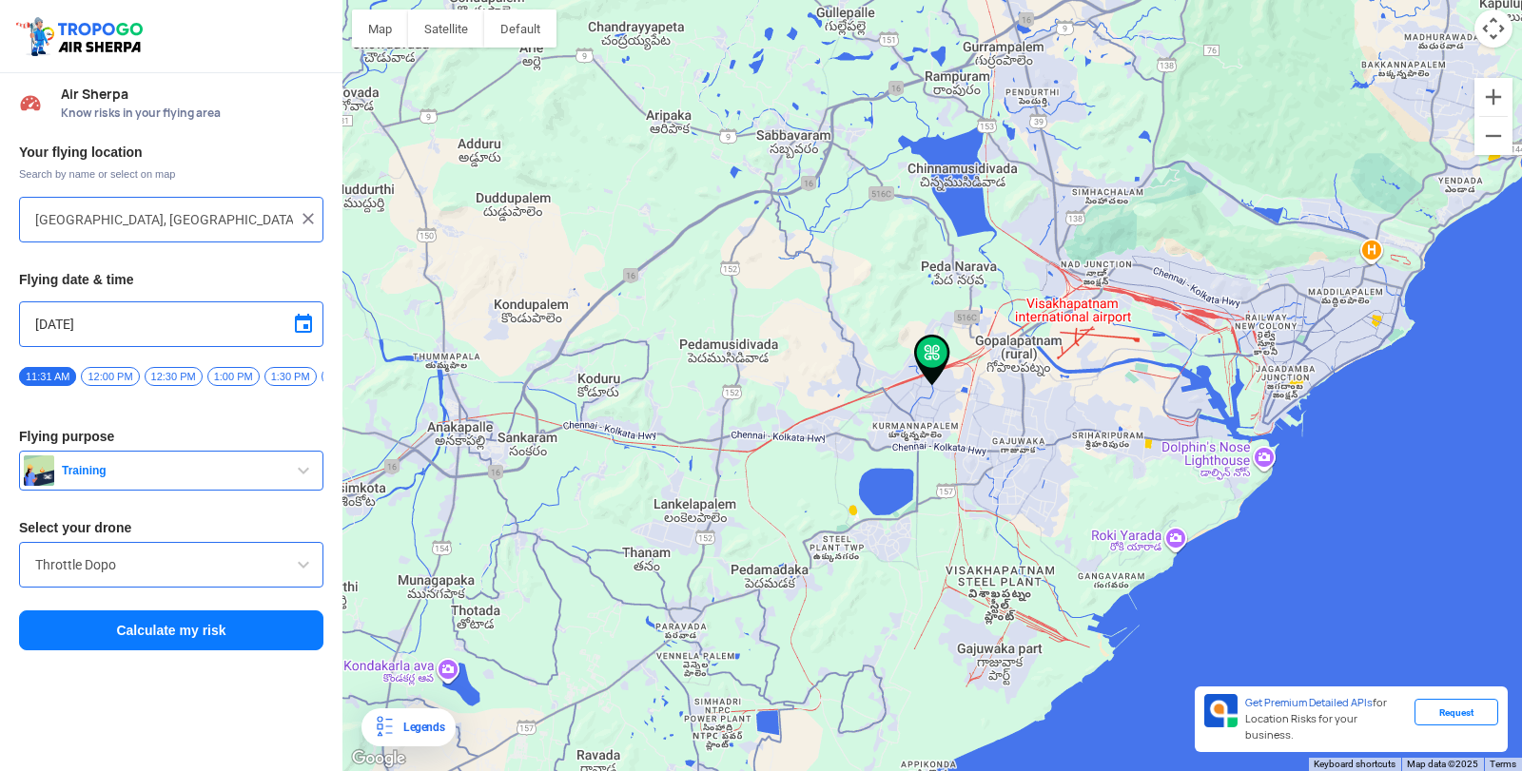
click at [908, 364] on div at bounding box center [931, 385] width 1179 height 771
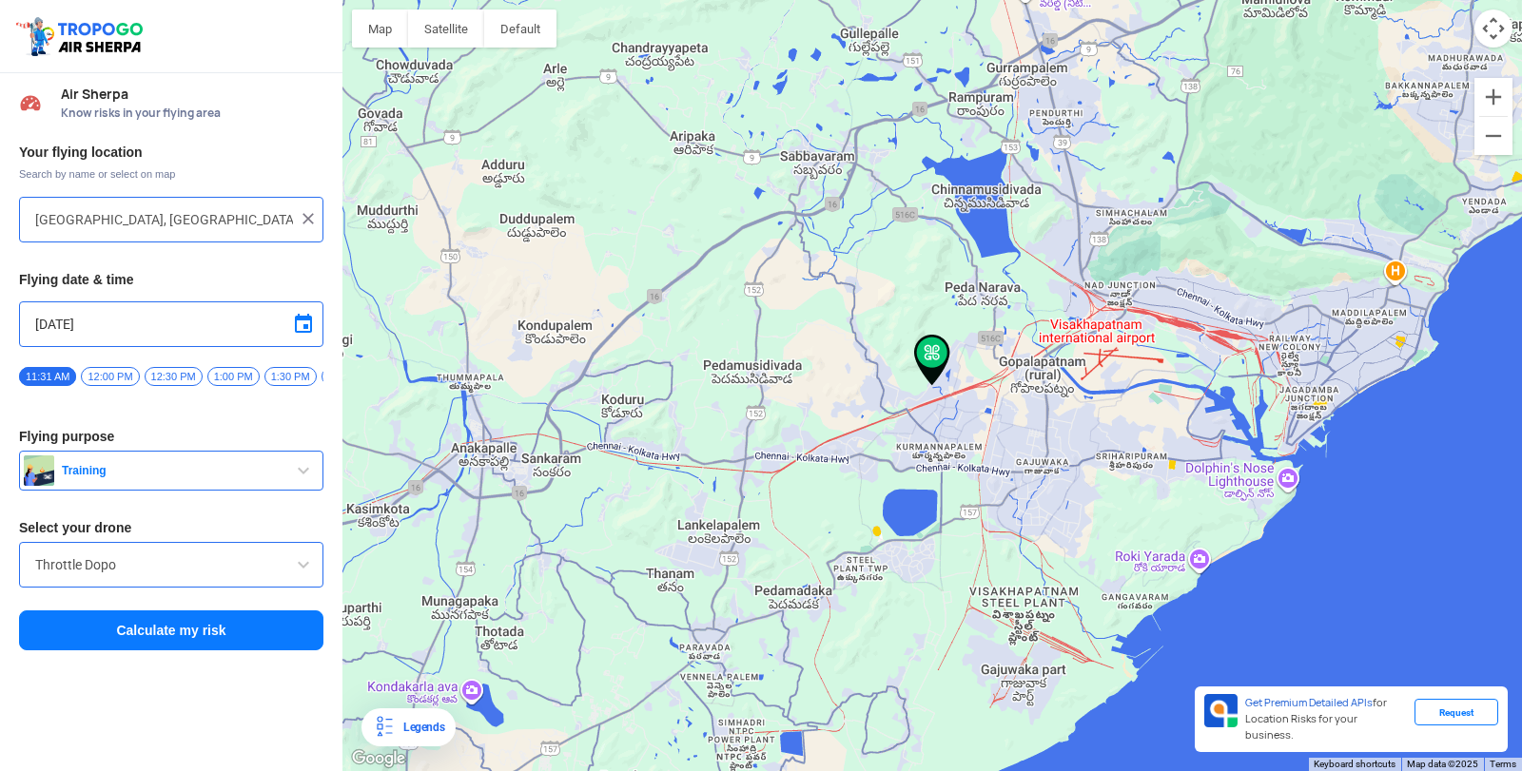
click at [908, 364] on div at bounding box center [931, 385] width 1179 height 771
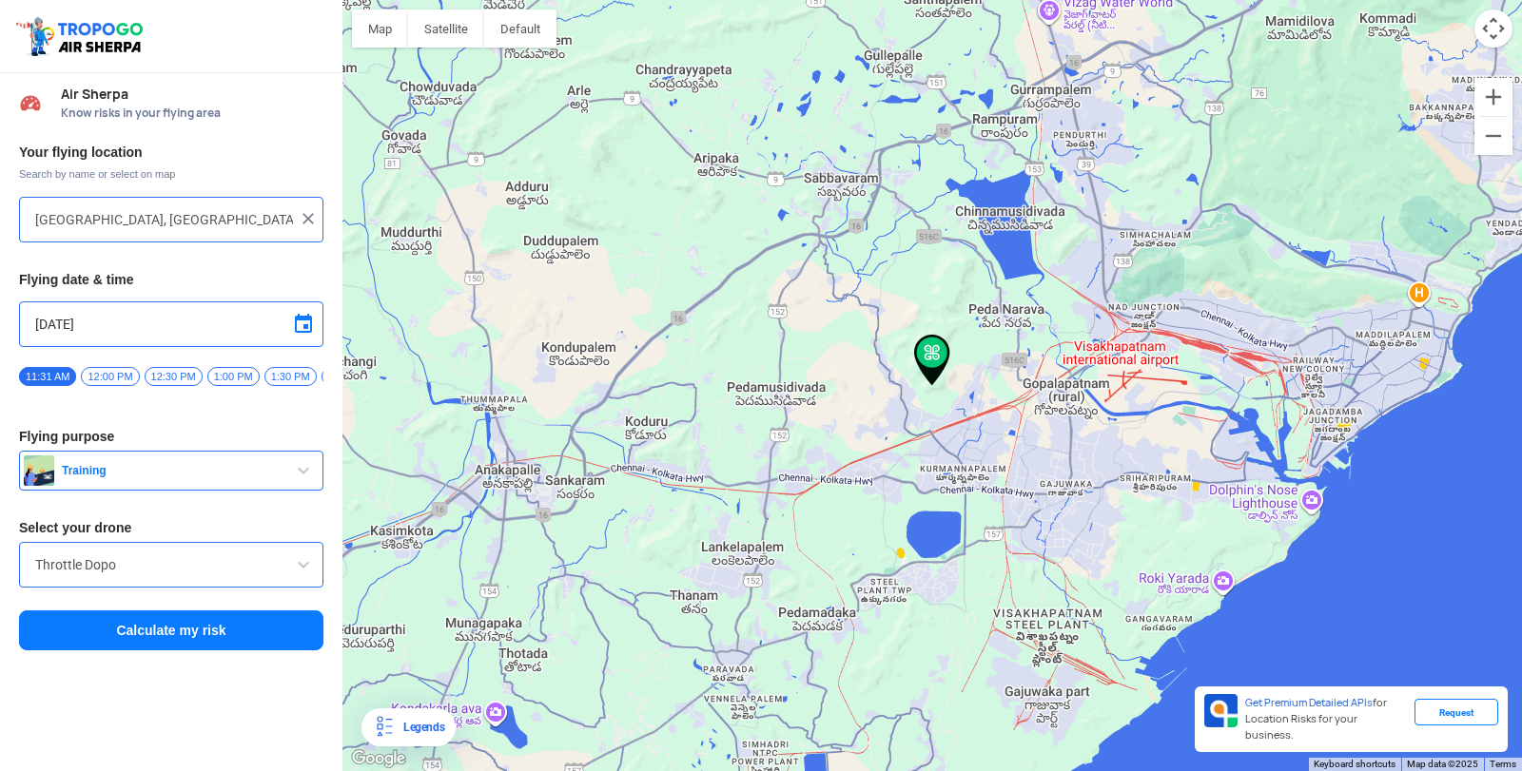
click at [908, 364] on div at bounding box center [931, 385] width 1179 height 771
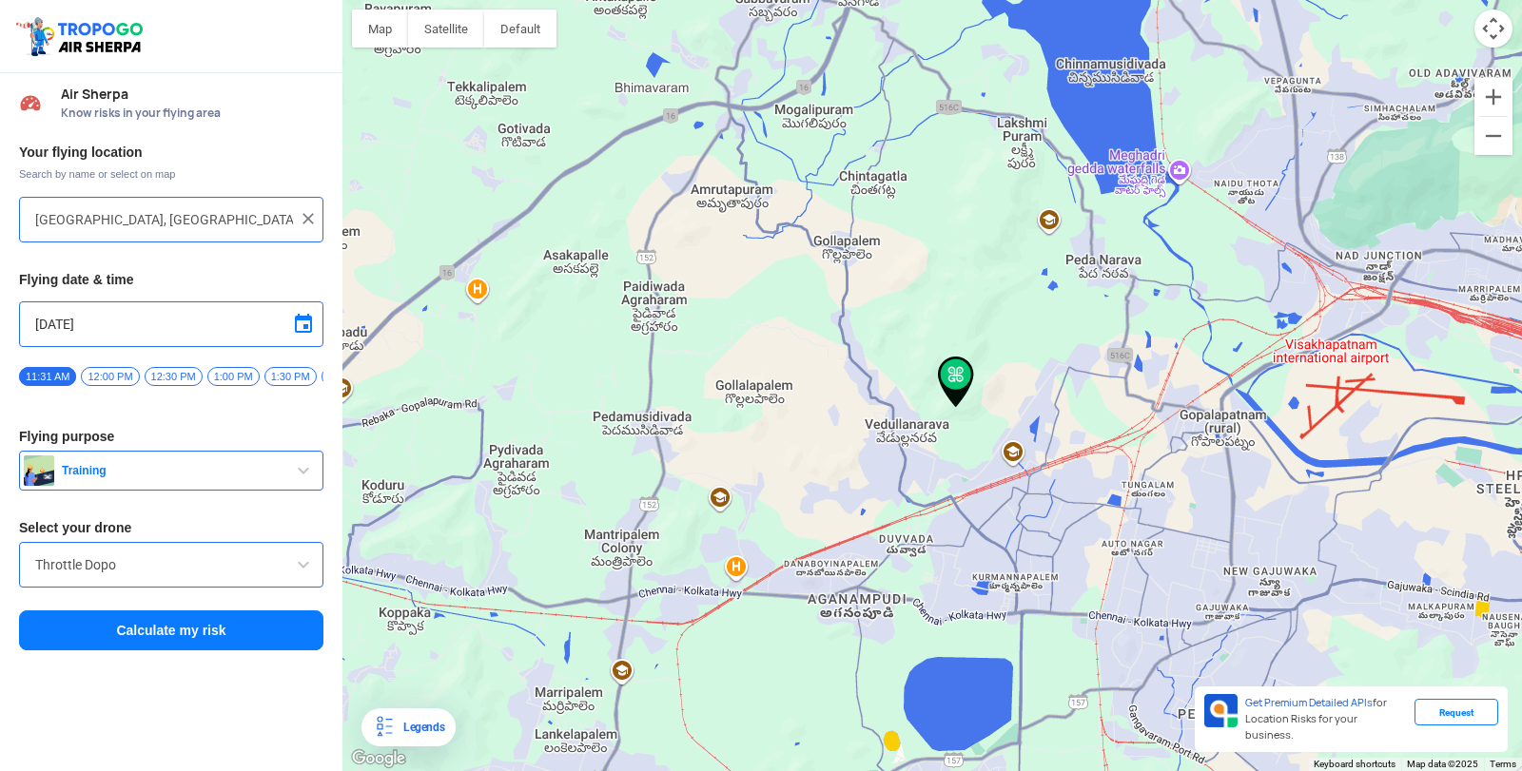
click at [1016, 406] on div at bounding box center [931, 385] width 1179 height 771
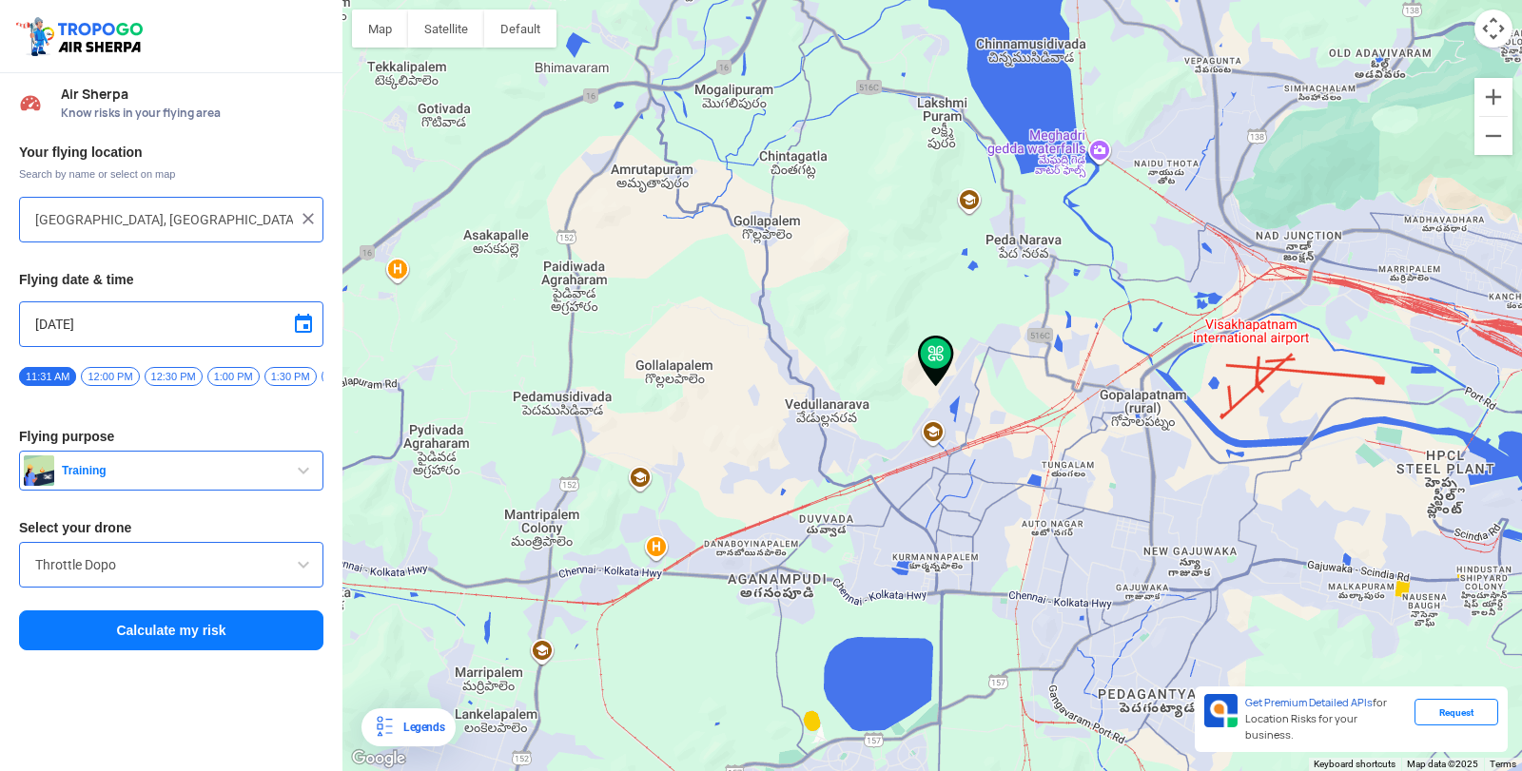
click at [1016, 406] on div at bounding box center [931, 385] width 1179 height 771
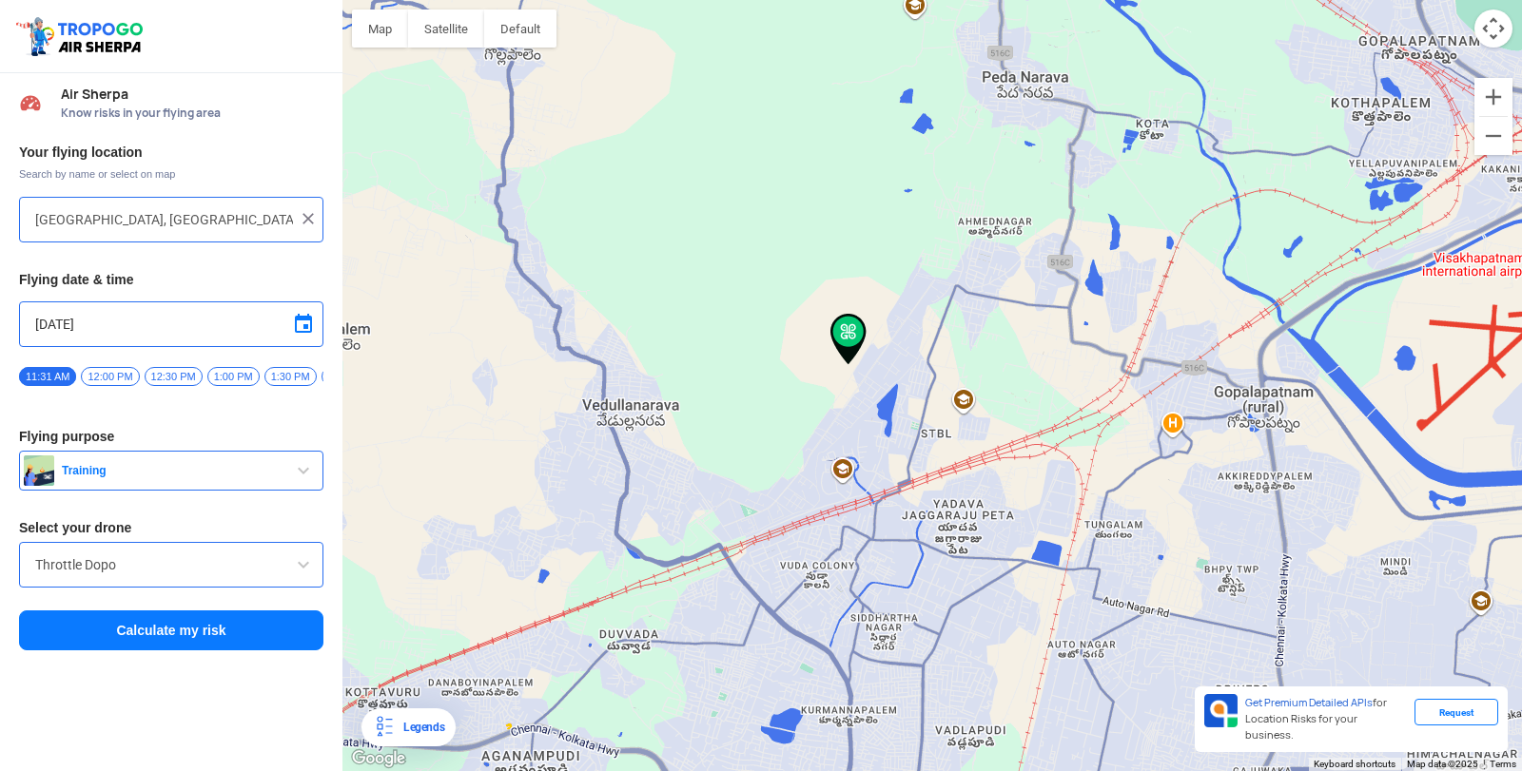
click at [682, 551] on div at bounding box center [931, 385] width 1179 height 771
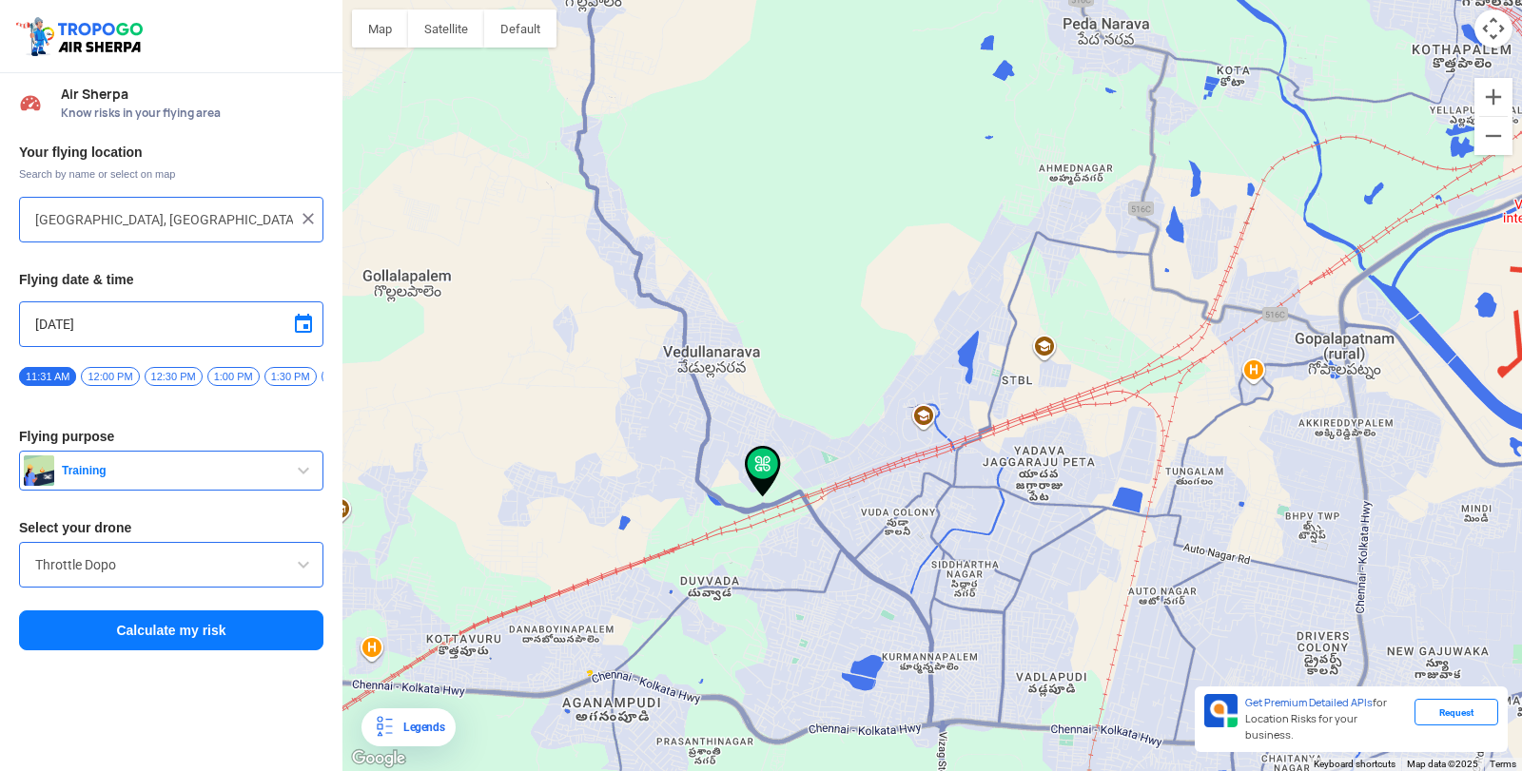
type input "Visakhapatnam, Andhra Pradesh 530049, India"
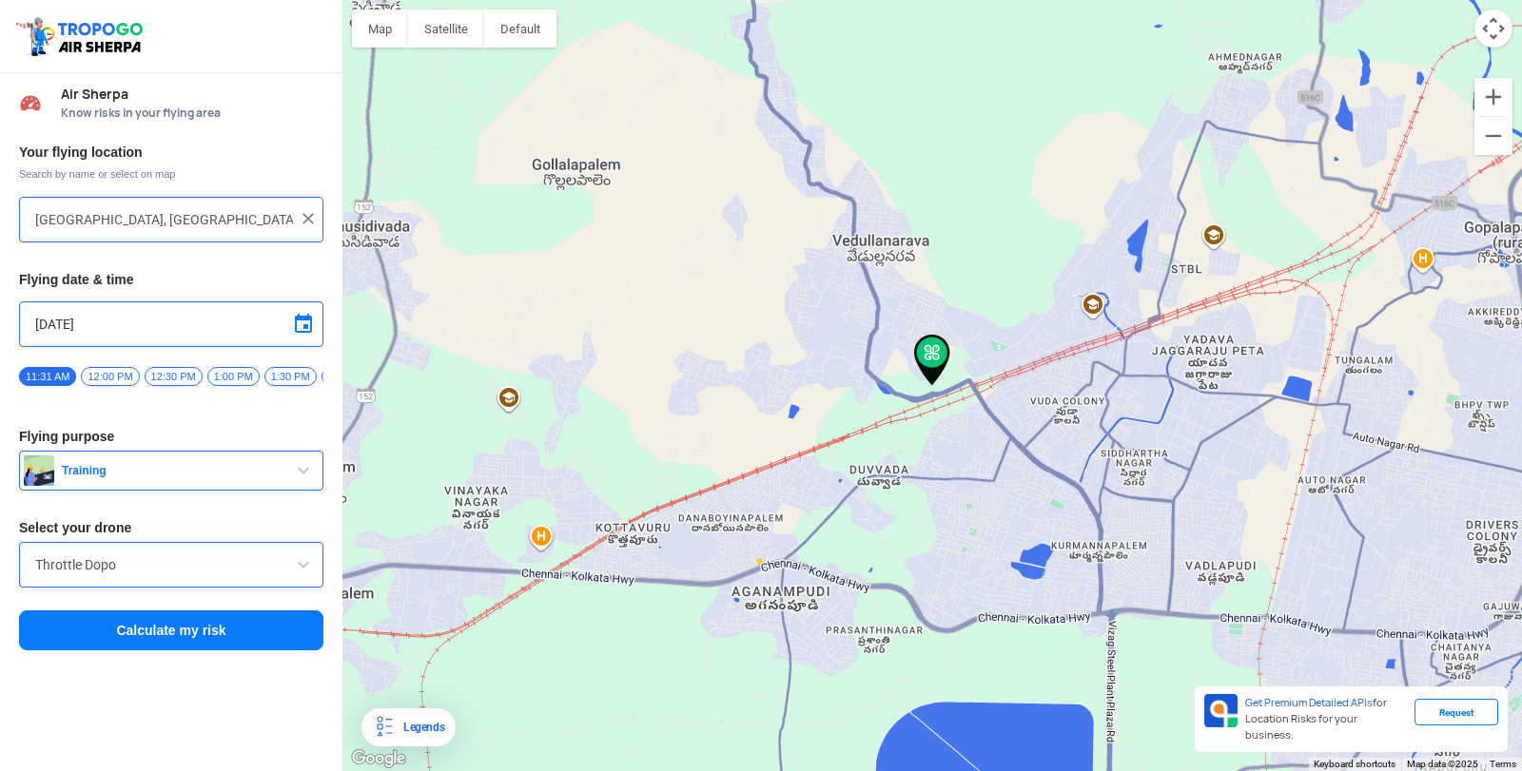
click at [865, 479] on div at bounding box center [931, 385] width 1179 height 771
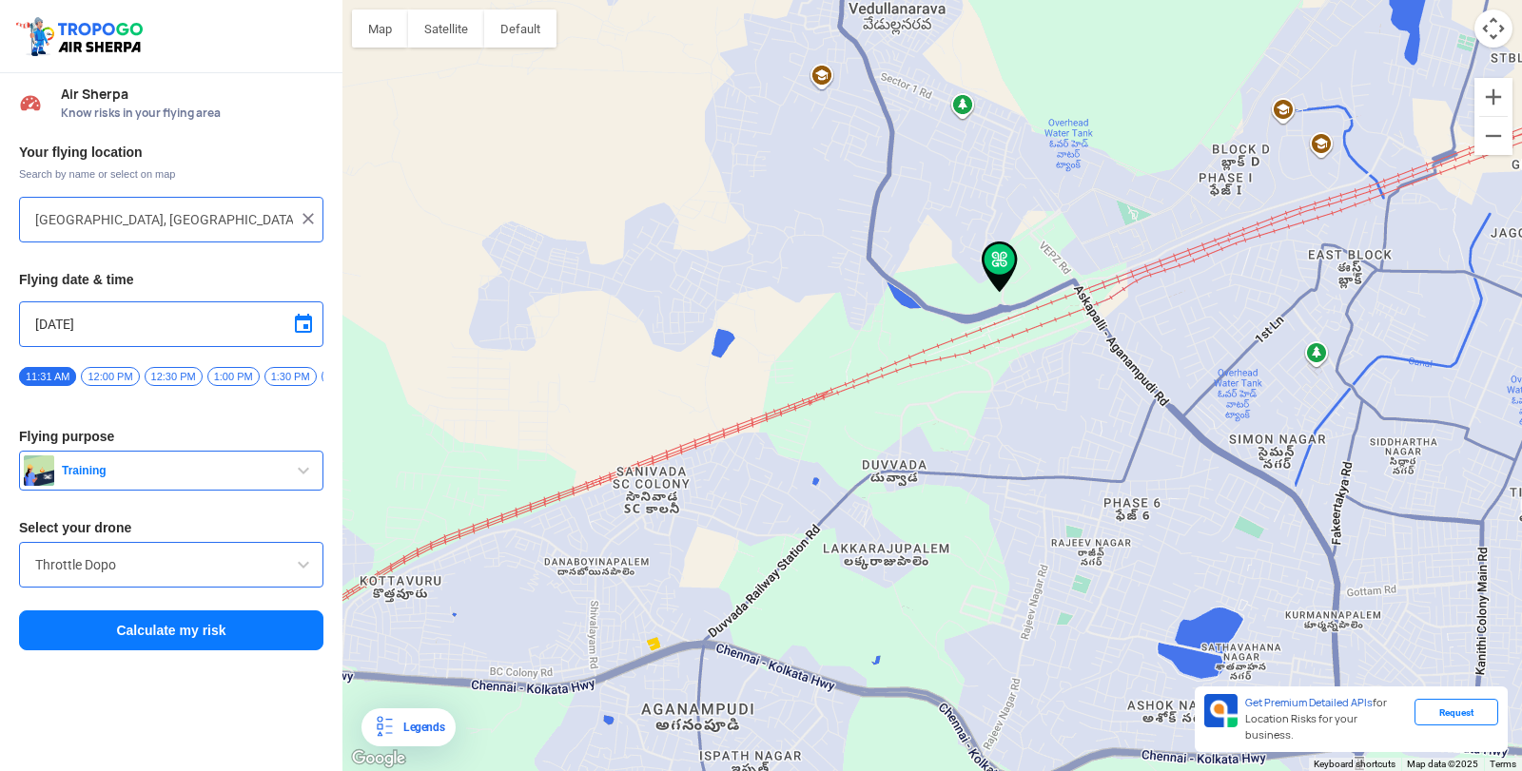
click at [313, 214] on img at bounding box center [308, 218] width 19 height 19
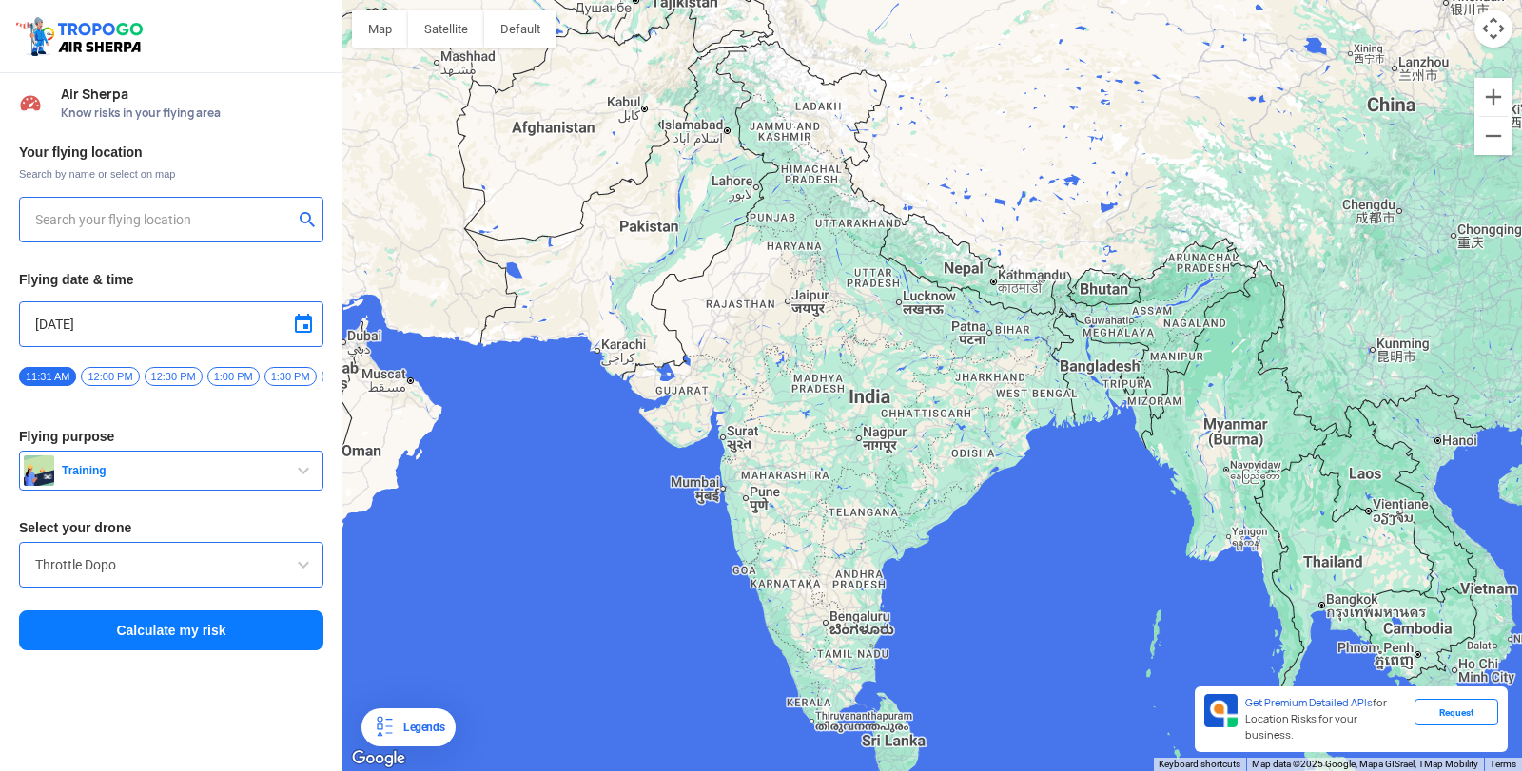
click at [241, 204] on div at bounding box center [171, 220] width 304 height 46
drag, startPoint x: 157, startPoint y: 216, endPoint x: 148, endPoint y: 221, distance: 9.8
click at [151, 219] on input "text" at bounding box center [164, 219] width 258 height 23
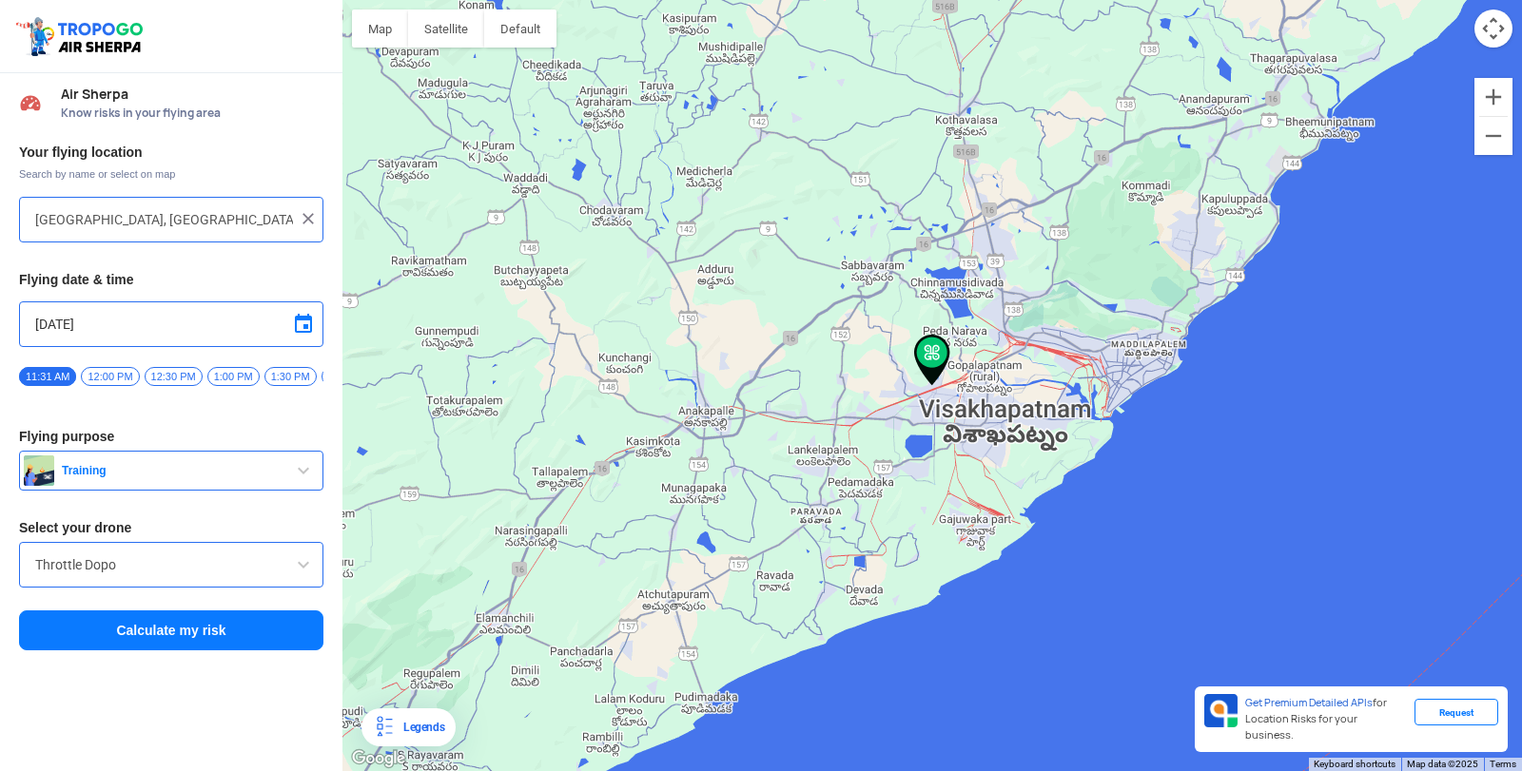
click at [927, 371] on img at bounding box center [932, 360] width 36 height 51
click at [920, 384] on img at bounding box center [932, 360] width 36 height 51
click at [918, 370] on img at bounding box center [932, 360] width 36 height 51
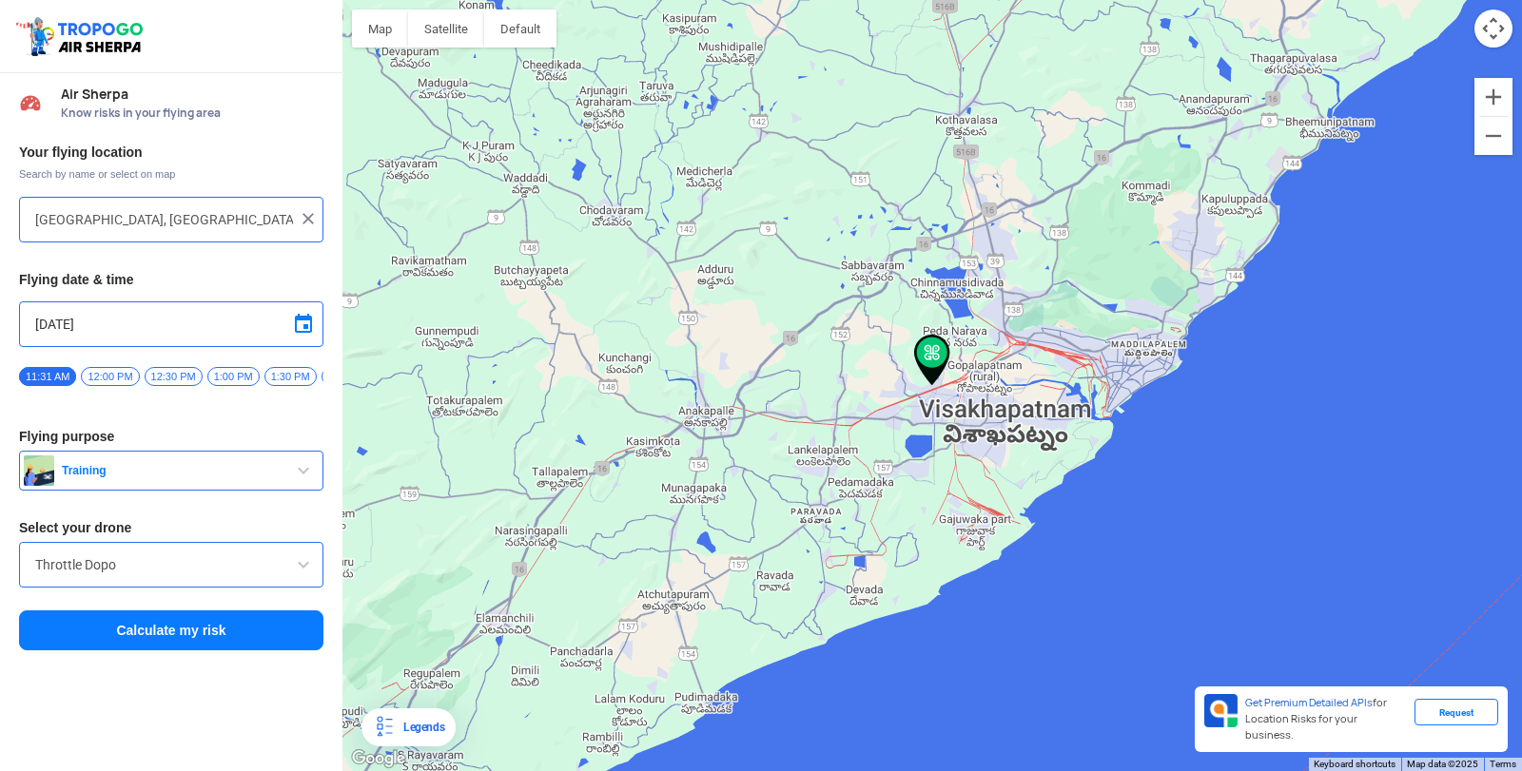
click at [918, 370] on img at bounding box center [932, 360] width 36 height 51
click at [929, 348] on img at bounding box center [932, 360] width 36 height 51
click at [942, 368] on img at bounding box center [932, 360] width 36 height 51
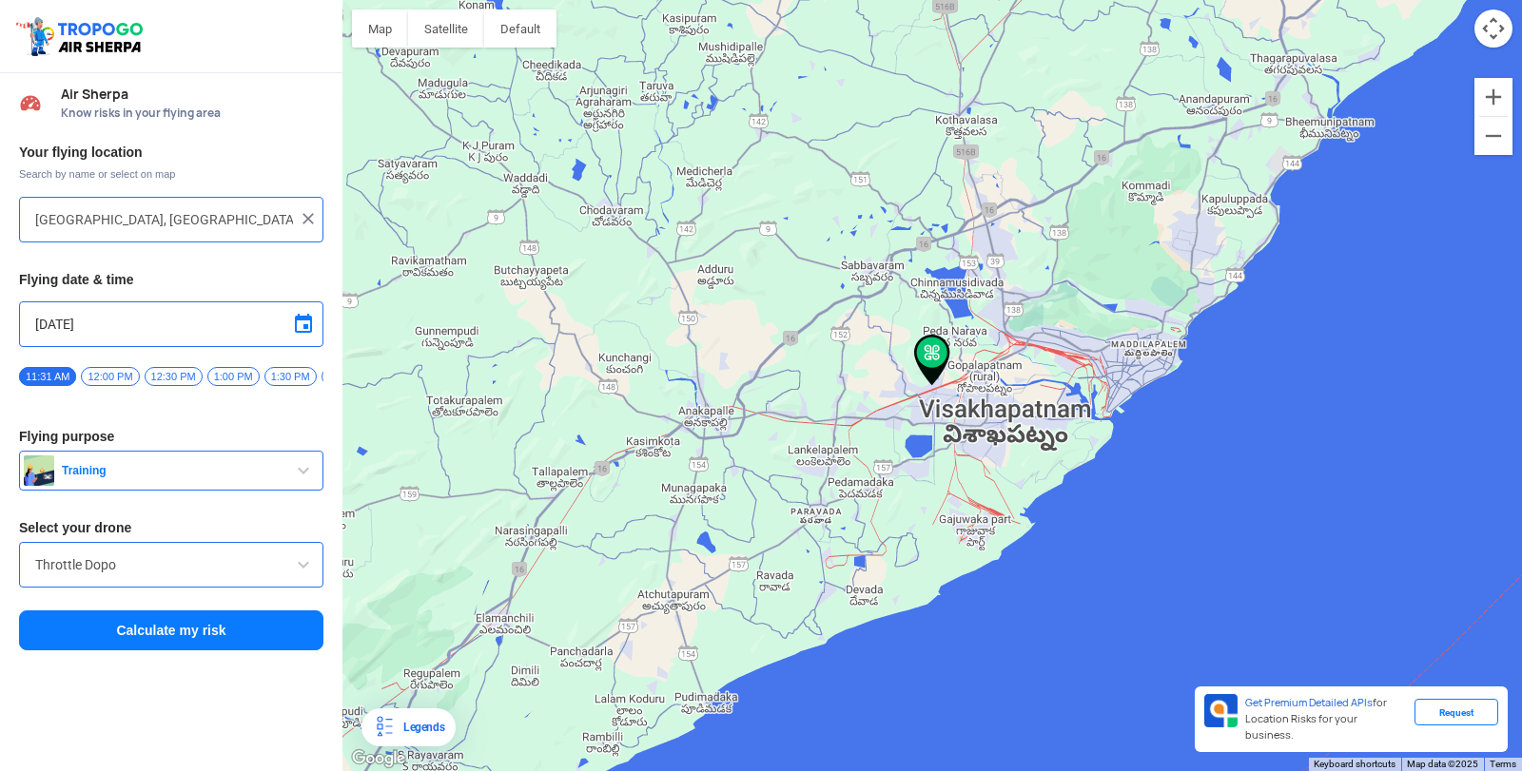
click at [947, 372] on img at bounding box center [932, 360] width 36 height 51
click at [930, 340] on img at bounding box center [932, 360] width 36 height 51
click at [919, 382] on img at bounding box center [932, 360] width 36 height 51
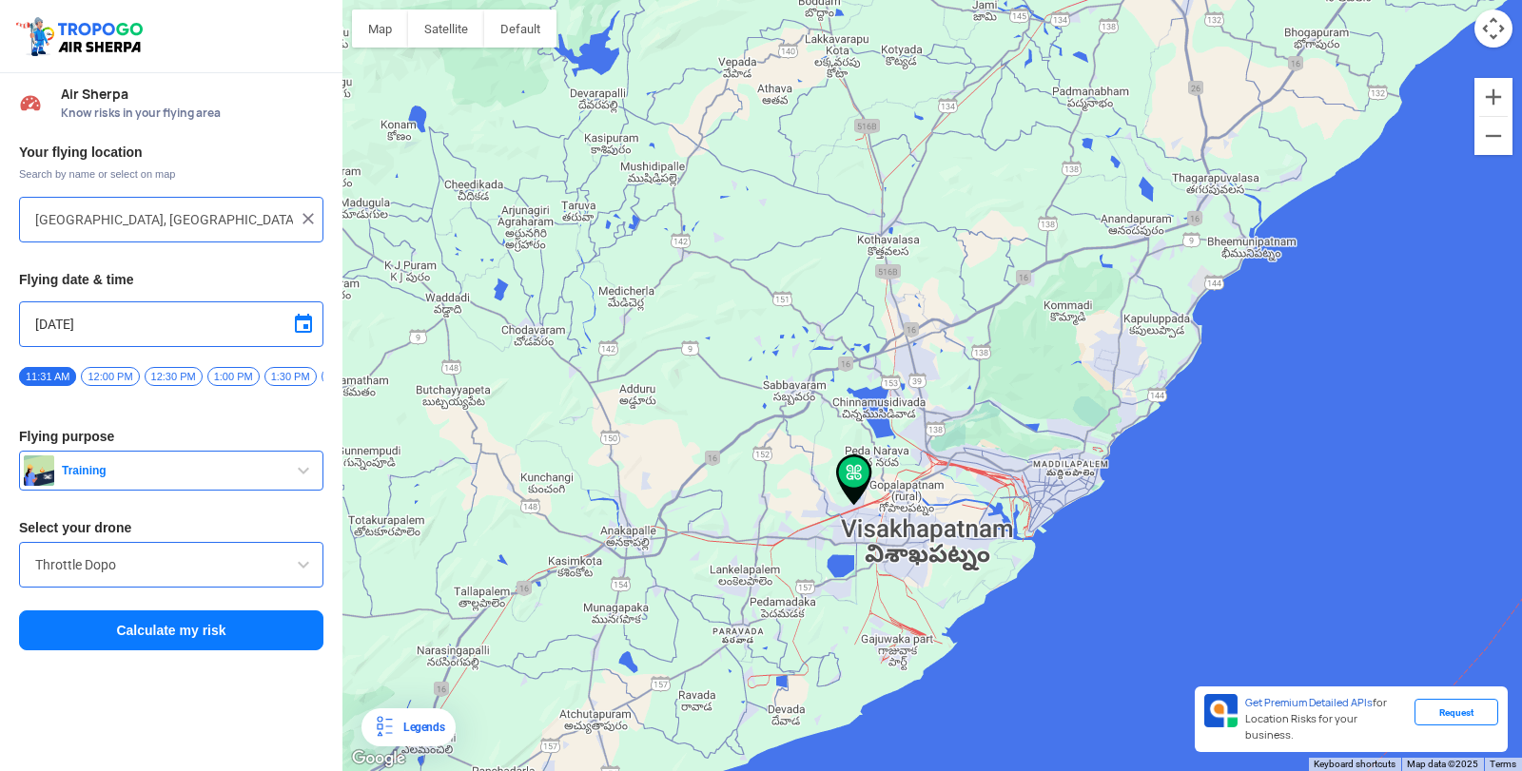
drag, startPoint x: 919, startPoint y: 379, endPoint x: 843, endPoint y: 497, distance: 141.1
click at [843, 497] on img at bounding box center [854, 480] width 36 height 51
click at [849, 463] on img at bounding box center [854, 480] width 36 height 51
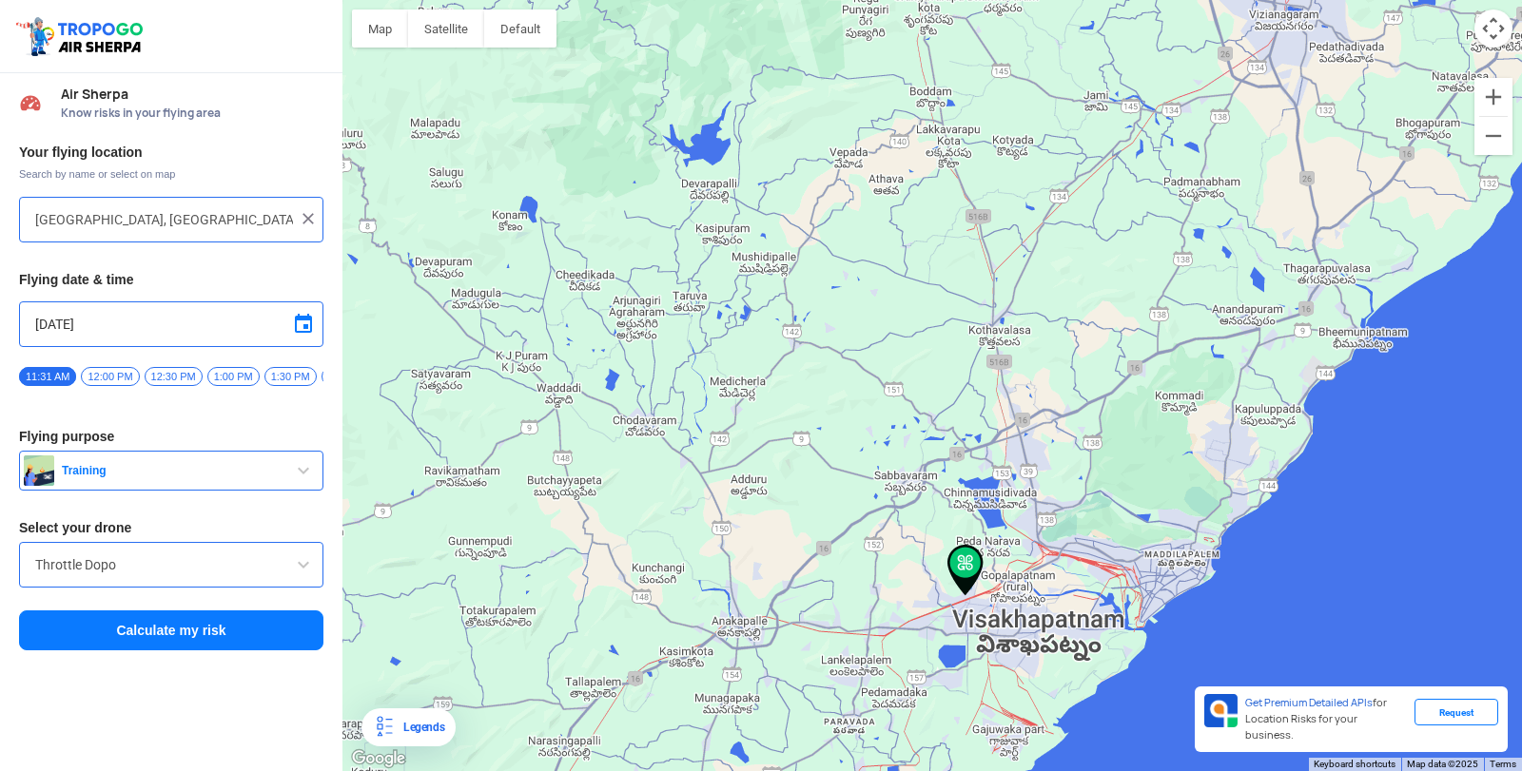
drag, startPoint x: 890, startPoint y: 490, endPoint x: 1007, endPoint y: 581, distance: 148.4
click at [1007, 581] on div at bounding box center [931, 385] width 1179 height 771
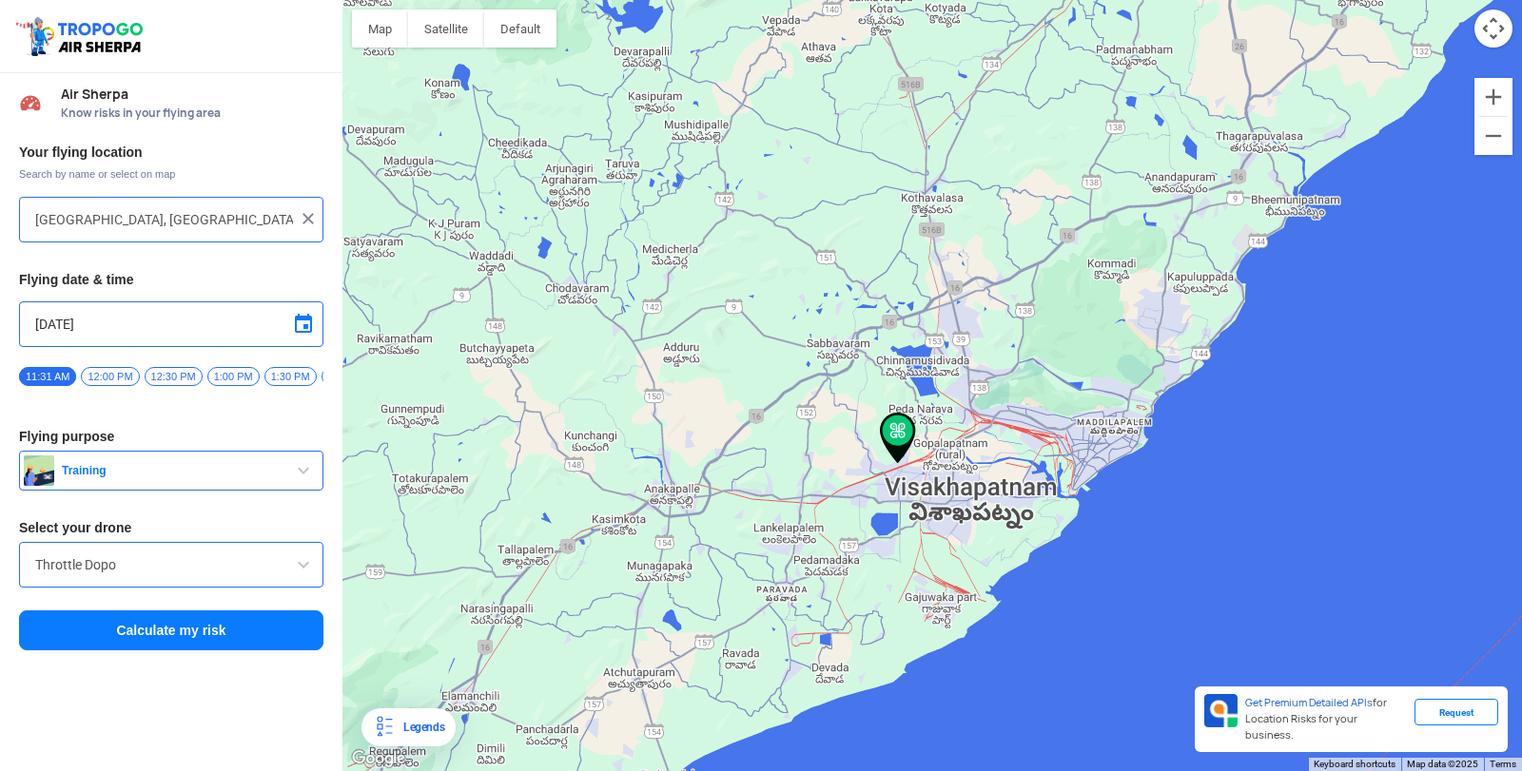
drag, startPoint x: 923, startPoint y: 563, endPoint x: 856, endPoint y: 430, distance: 148.9
click at [856, 430] on div at bounding box center [931, 385] width 1179 height 771
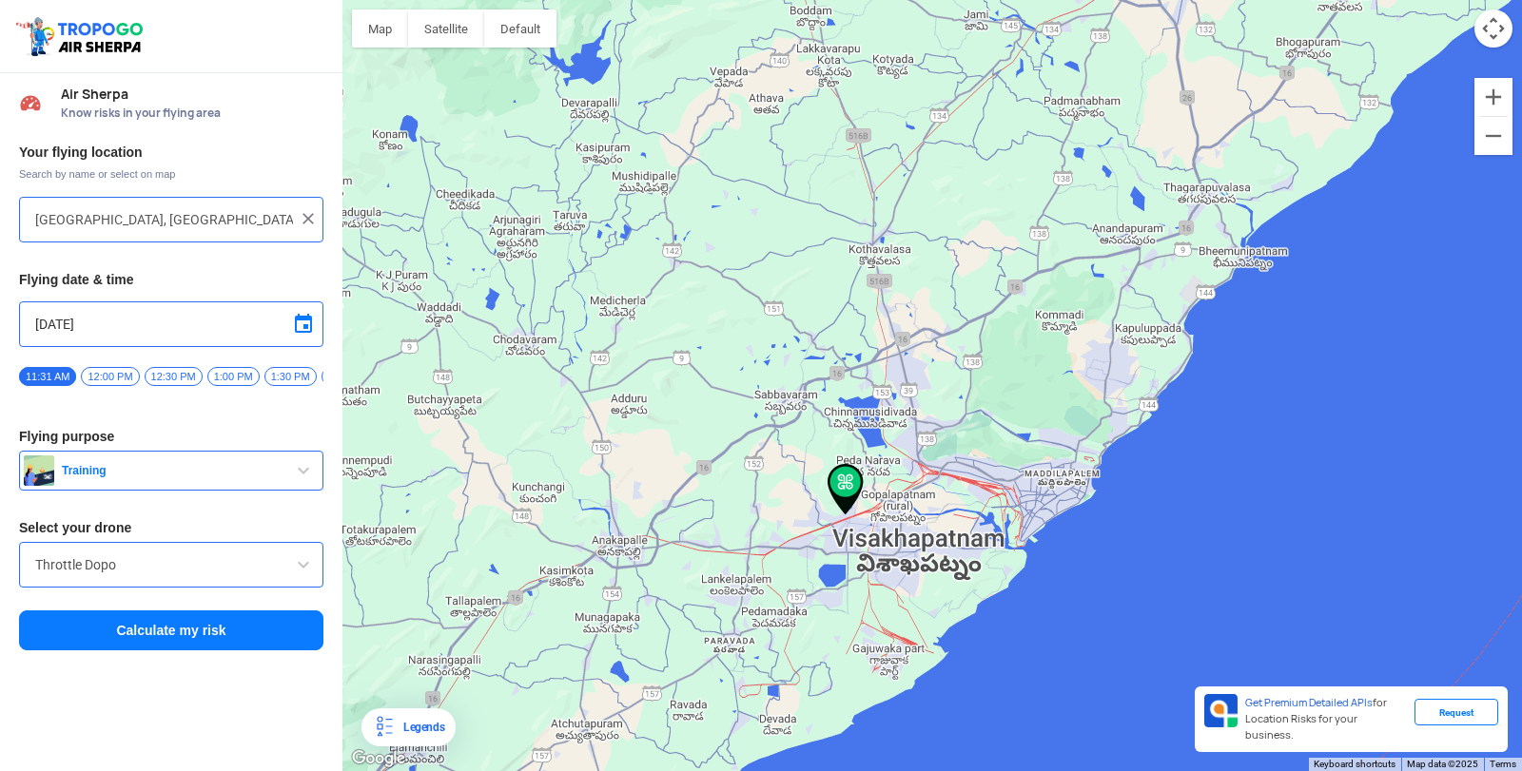
drag, startPoint x: 885, startPoint y: 432, endPoint x: 835, endPoint y: 483, distance: 72.0
click at [835, 483] on img at bounding box center [845, 489] width 36 height 51
click at [837, 475] on img at bounding box center [845, 489] width 36 height 51
click at [471, 26] on button "Satellite" at bounding box center [446, 29] width 76 height 38
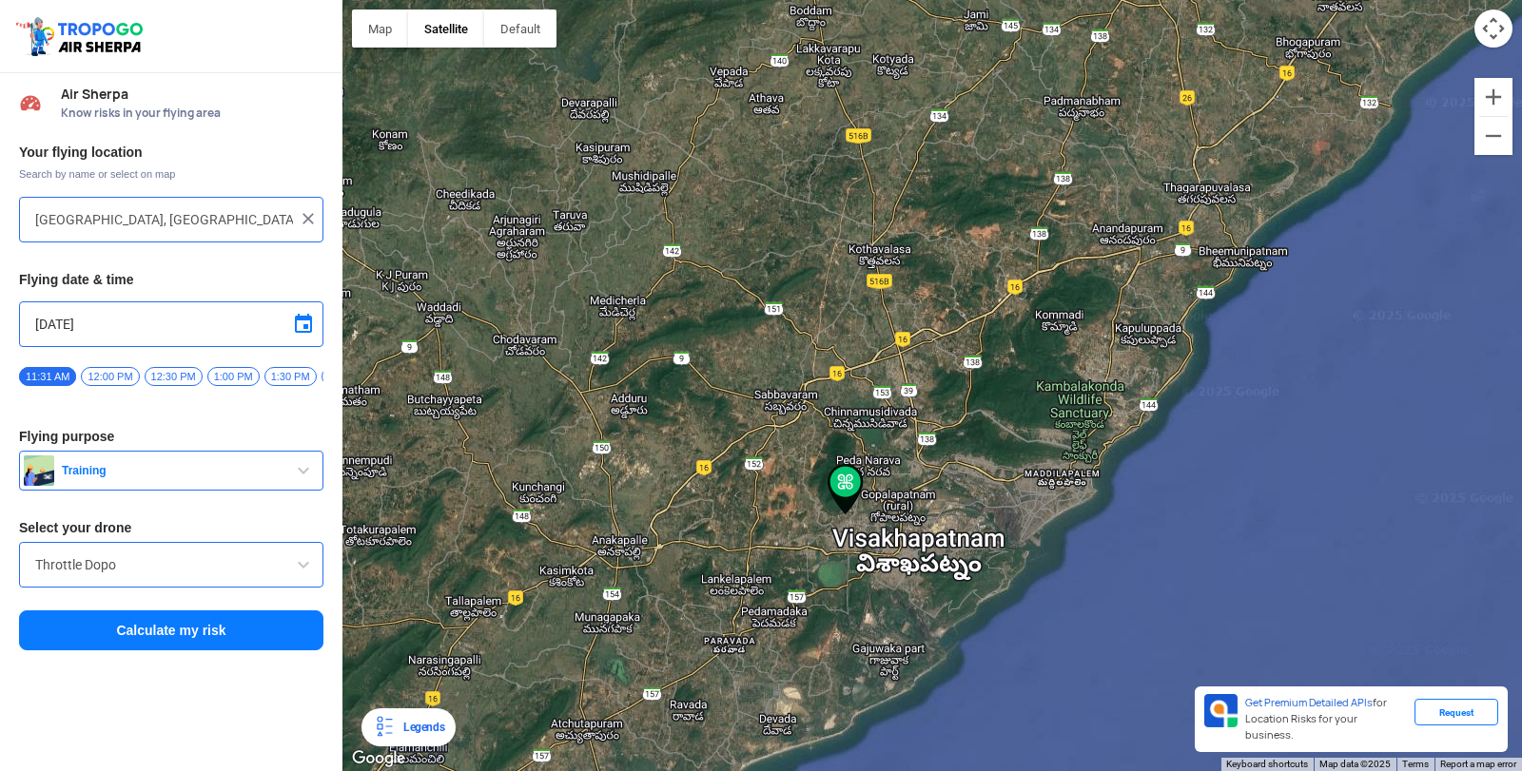
click at [844, 471] on img at bounding box center [845, 489] width 36 height 51
click at [881, 502] on div at bounding box center [931, 385] width 1179 height 771
type input "Visakhapatnam, Andhra Pradesh, India"
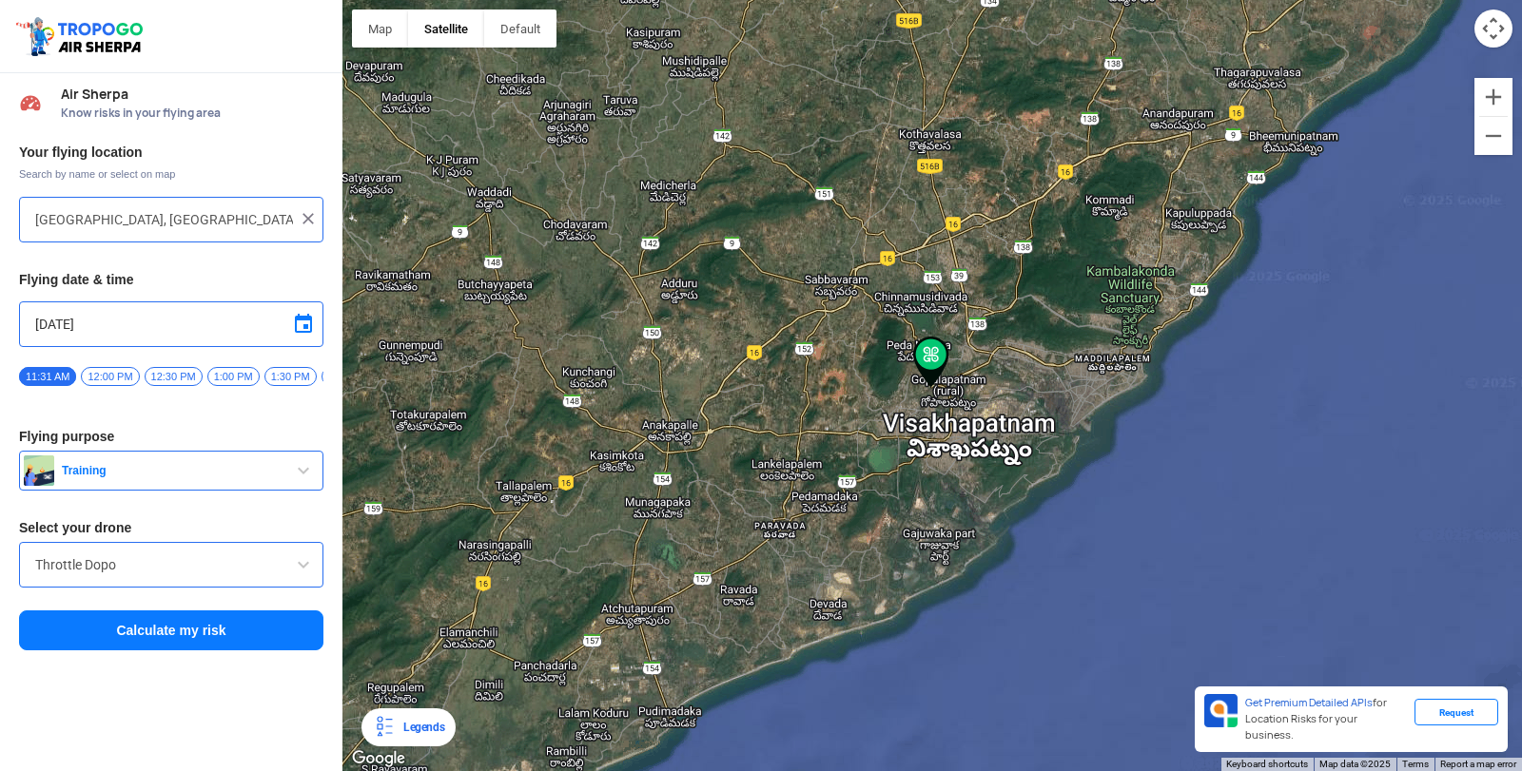
click at [881, 502] on div at bounding box center [931, 385] width 1179 height 771
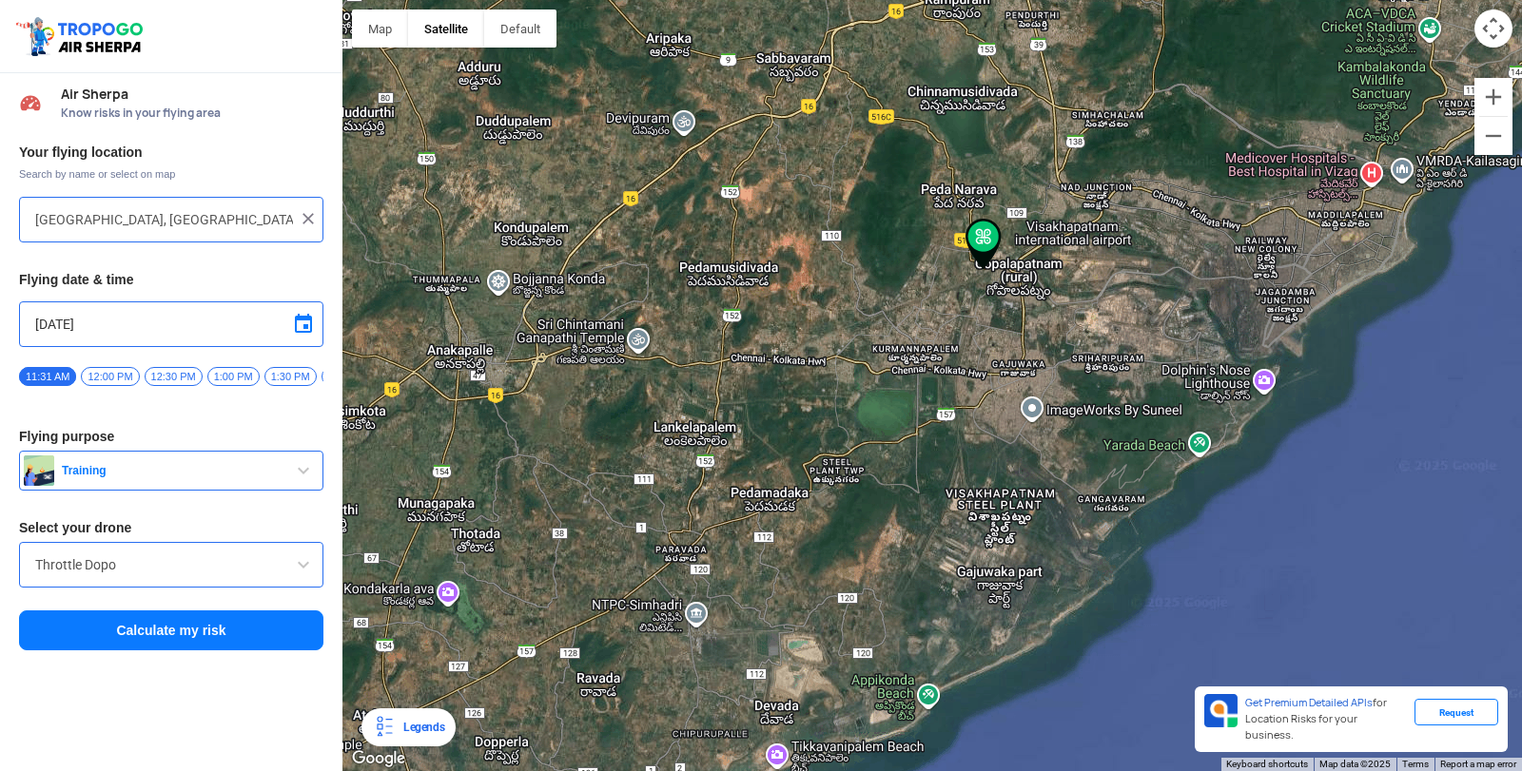
click at [259, 543] on div "Your flying location Search by name or select on map Visakhapatnam, Andhra Prad…" at bounding box center [171, 398] width 342 height 528
click at [267, 618] on button "Calculate my risk" at bounding box center [171, 631] width 304 height 40
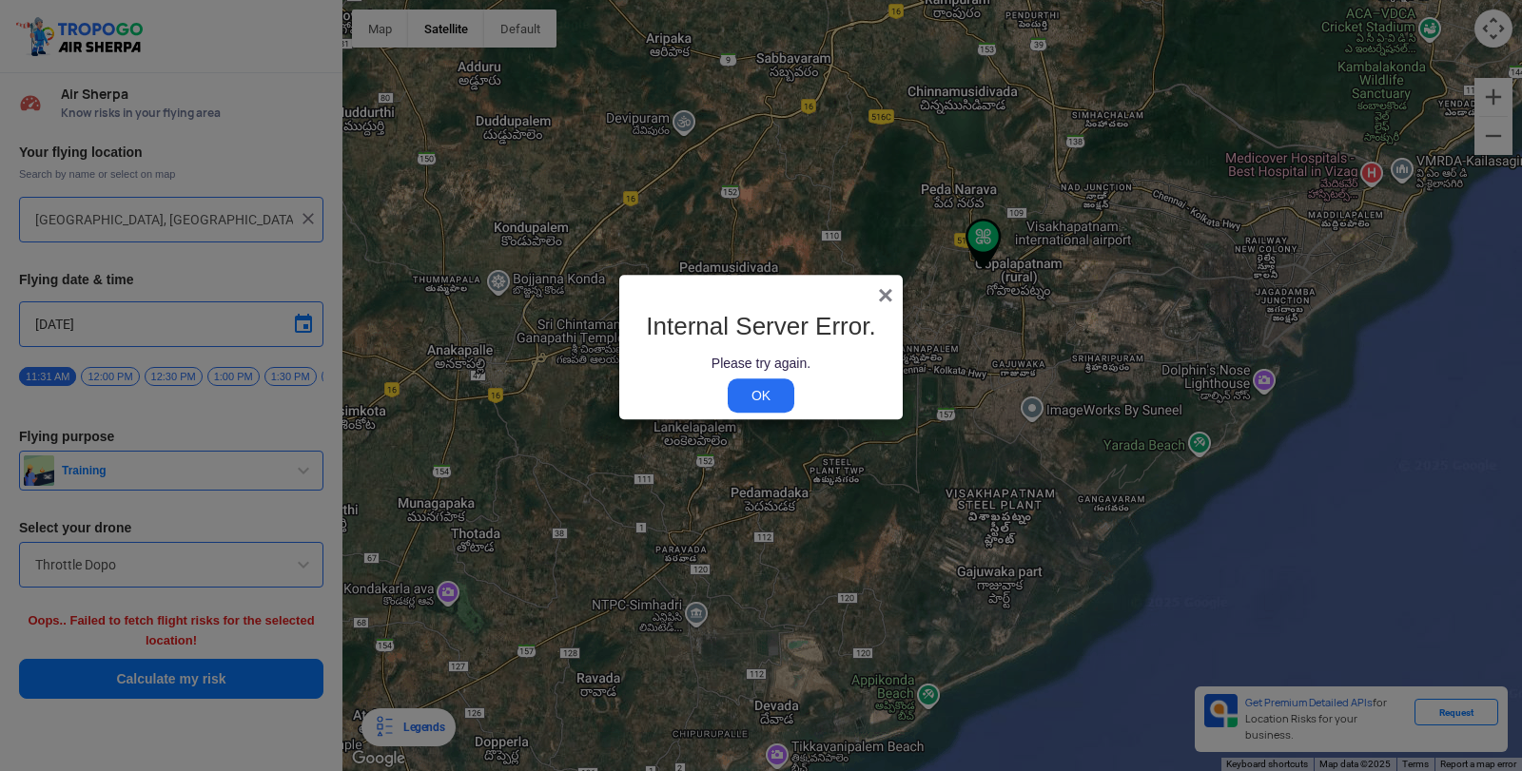
click at [884, 284] on span "×" at bounding box center [885, 295] width 15 height 29
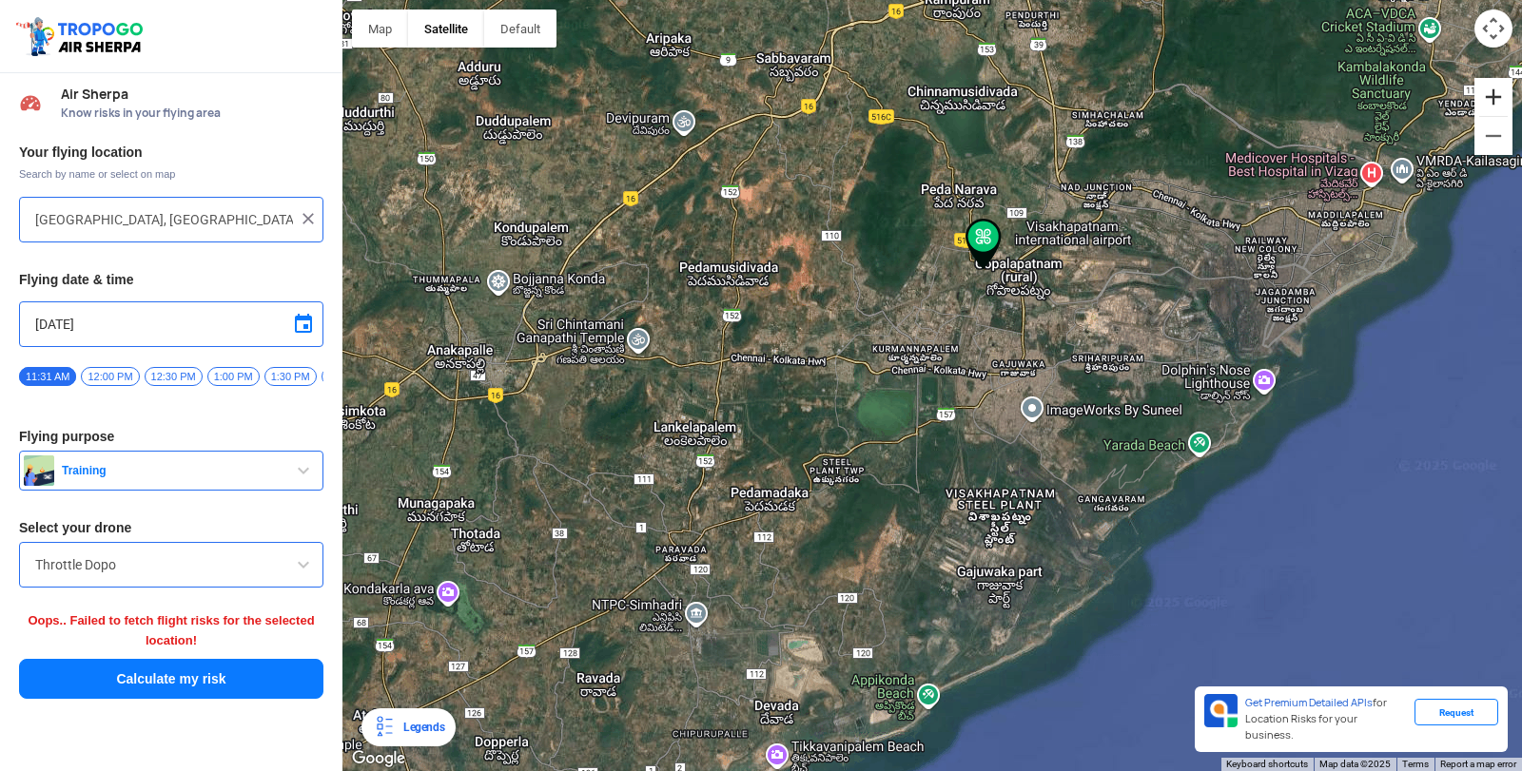
click at [1507, 88] on button "Zoom in" at bounding box center [1493, 97] width 38 height 38
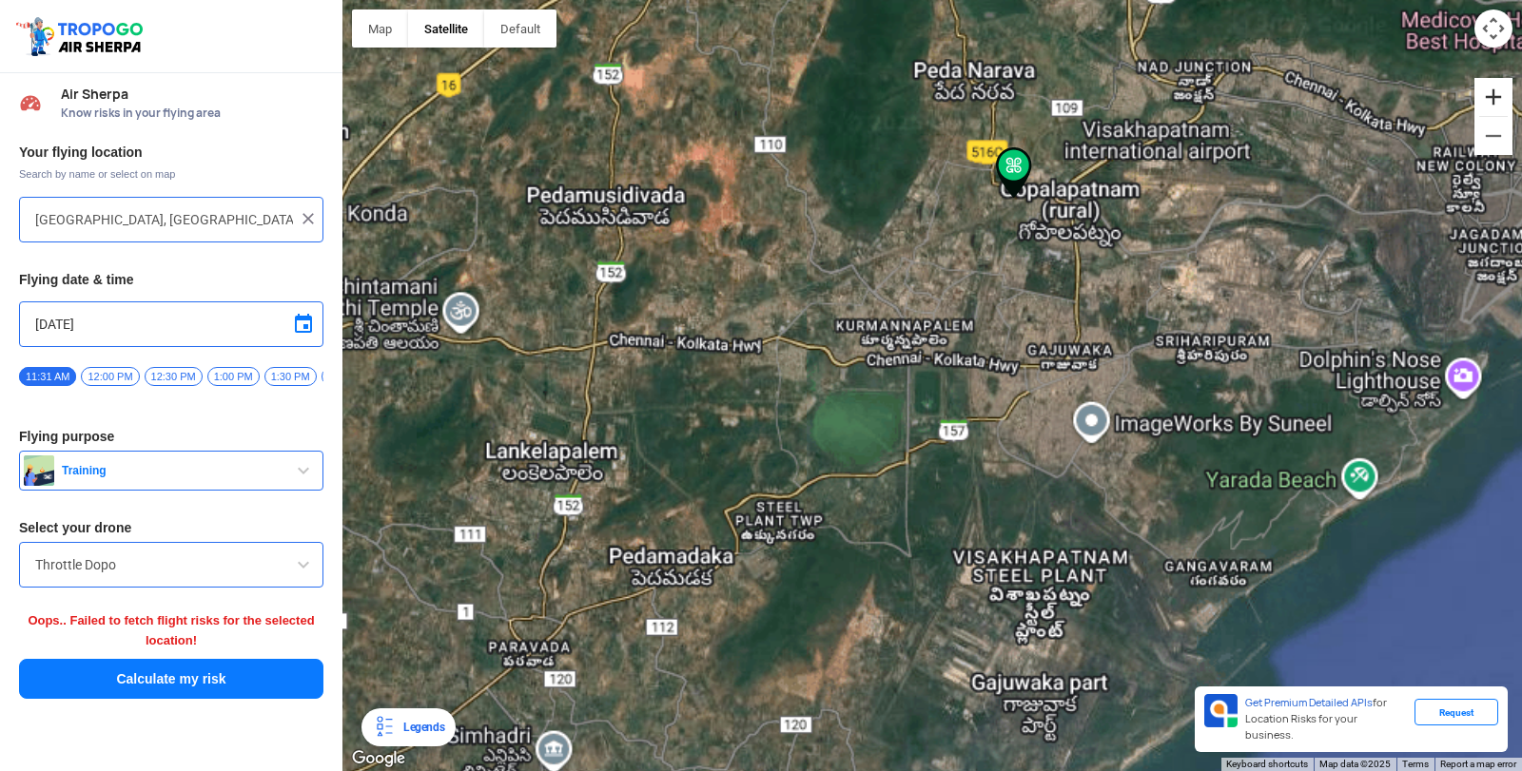
click at [1507, 88] on button "Zoom in" at bounding box center [1493, 97] width 38 height 38
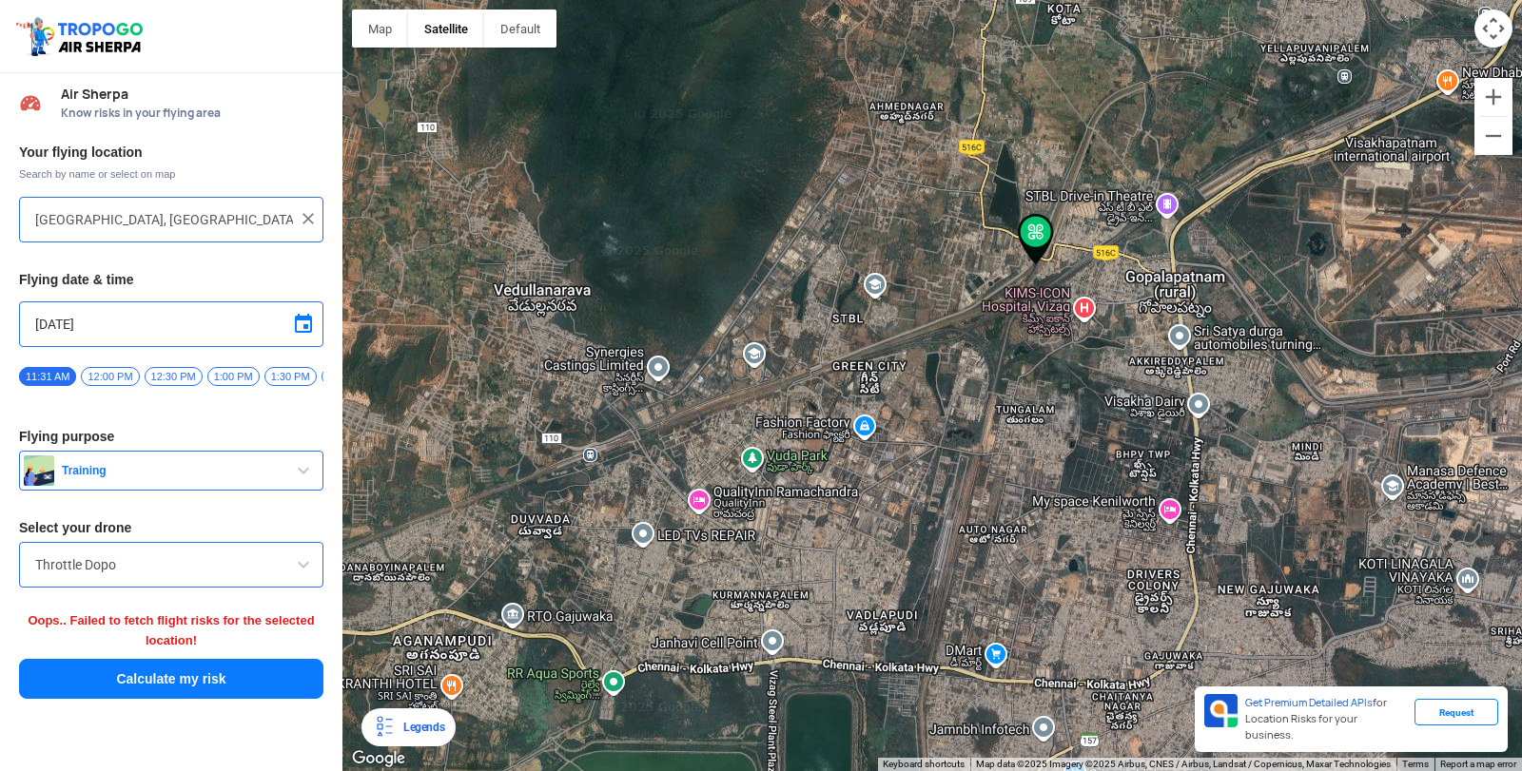
drag, startPoint x: 1307, startPoint y: 138, endPoint x: 1207, endPoint y: 481, distance: 357.6
click at [1207, 481] on div at bounding box center [931, 385] width 1179 height 771
click at [314, 218] on img at bounding box center [308, 218] width 19 height 19
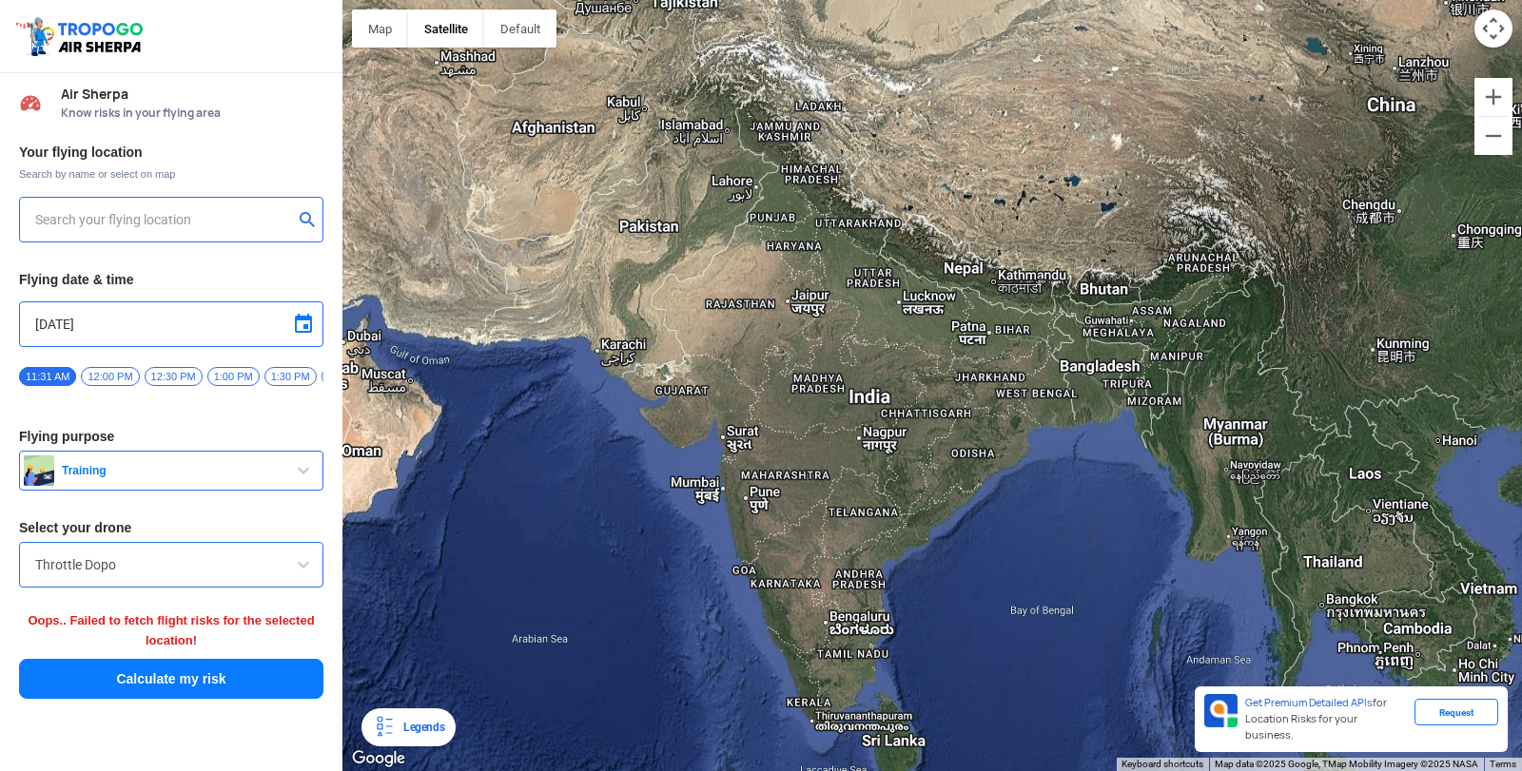
click at [264, 224] on input "text" at bounding box center [164, 219] width 258 height 23
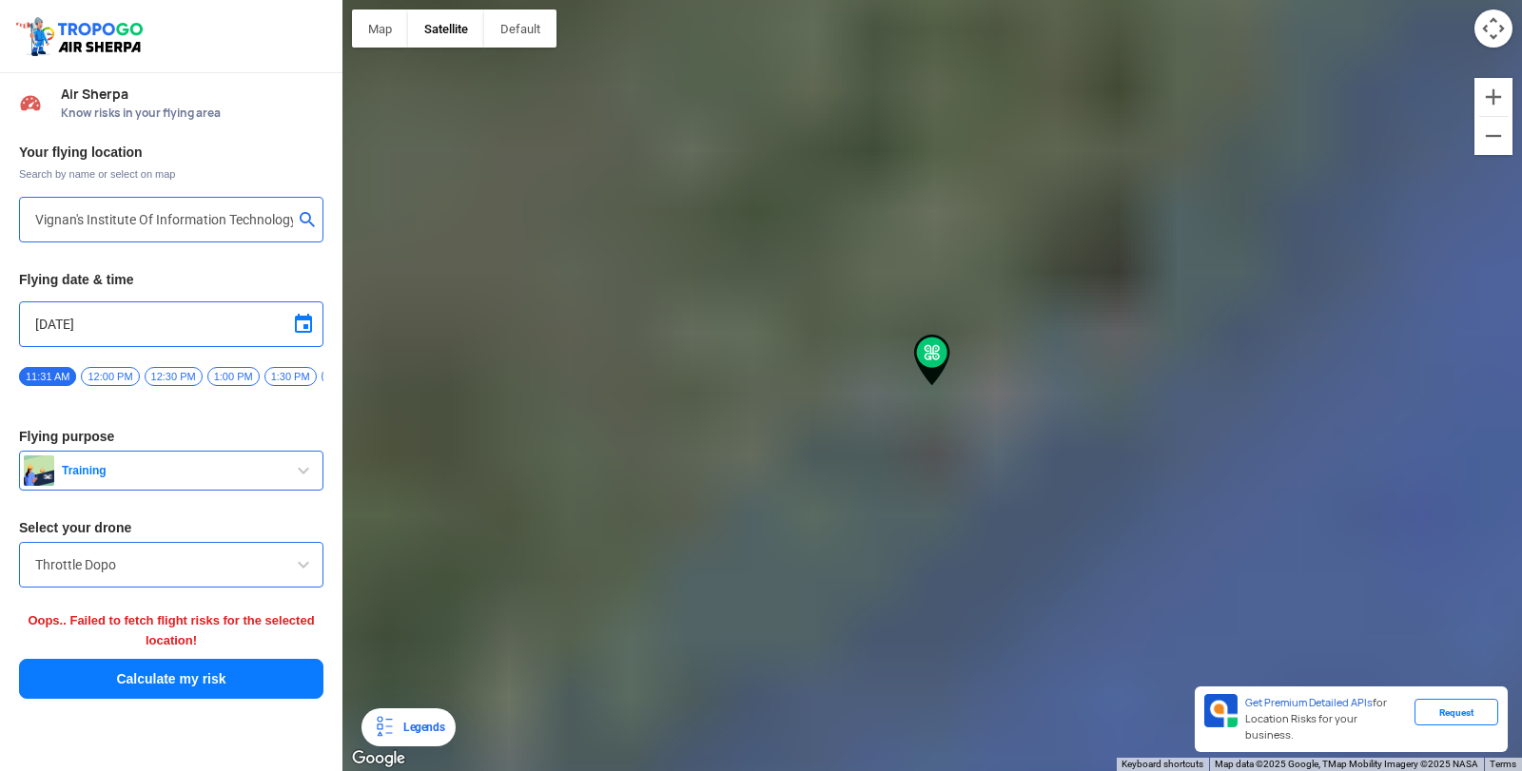
type input "Block D, Visakhapatnam, Andhra Pradesh 530049, India"
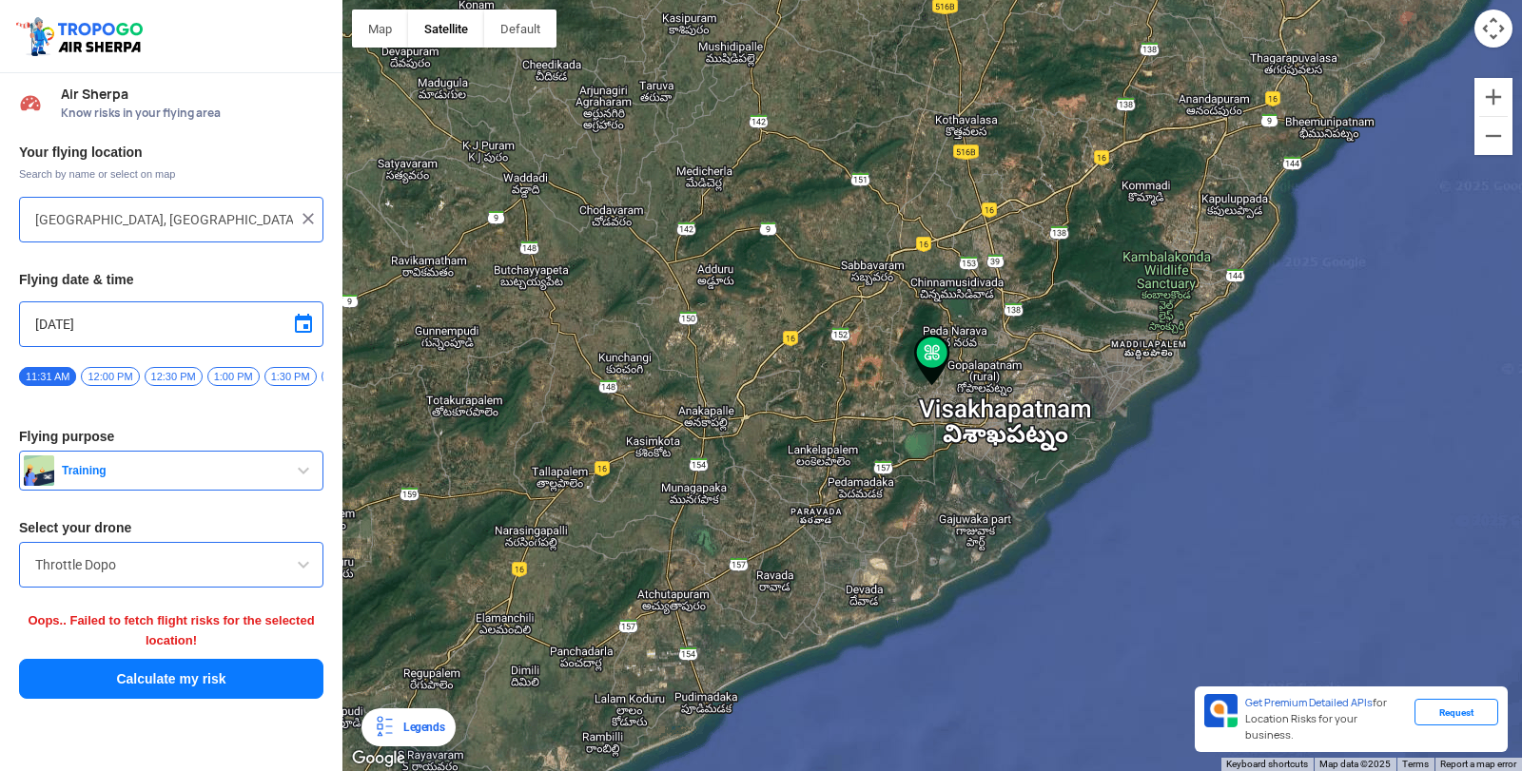
click at [938, 352] on img at bounding box center [932, 360] width 36 height 51
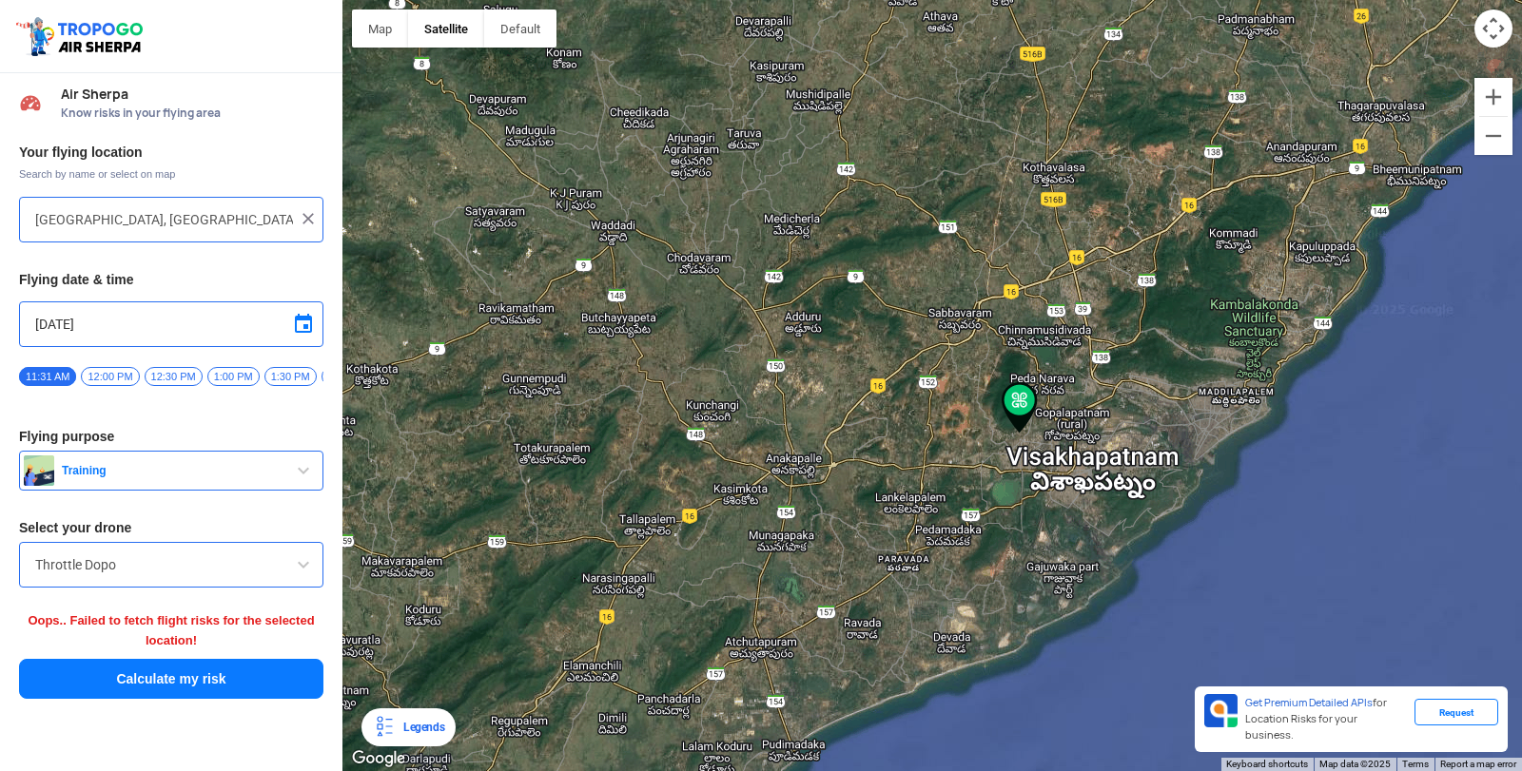
drag, startPoint x: 971, startPoint y: 361, endPoint x: 1052, endPoint y: 413, distance: 95.8
click at [1052, 413] on div at bounding box center [931, 385] width 1179 height 771
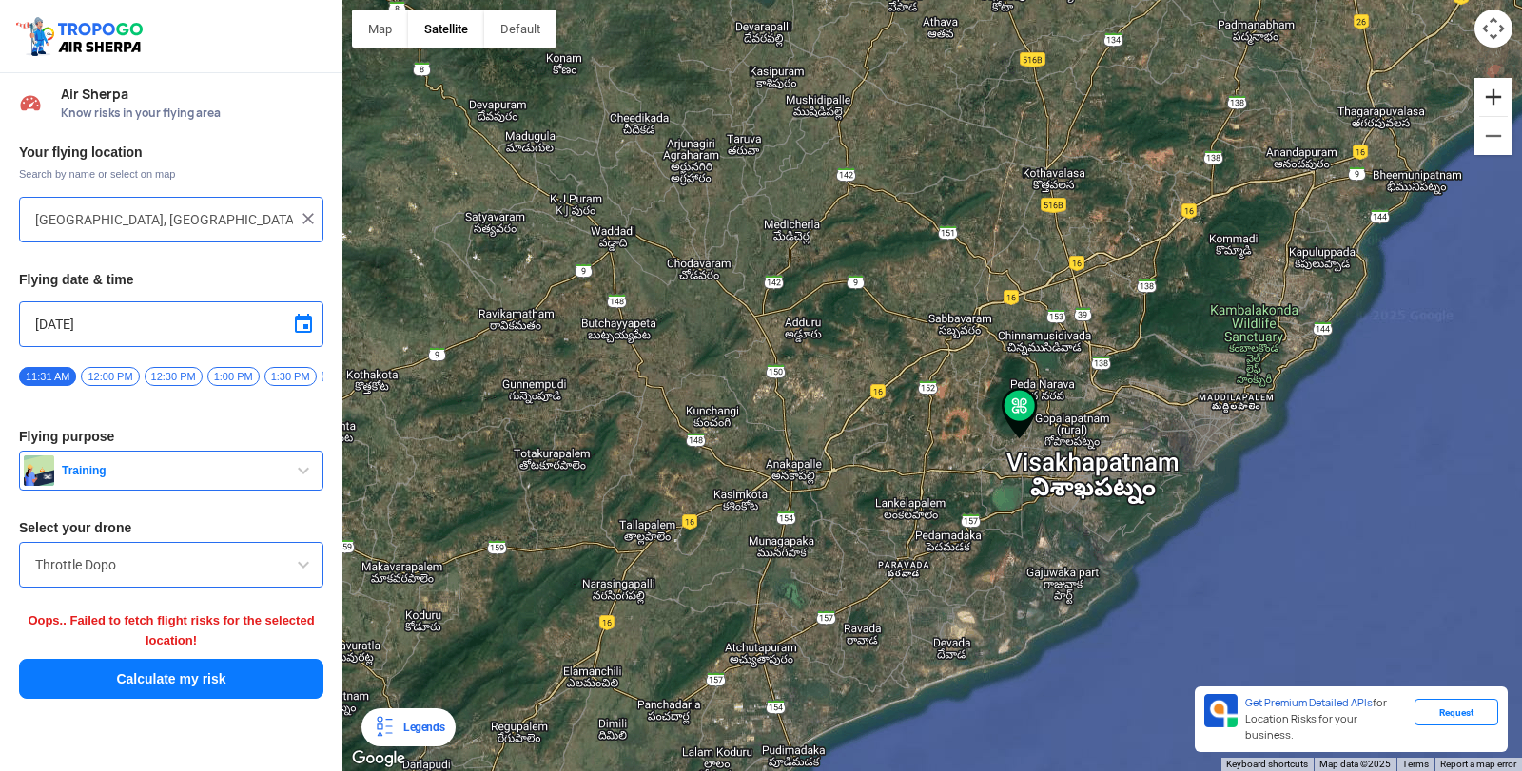
click at [1504, 88] on button "Zoom in" at bounding box center [1493, 97] width 38 height 38
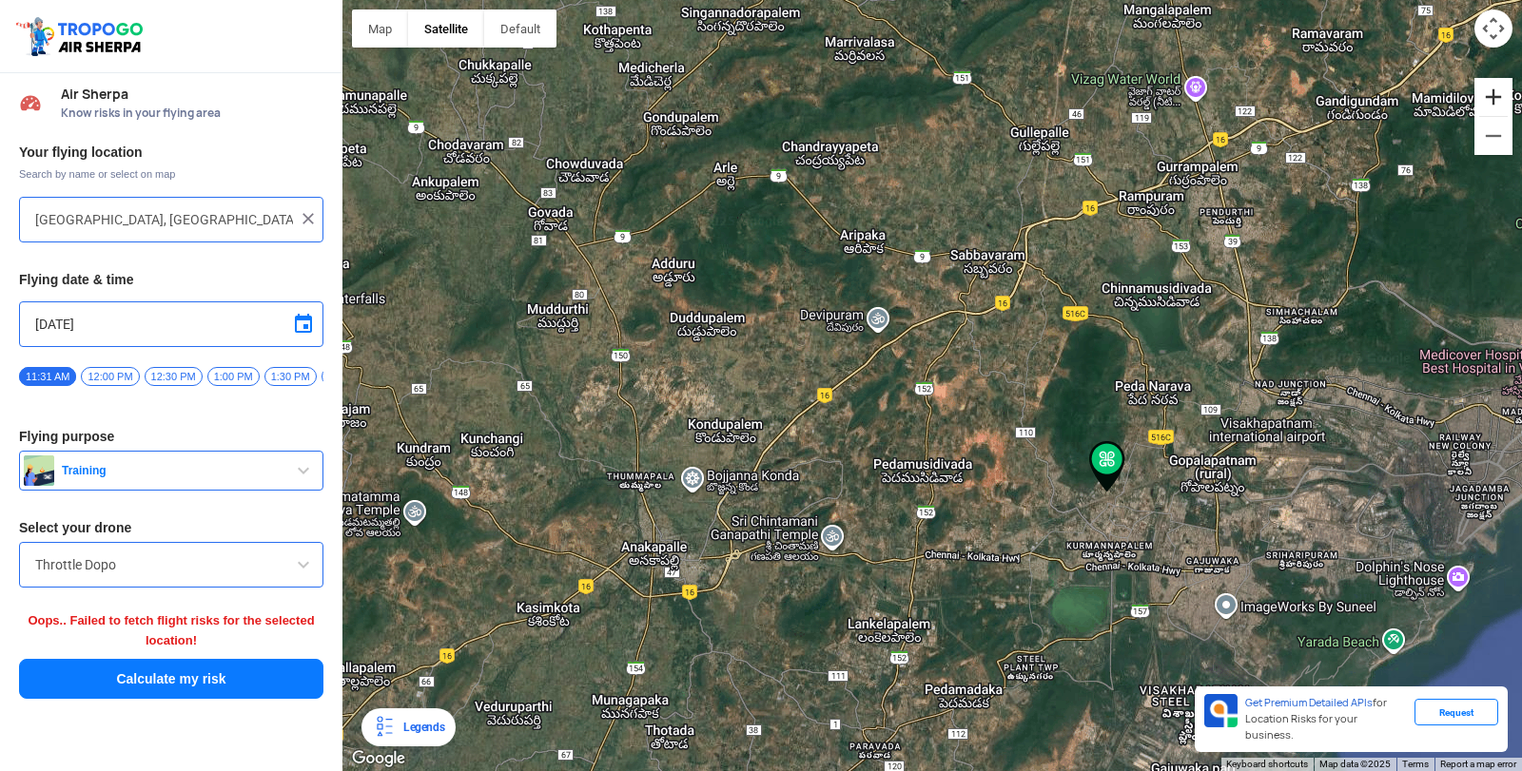
click at [1504, 88] on button "Zoom in" at bounding box center [1493, 97] width 38 height 38
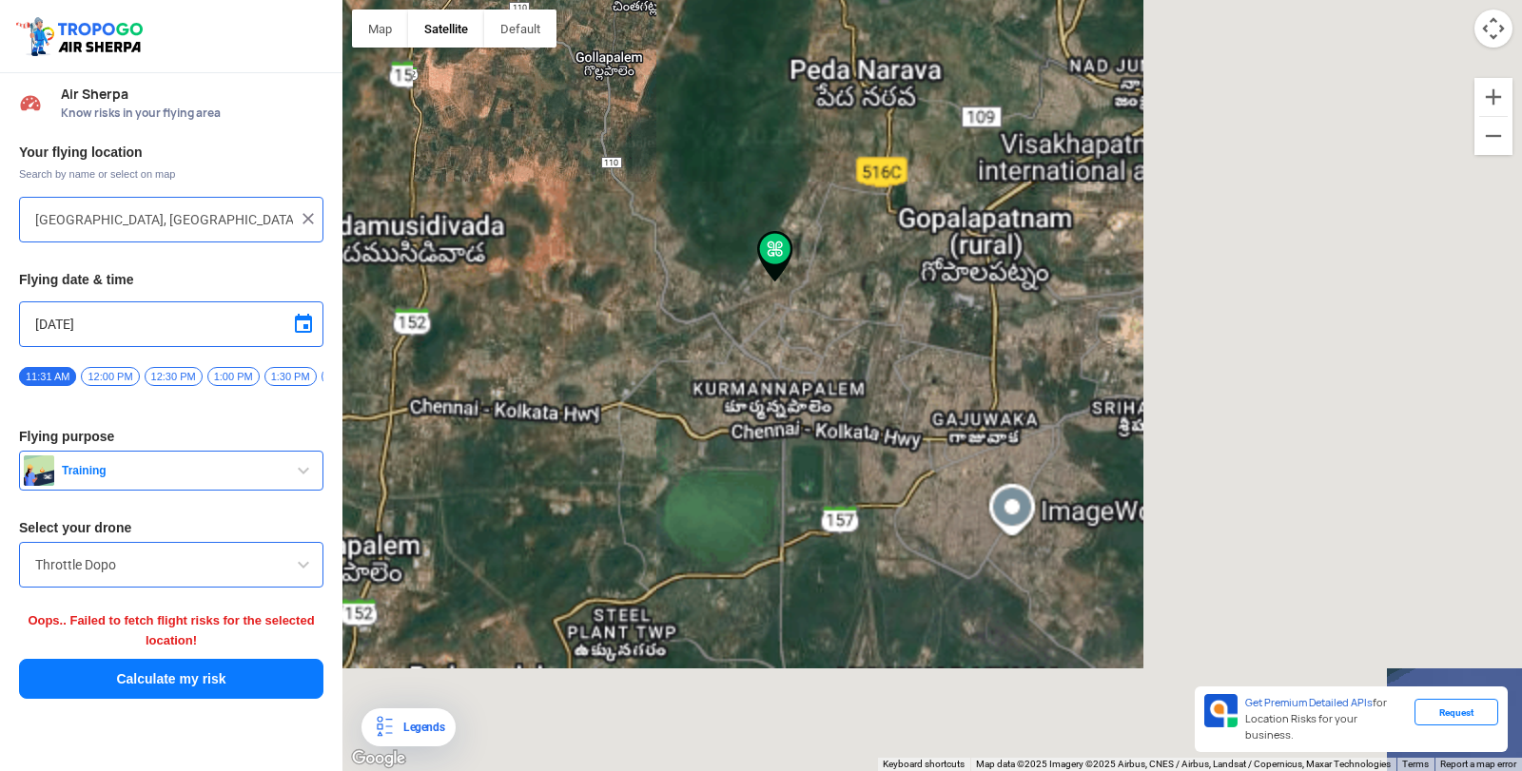
drag, startPoint x: 1328, startPoint y: 404, endPoint x: 821, endPoint y: 85, distance: 599.3
click at [821, 85] on div at bounding box center [931, 385] width 1179 height 771
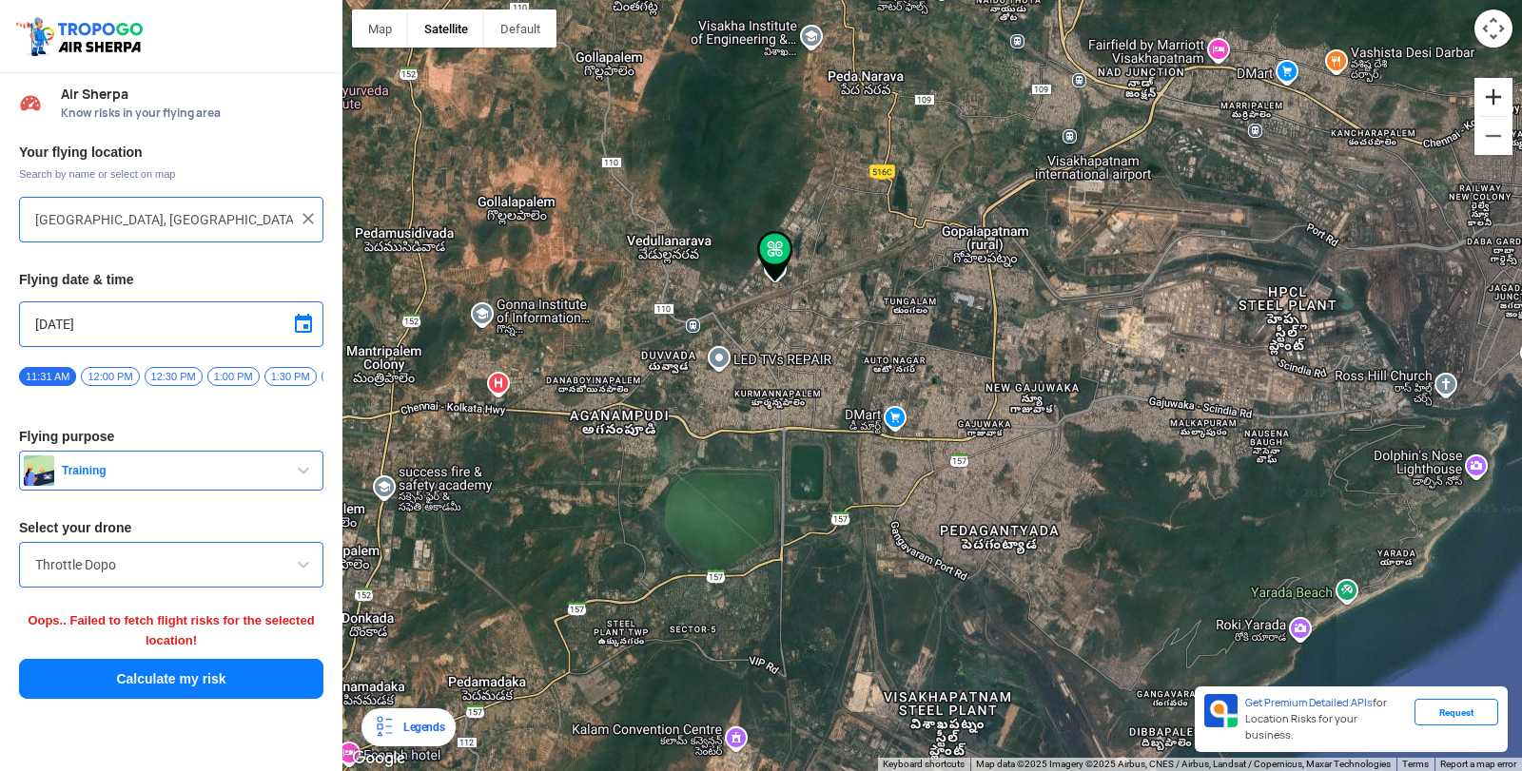
click at [1502, 87] on button "Zoom in" at bounding box center [1493, 97] width 38 height 38
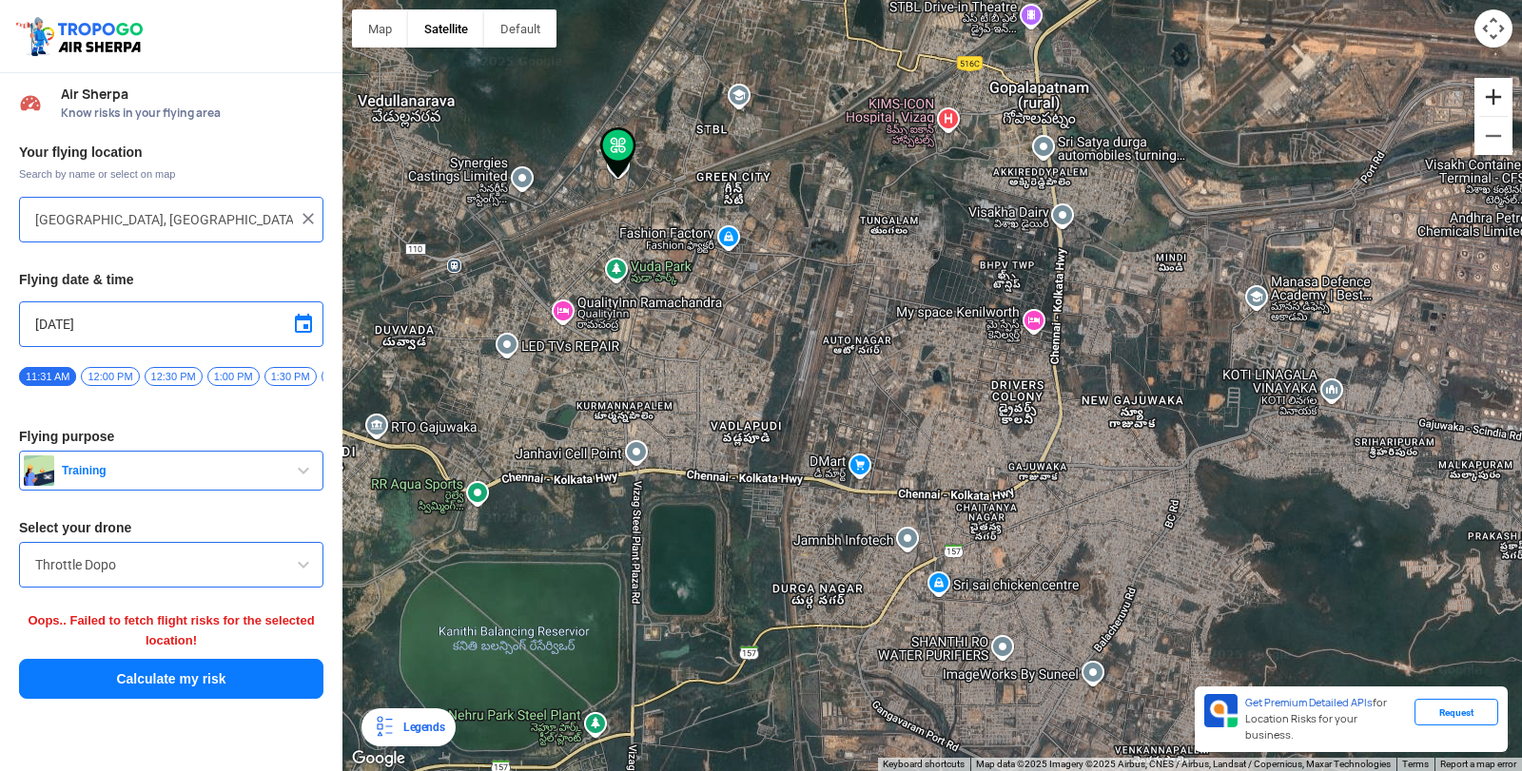
click at [1502, 87] on button "Zoom in" at bounding box center [1493, 97] width 38 height 38
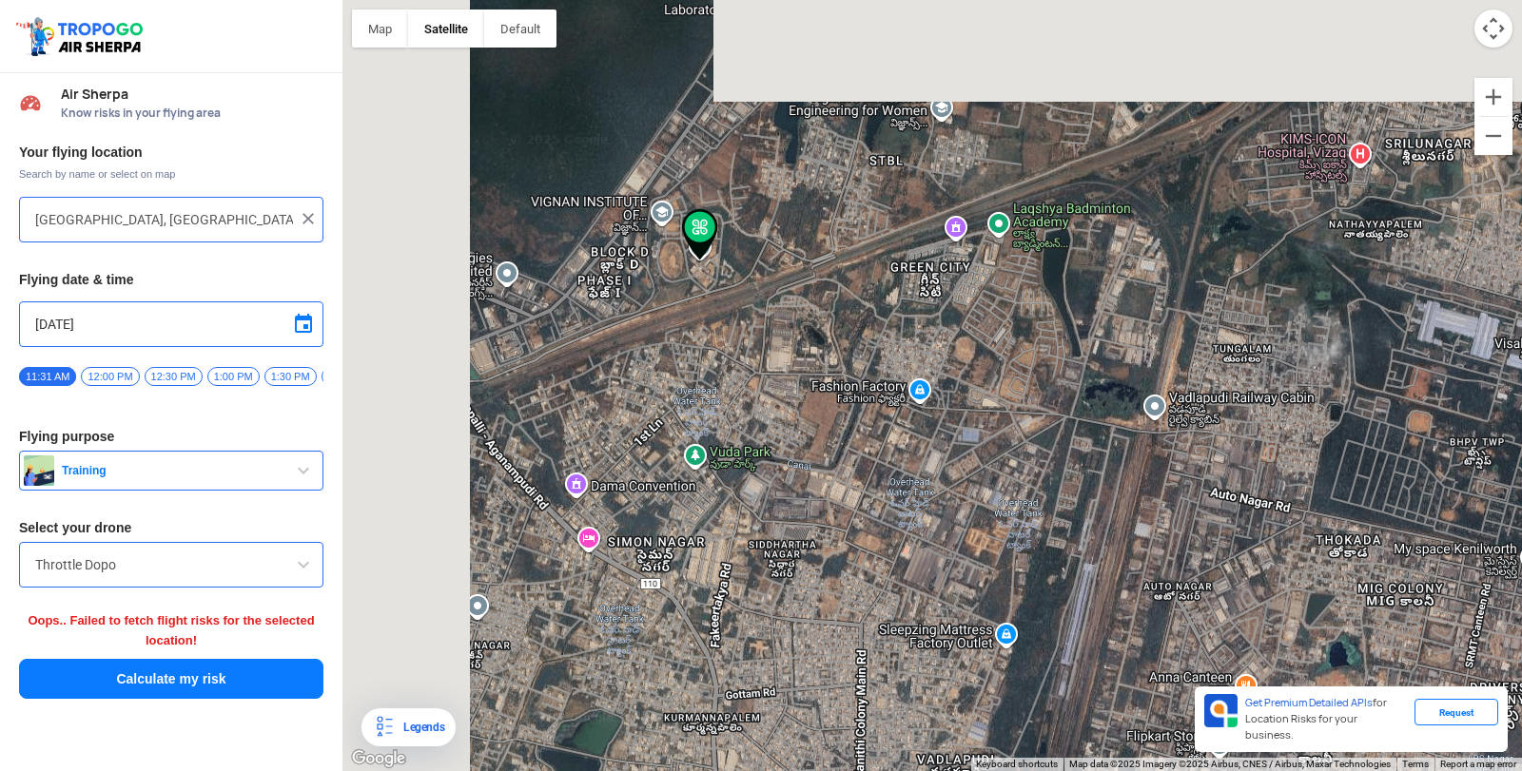
drag, startPoint x: 923, startPoint y: 254, endPoint x: 1318, endPoint y: 545, distance: 491.2
click at [1318, 545] on div at bounding box center [931, 385] width 1179 height 771
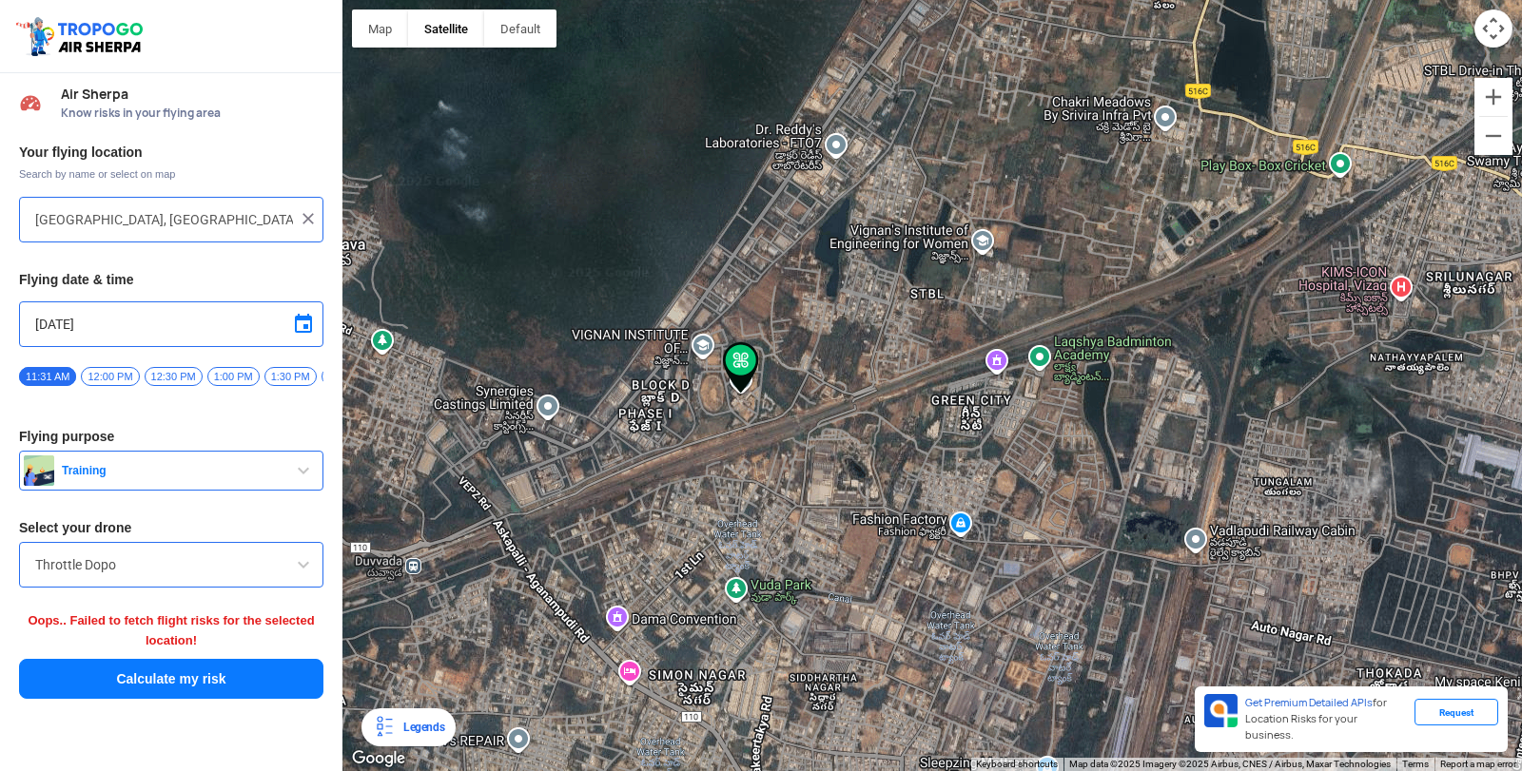
drag, startPoint x: 1092, startPoint y: 391, endPoint x: 1132, endPoint y: 529, distance: 143.6
click at [1132, 529] on div at bounding box center [931, 385] width 1179 height 771
click at [1489, 96] on button "Zoom in" at bounding box center [1493, 97] width 38 height 38
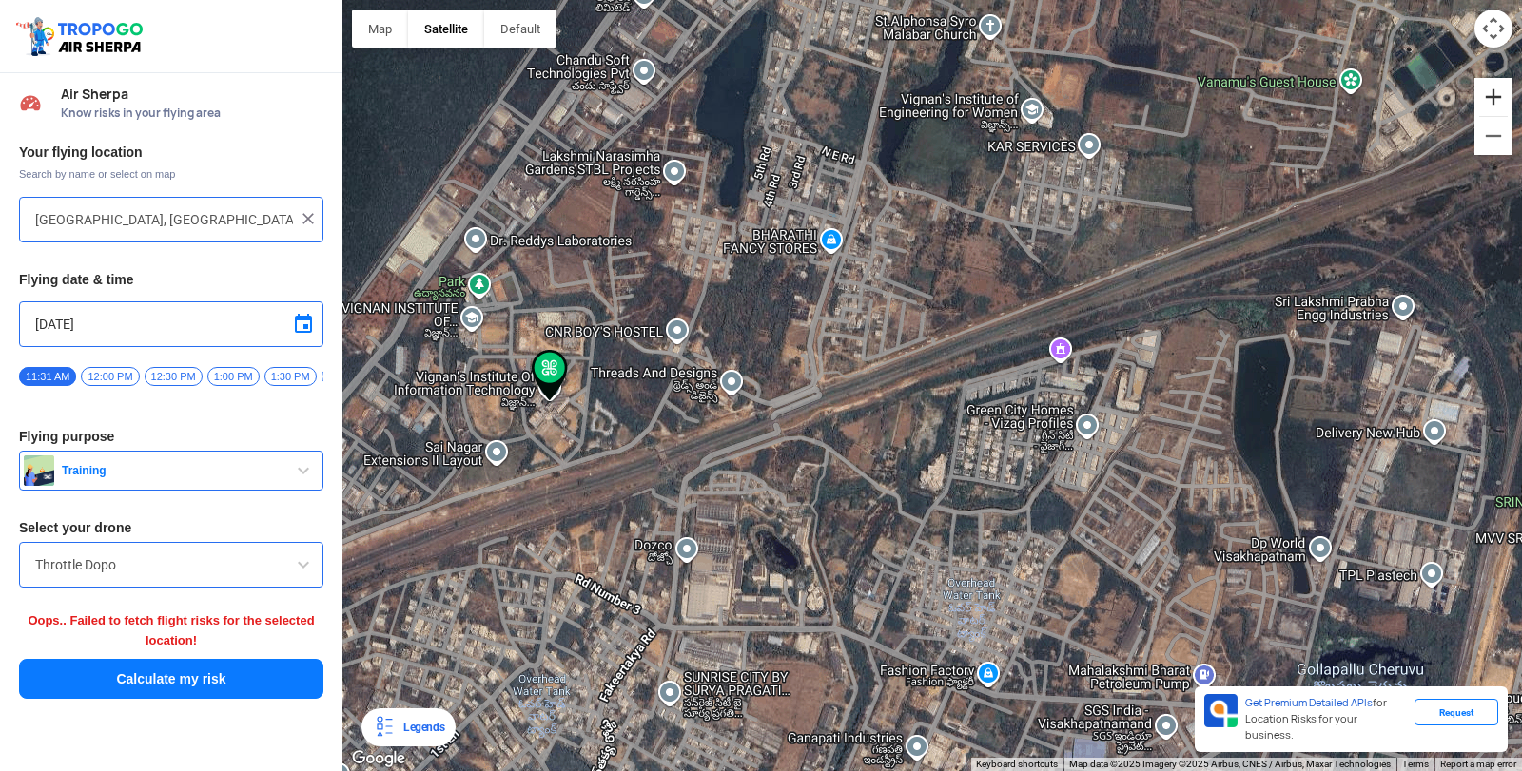
click at [1489, 96] on button "Zoom in" at bounding box center [1493, 97] width 38 height 38
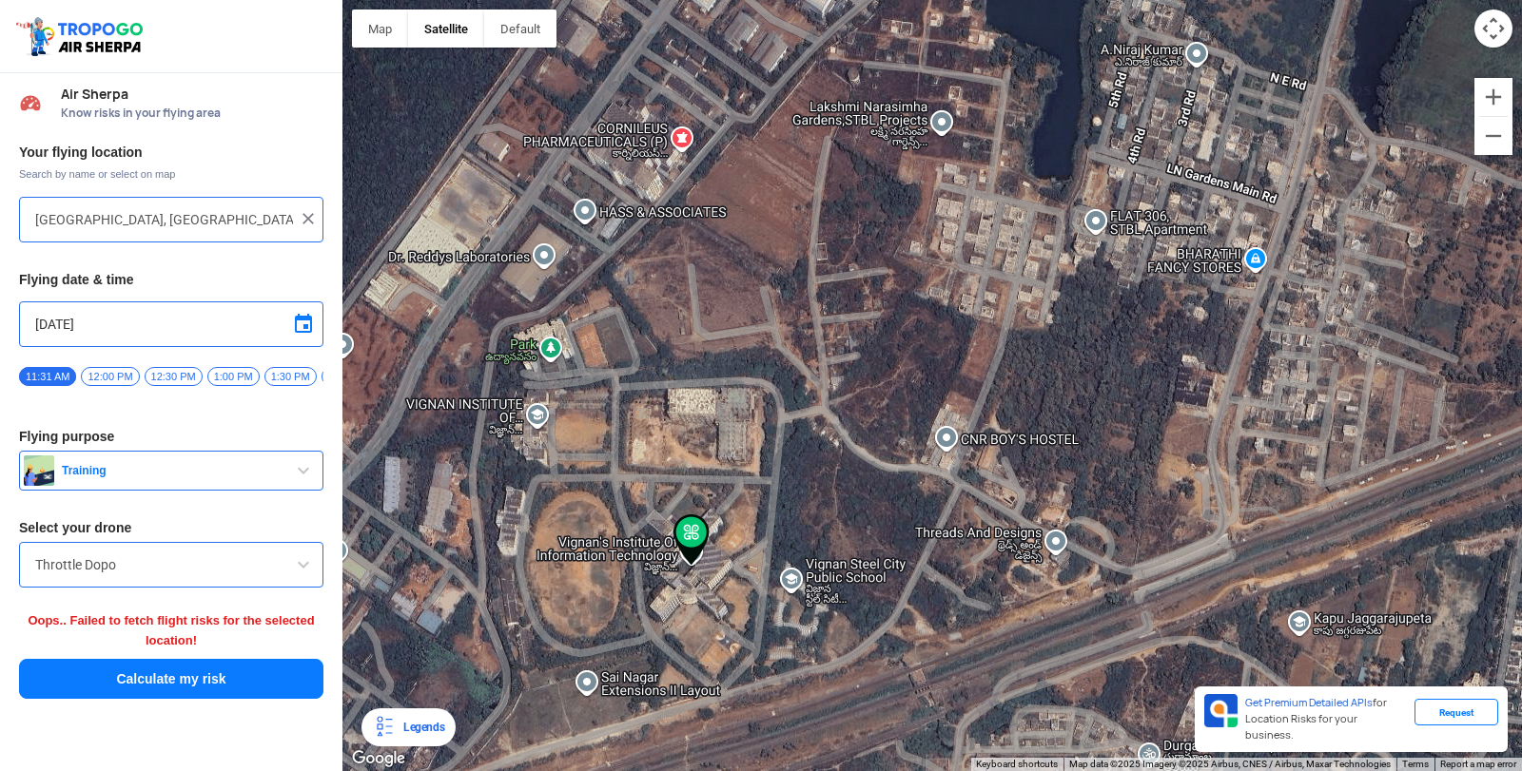
drag, startPoint x: 764, startPoint y: 488, endPoint x: 1290, endPoint y: 596, distance: 537.0
click at [1290, 609] on div at bounding box center [931, 385] width 1179 height 771
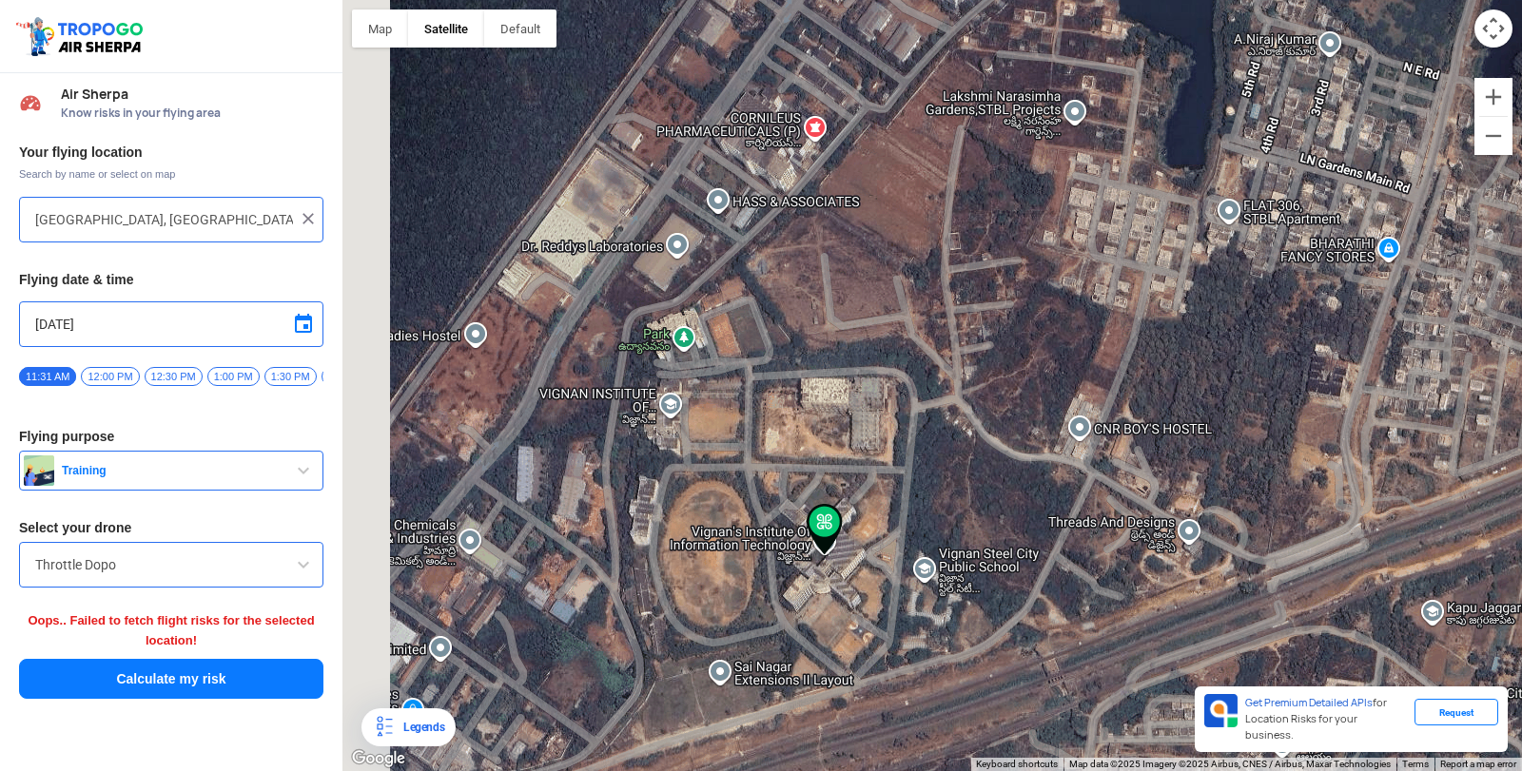
drag, startPoint x: 902, startPoint y: 499, endPoint x: 1044, endPoint y: 512, distance: 143.2
click at [1042, 525] on div at bounding box center [931, 385] width 1179 height 771
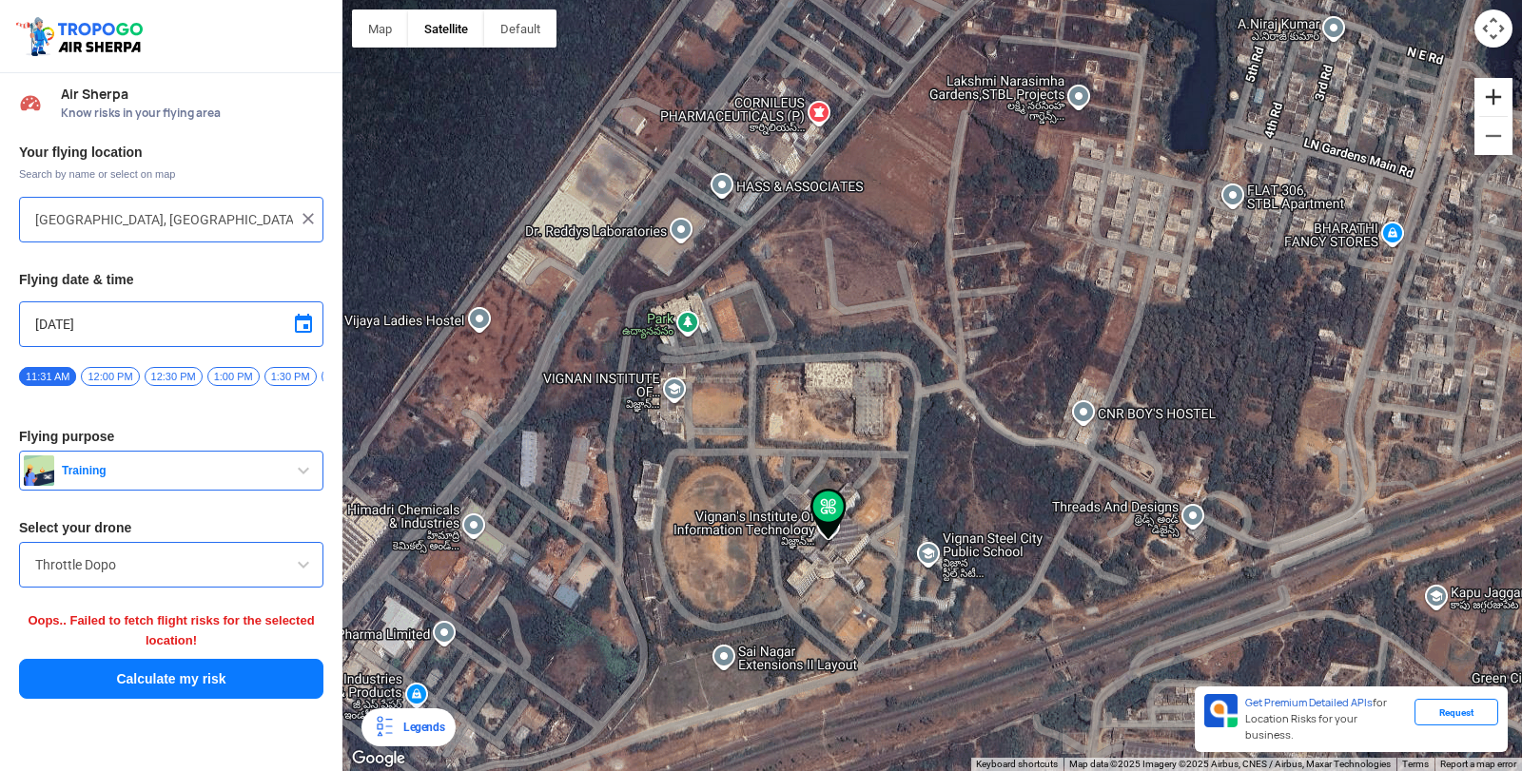
click at [1503, 92] on button "Zoom in" at bounding box center [1493, 97] width 38 height 38
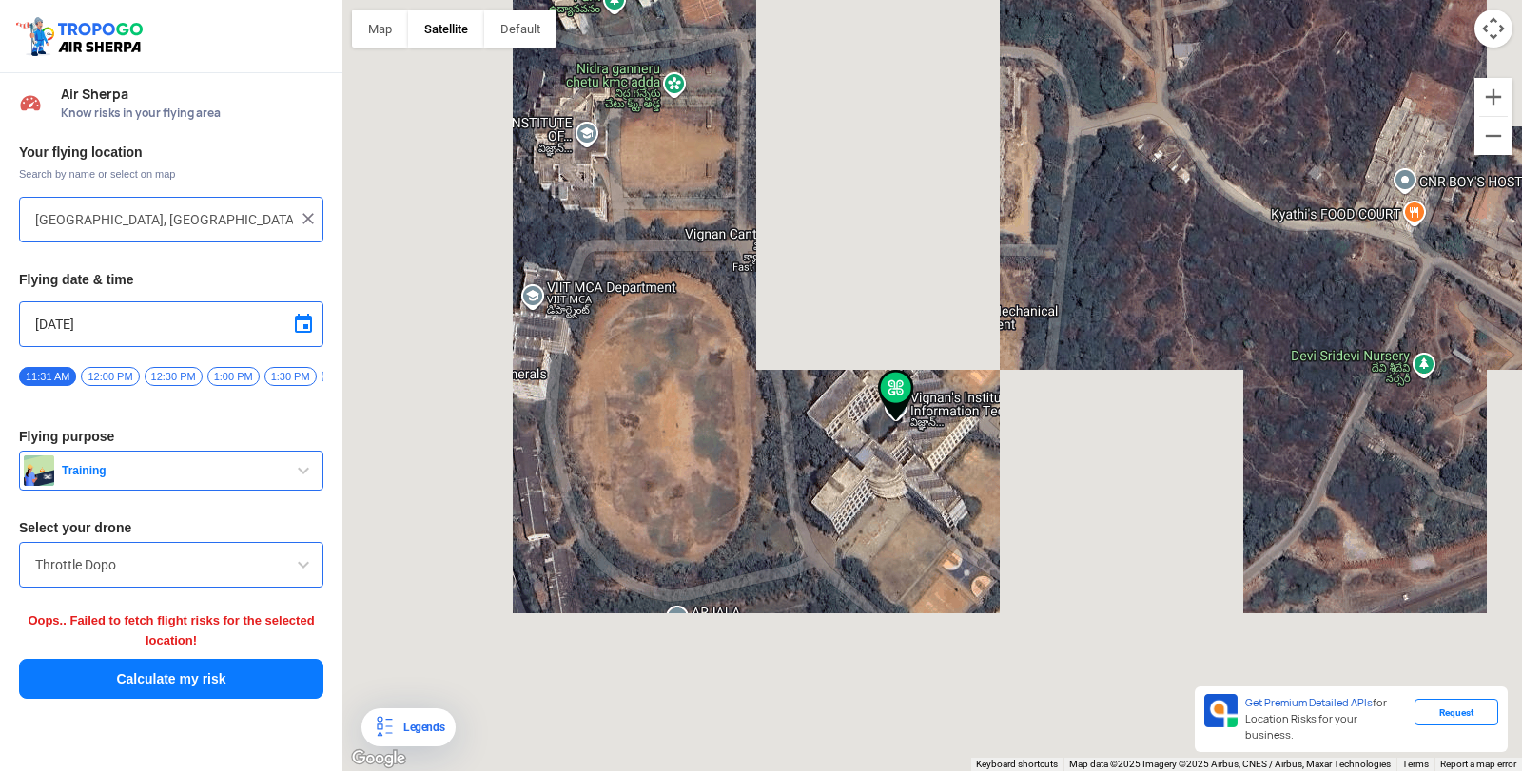
drag, startPoint x: 987, startPoint y: 614, endPoint x: 1158, endPoint y: 342, distance: 321.4
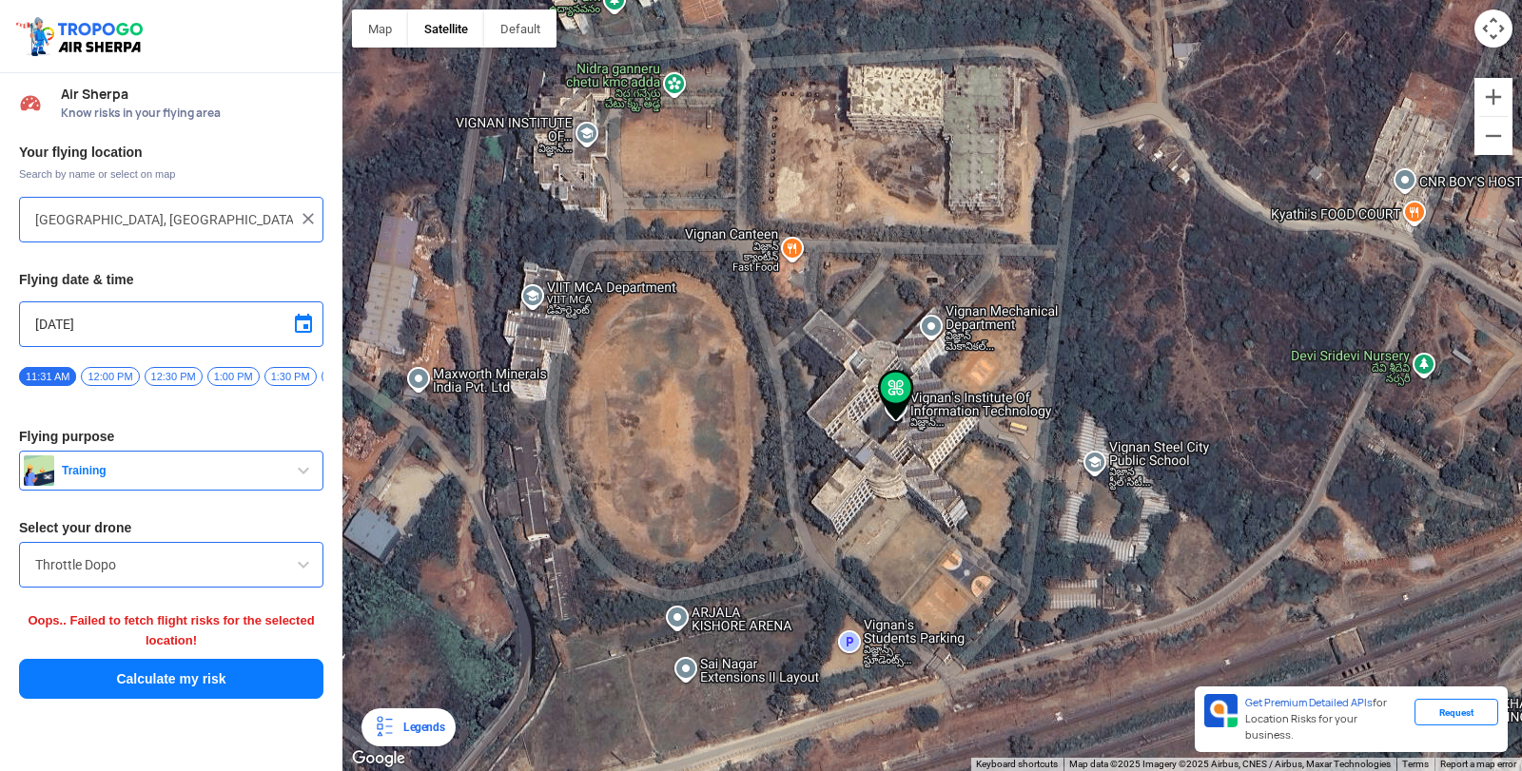
click at [1158, 342] on div at bounding box center [931, 385] width 1179 height 771
